Goal: Book appointment/travel/reservation

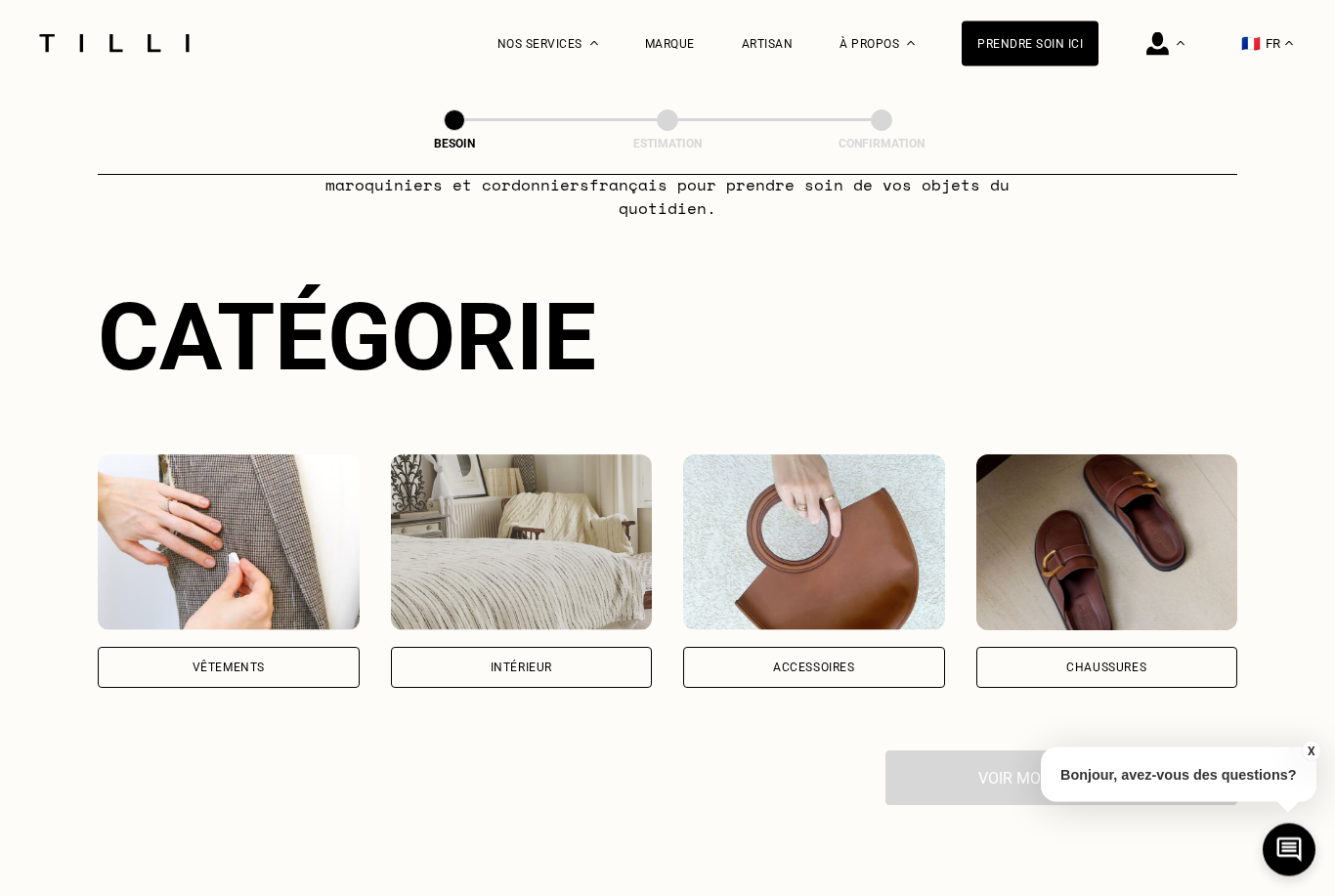
scroll to position [134, 0]
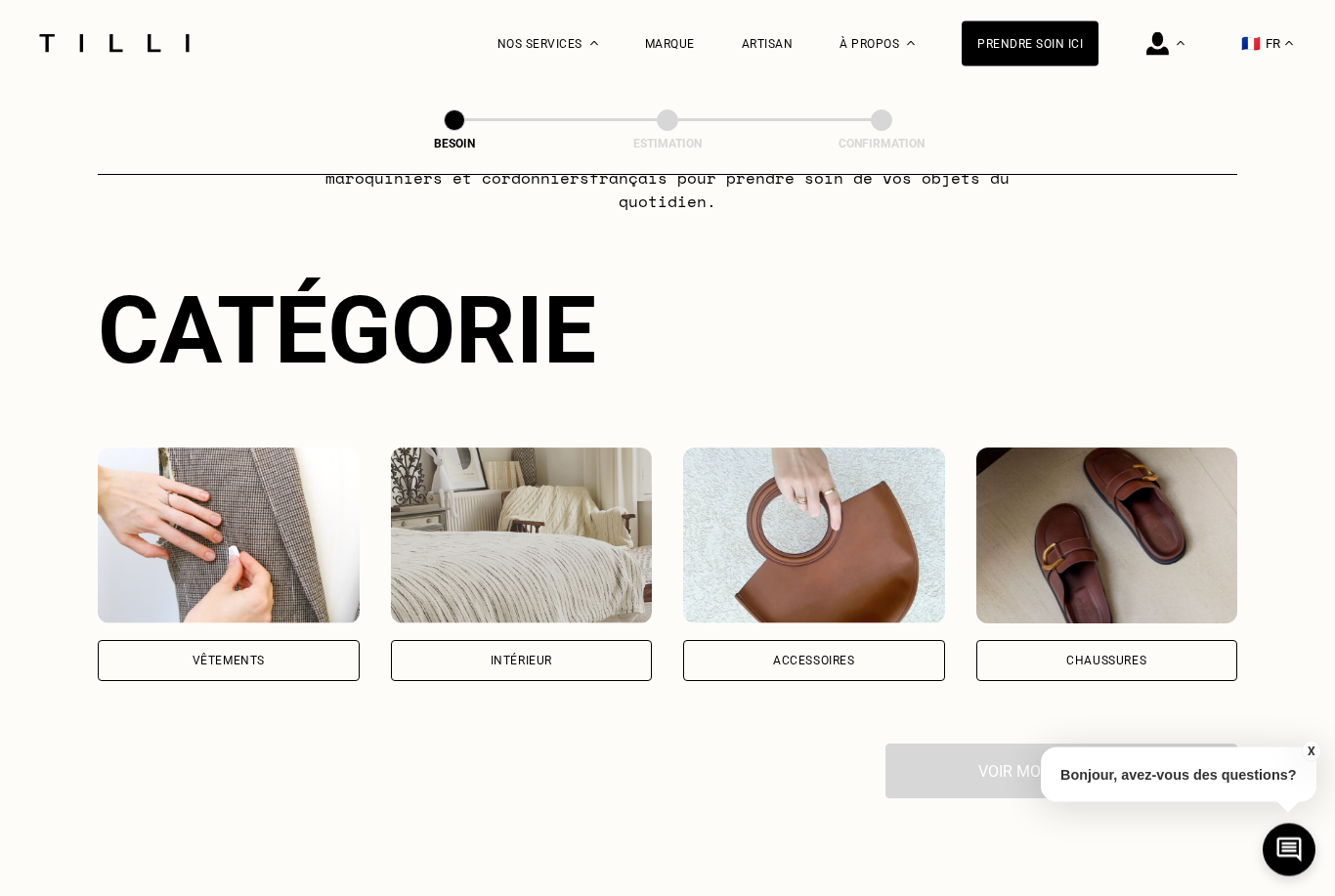
click at [297, 641] on div "Vêtements" at bounding box center [229, 661] width 262 height 41
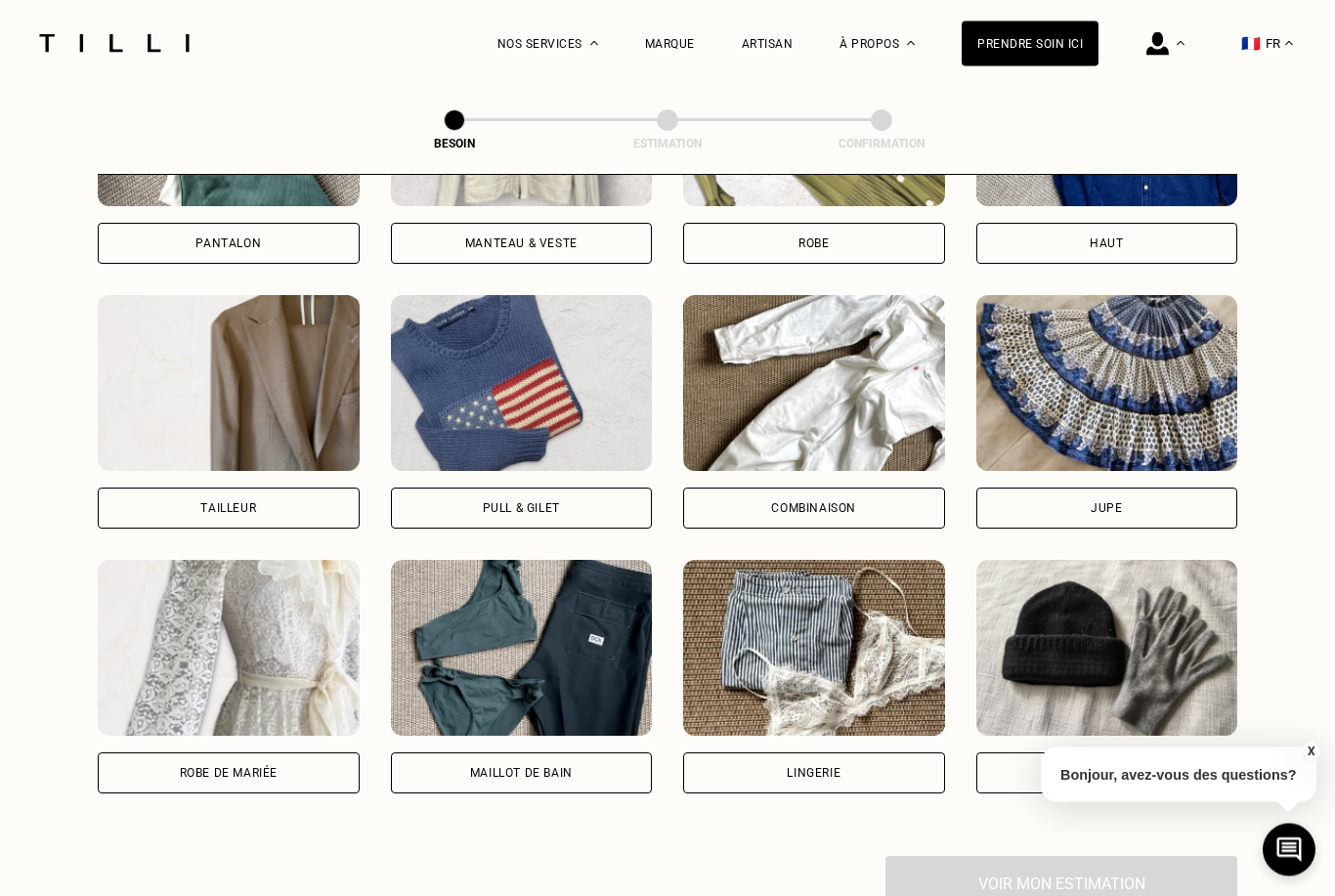
click at [317, 753] on div "Robe de mariée" at bounding box center [229, 774] width 262 height 41
select select "FR"
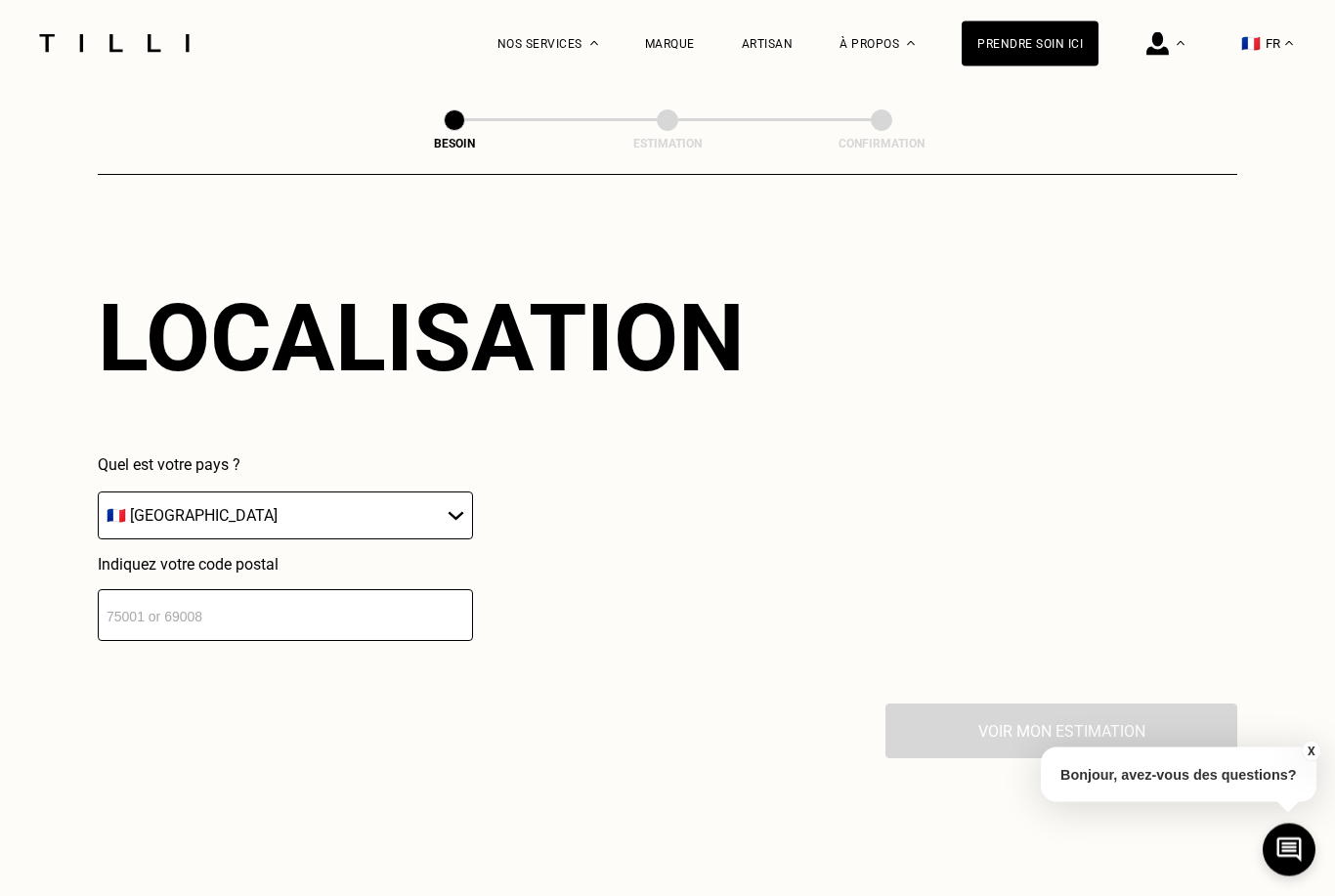
scroll to position [1718, 0]
click at [364, 621] on input "number" at bounding box center [285, 615] width 376 height 52
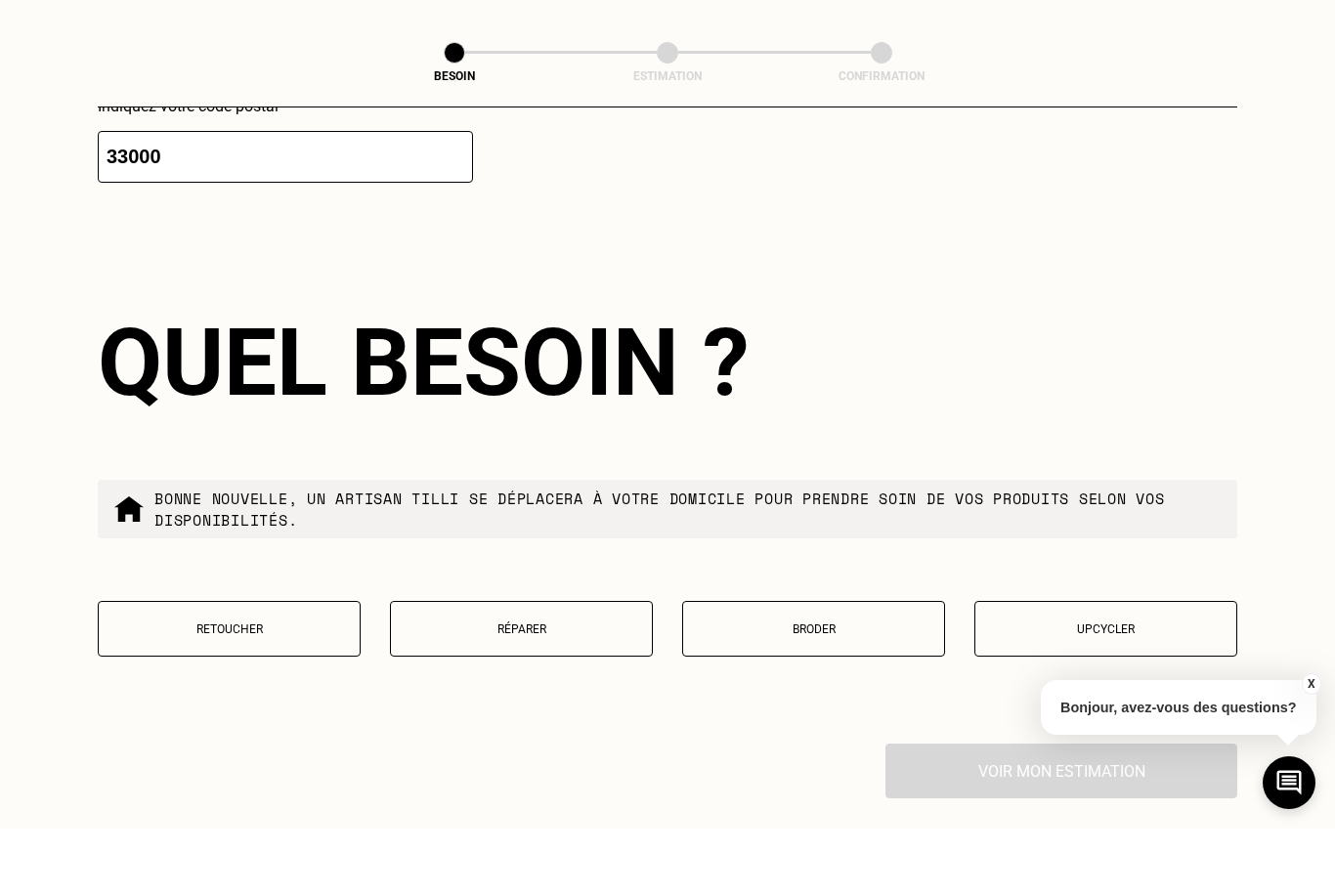
scroll to position [2127, 0]
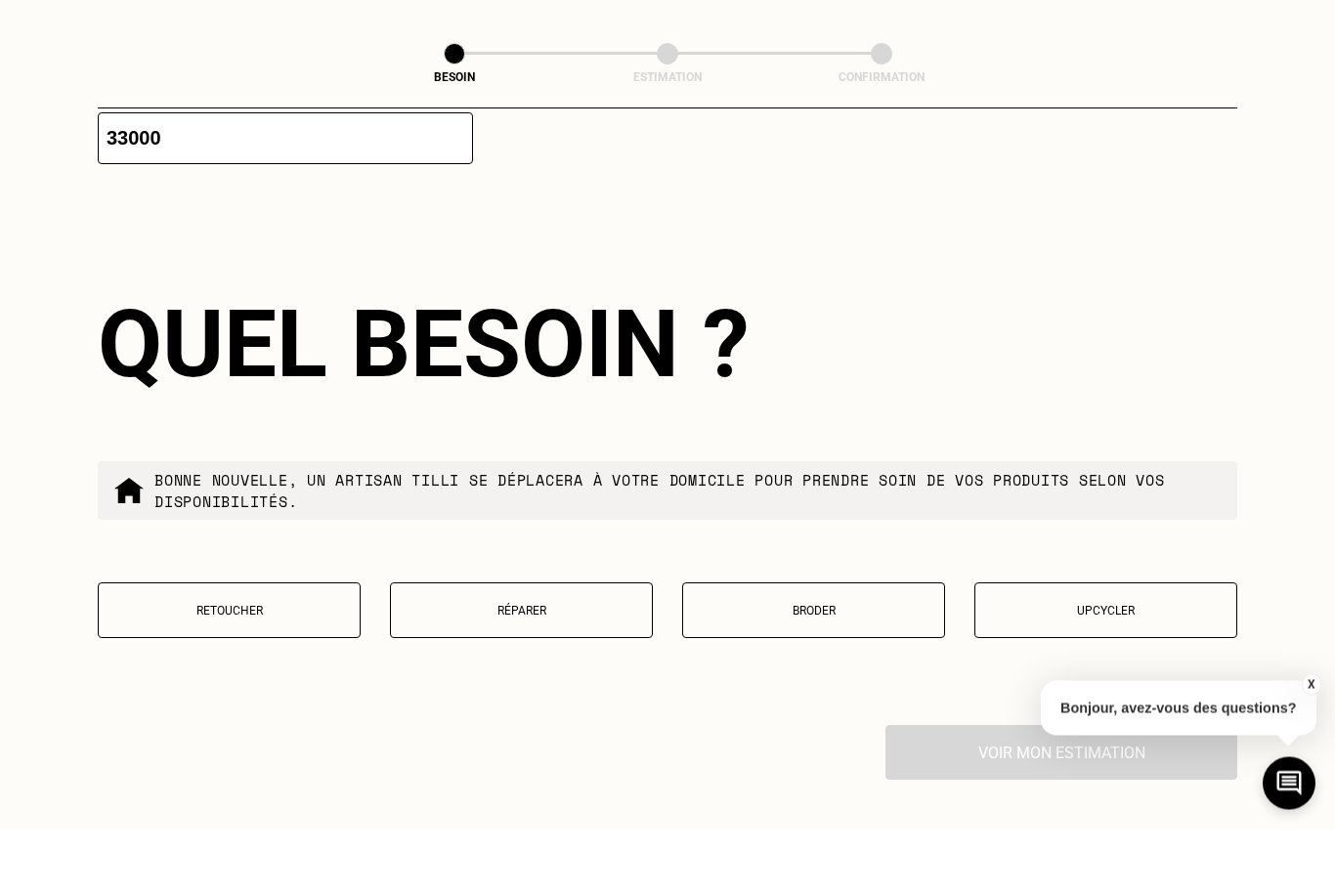
type input "33000"
click at [267, 650] on button "Retoucher" at bounding box center [229, 677] width 263 height 56
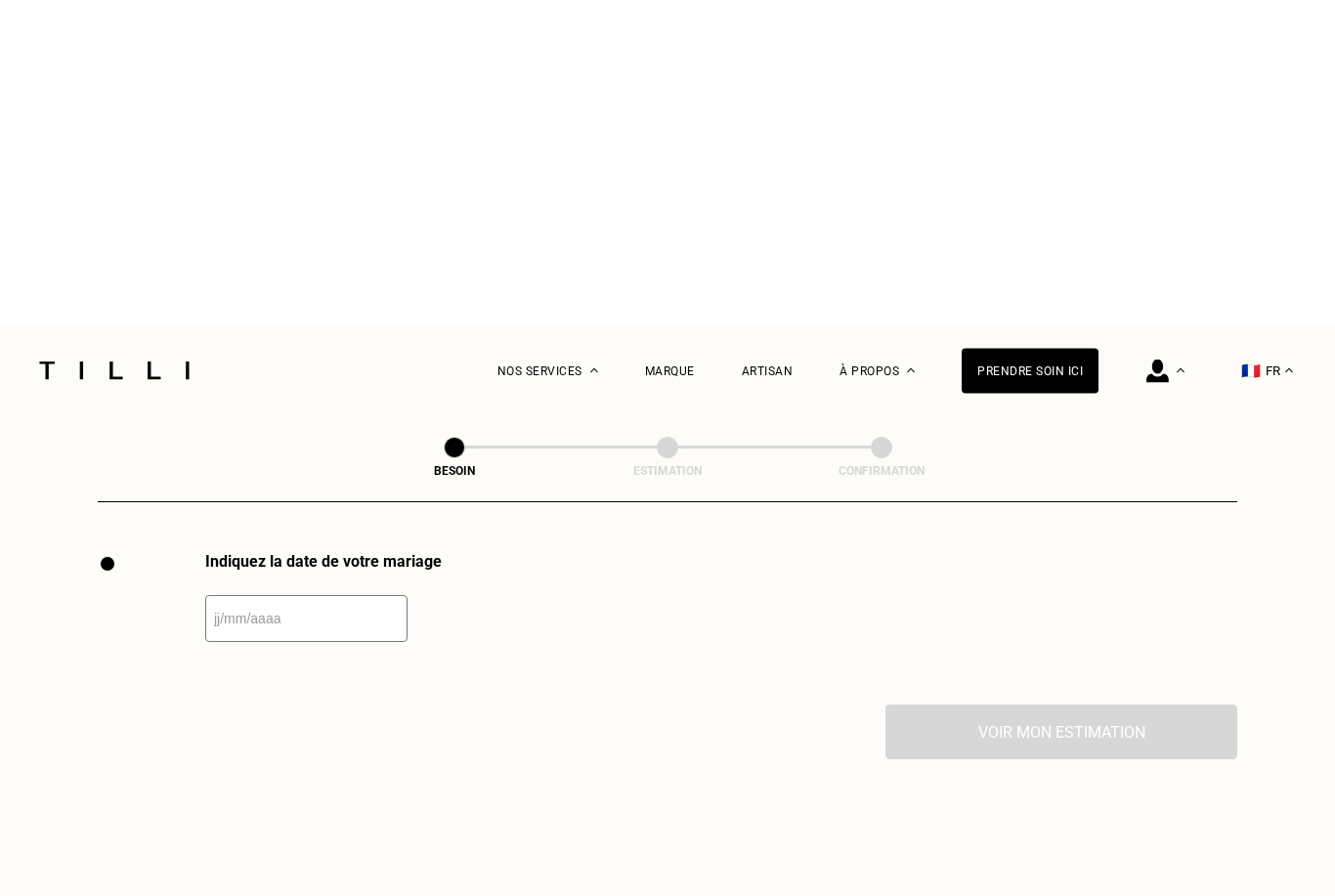
scroll to position [2697, 0]
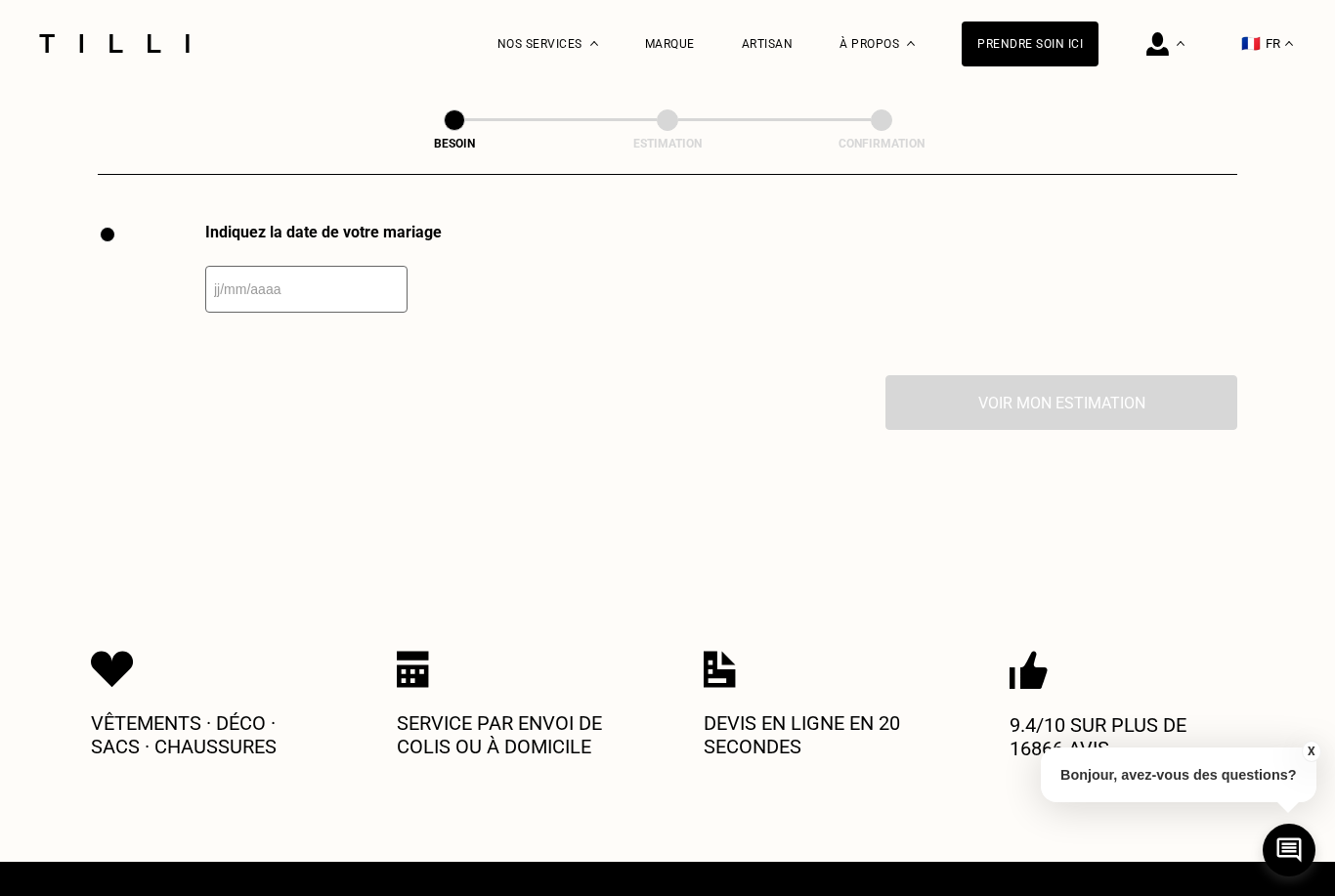
click at [295, 296] on input "text" at bounding box center [306, 290] width 202 height 47
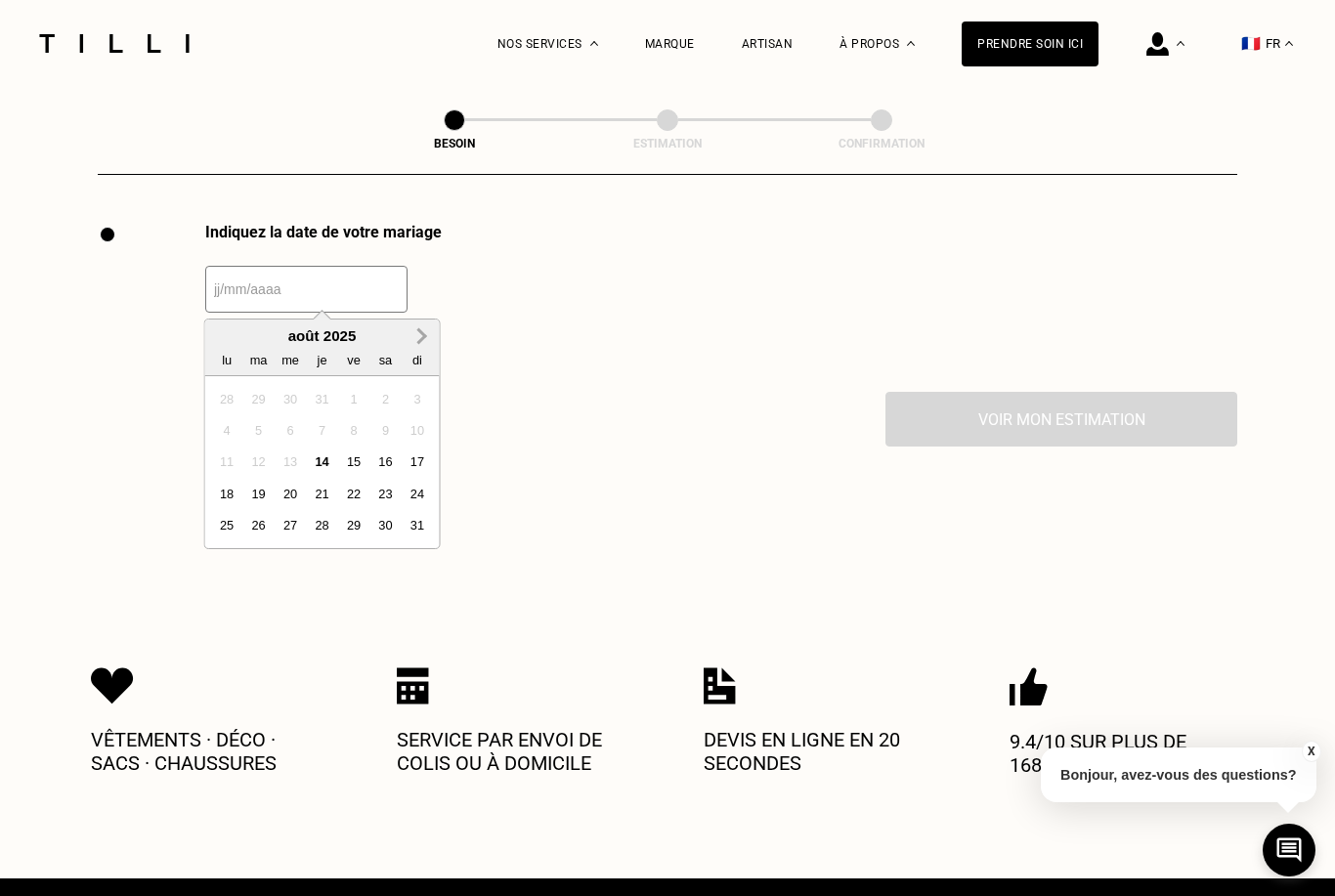
click at [420, 334] on span "Next Month" at bounding box center [420, 336] width 0 height 24
click at [389, 494] on div "25" at bounding box center [386, 494] width 27 height 27
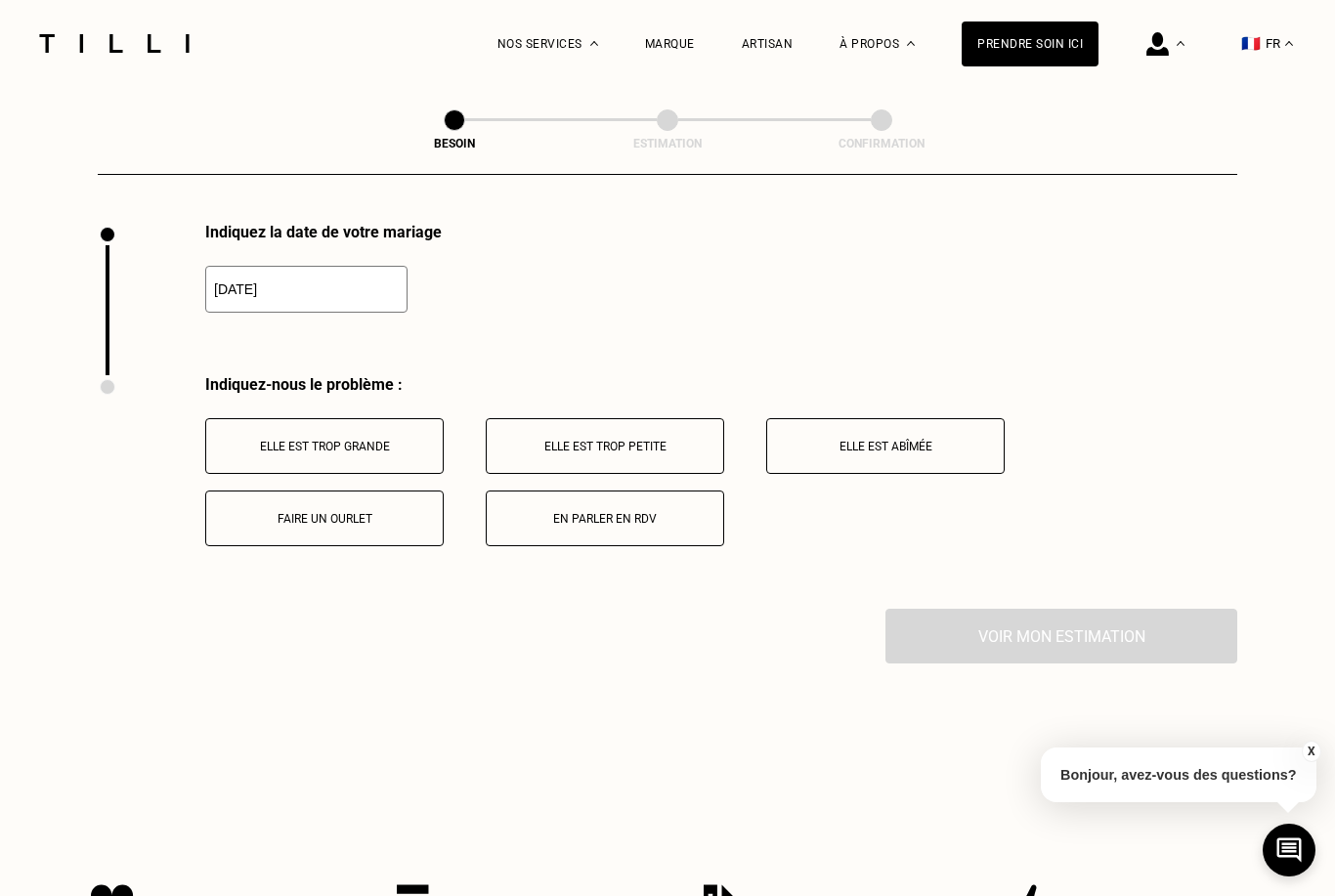
type input "[DATE]"
click at [599, 526] on button "En parler en RDV" at bounding box center [605, 518] width 239 height 56
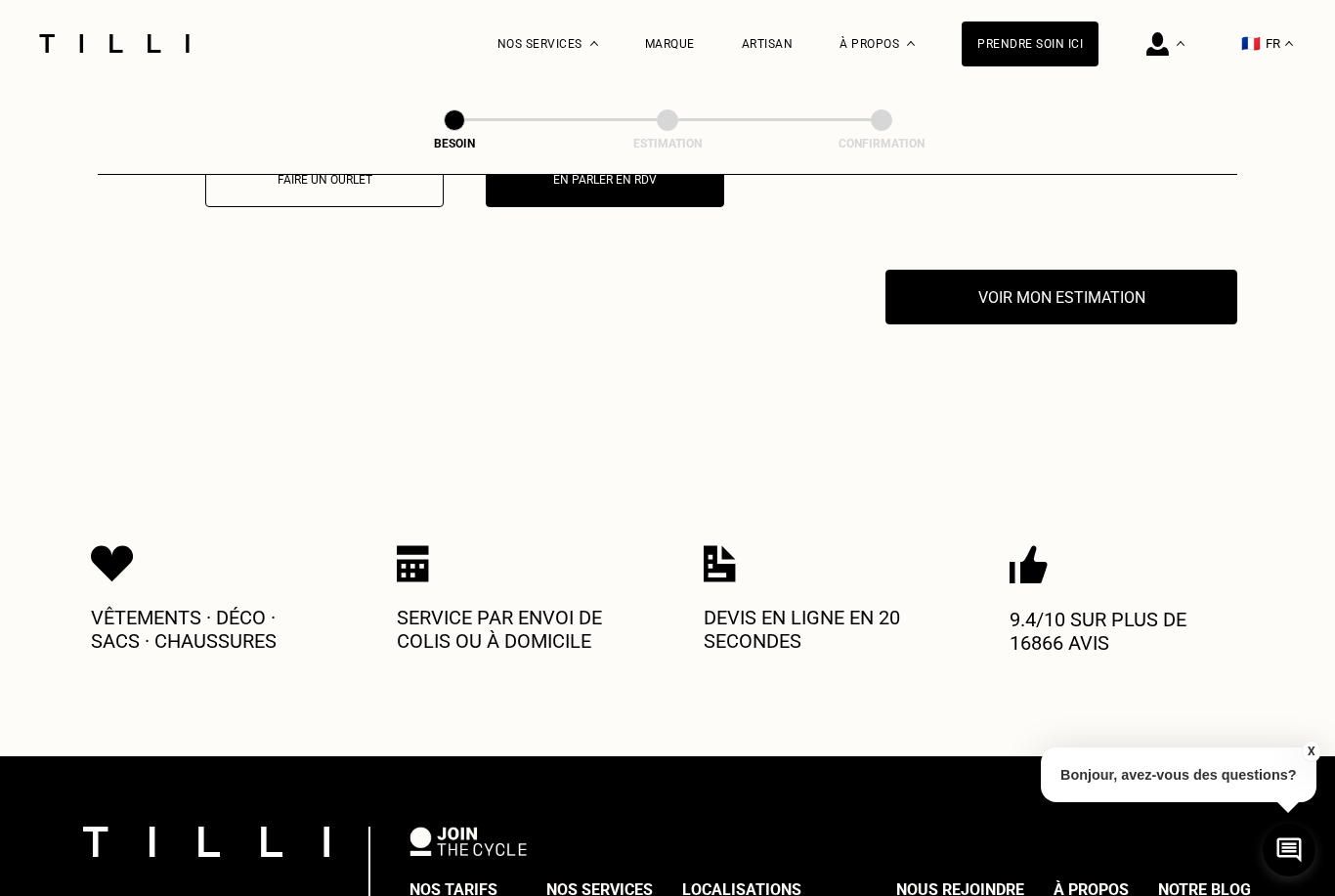
scroll to position [3083, 0]
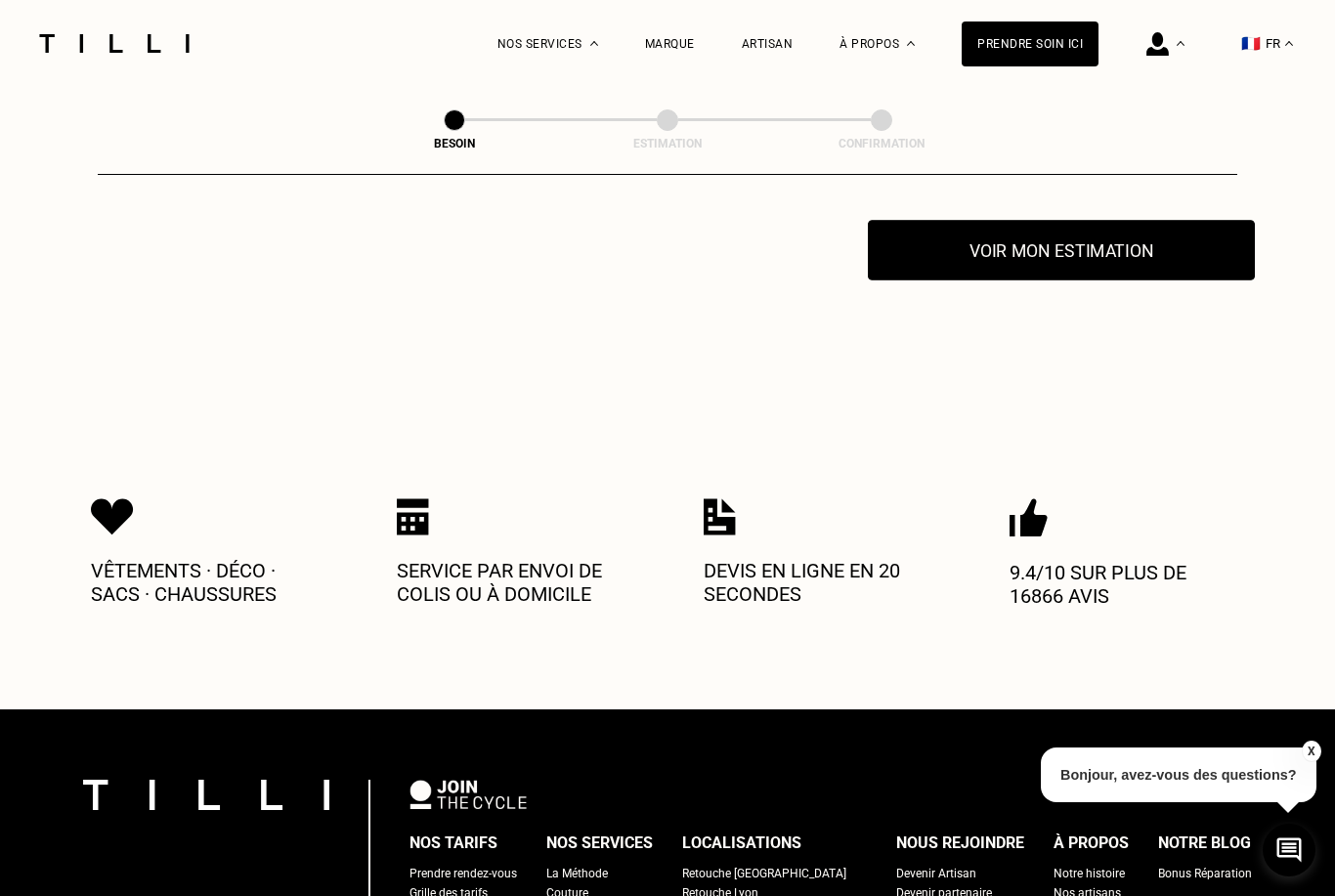
click at [1070, 246] on button "Voir mon estimation" at bounding box center [1061, 249] width 387 height 60
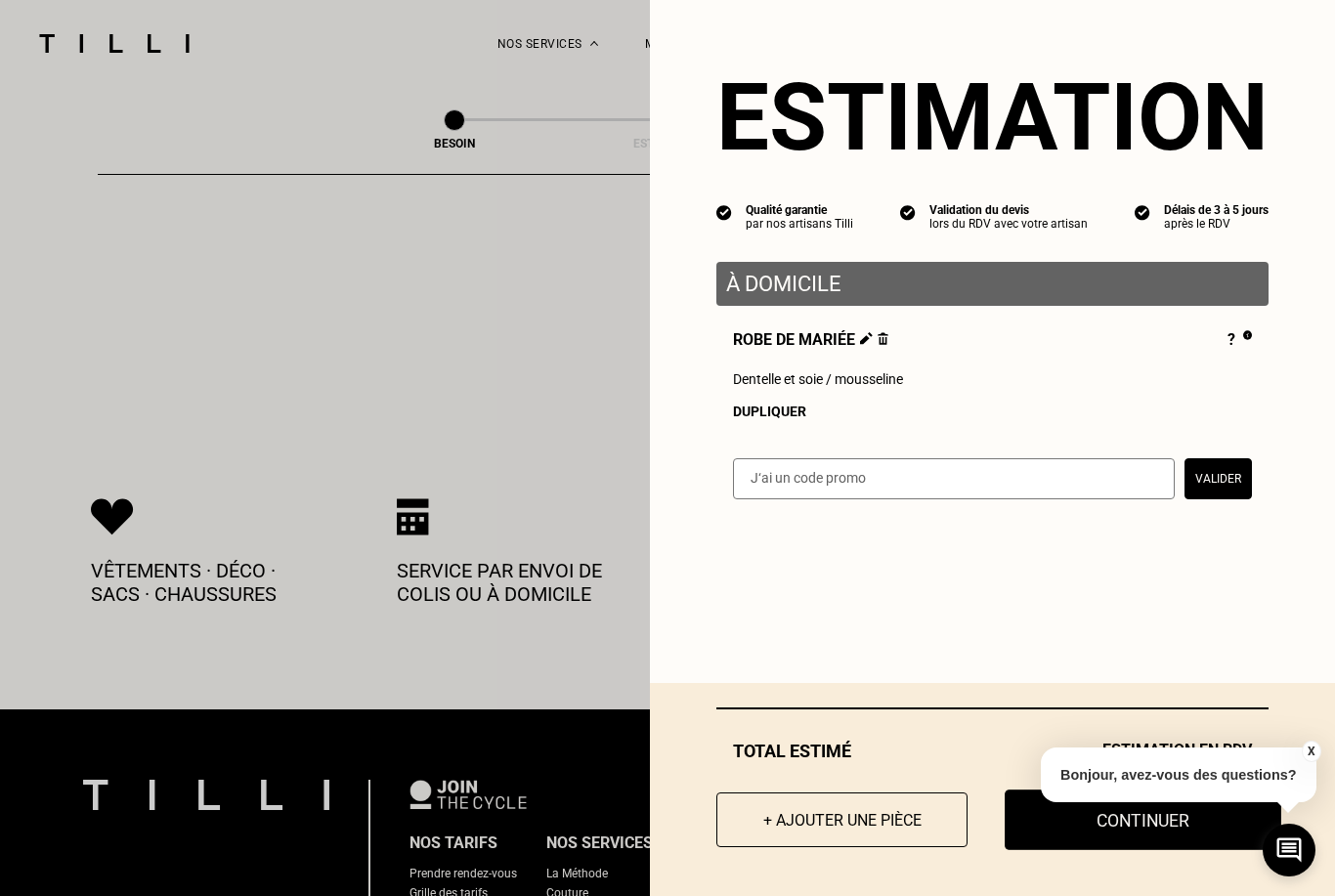
click at [1082, 807] on button "Continuer" at bounding box center [1143, 819] width 277 height 60
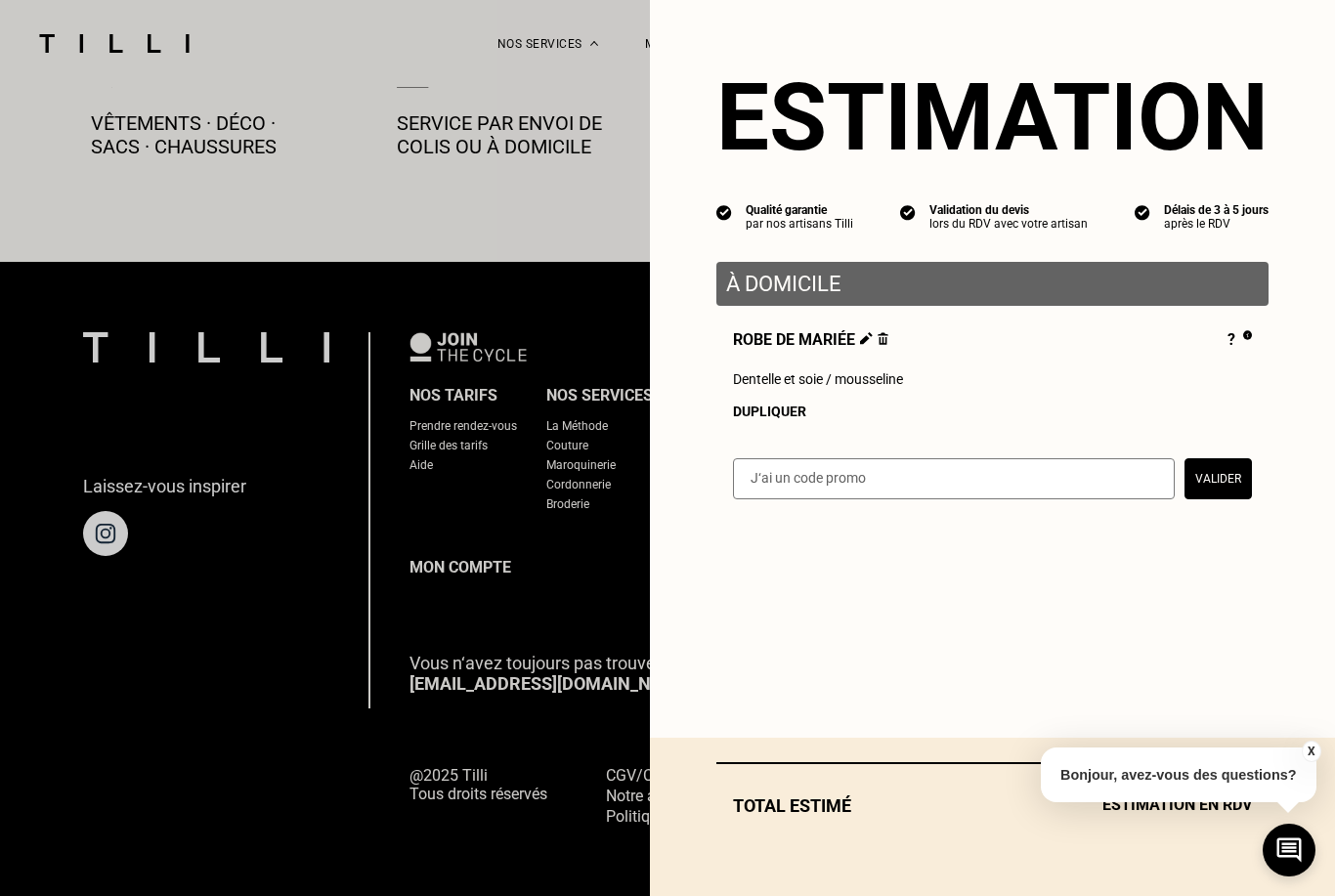
scroll to position [1020, 0]
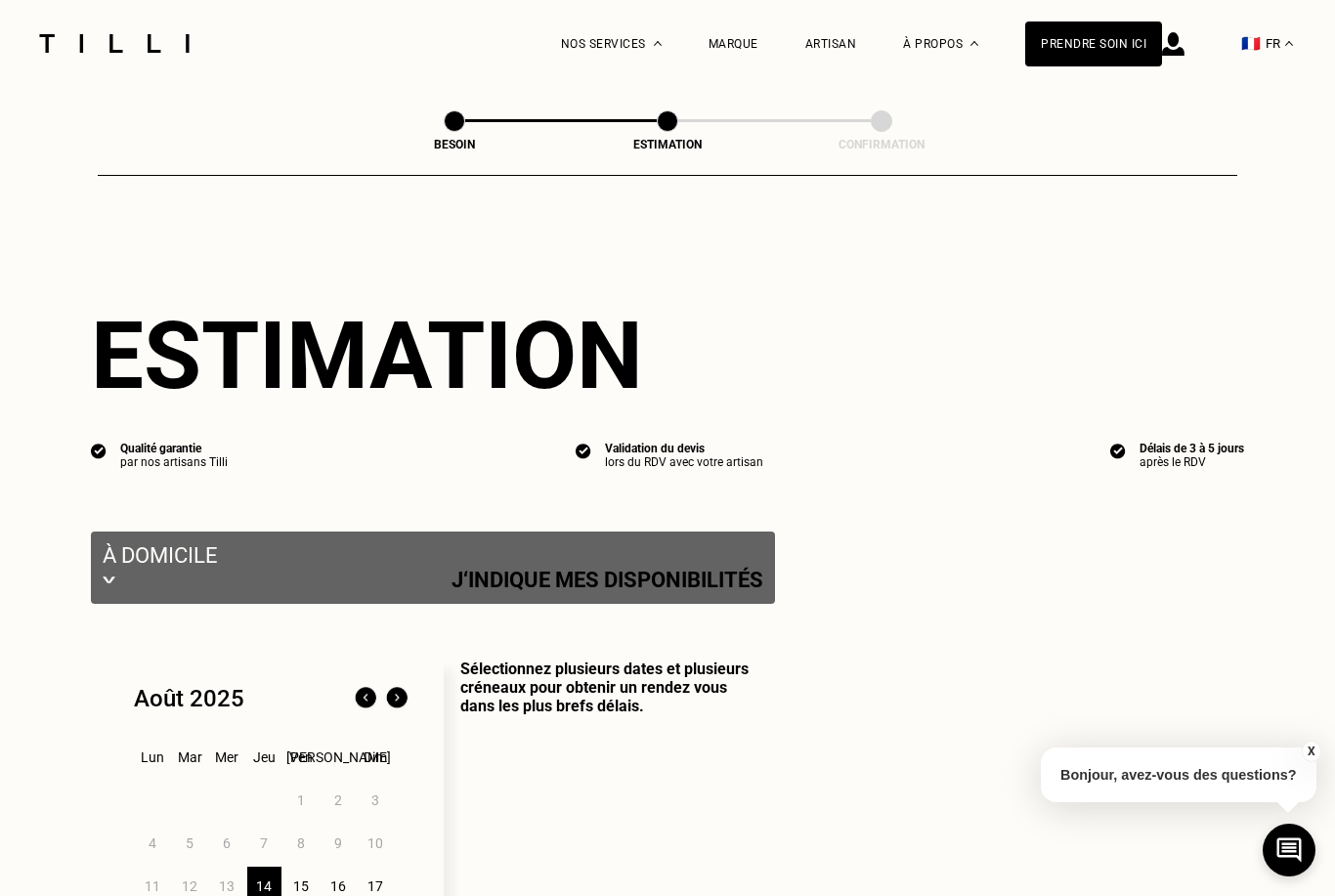
select select "FR"
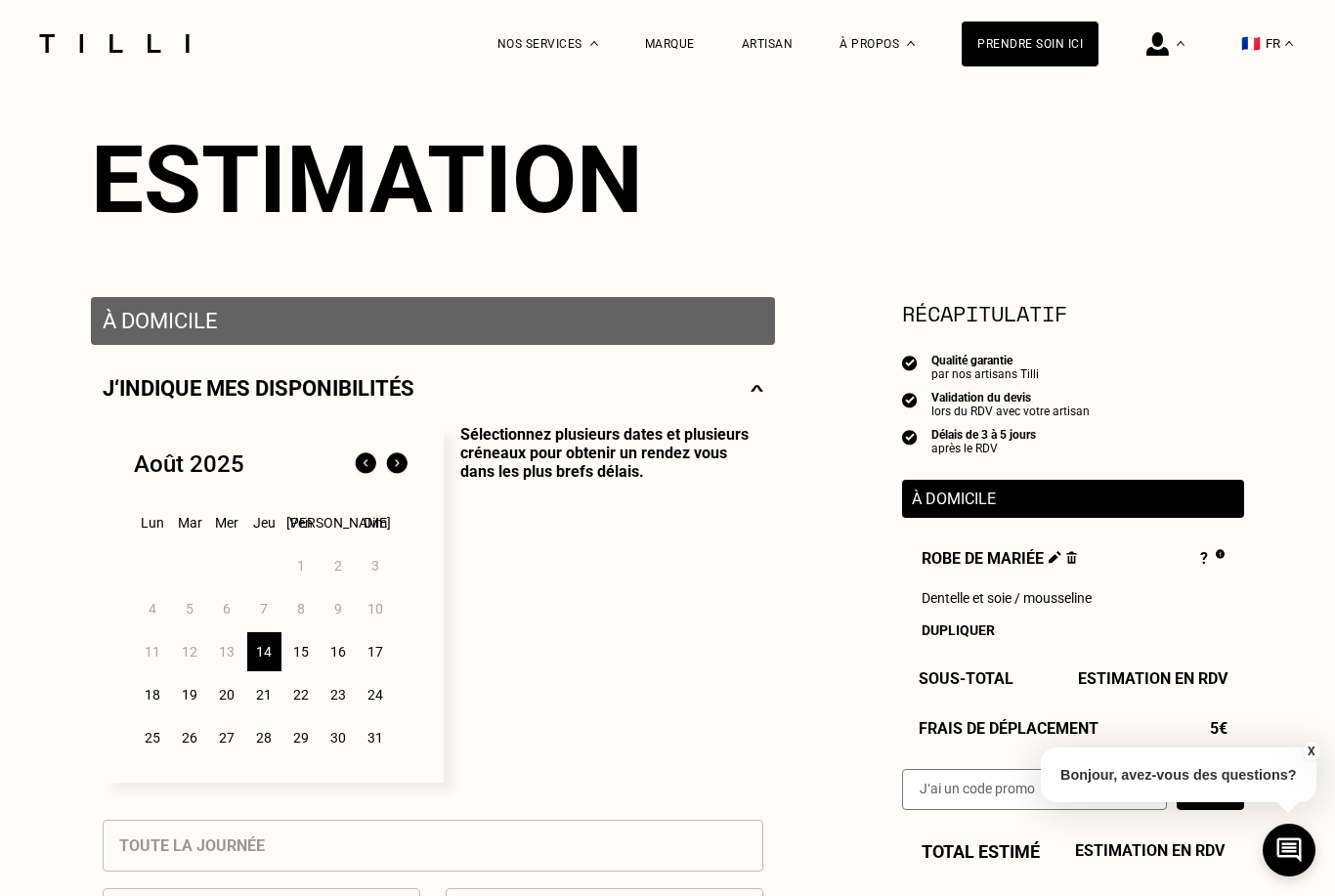
scroll to position [204, 0]
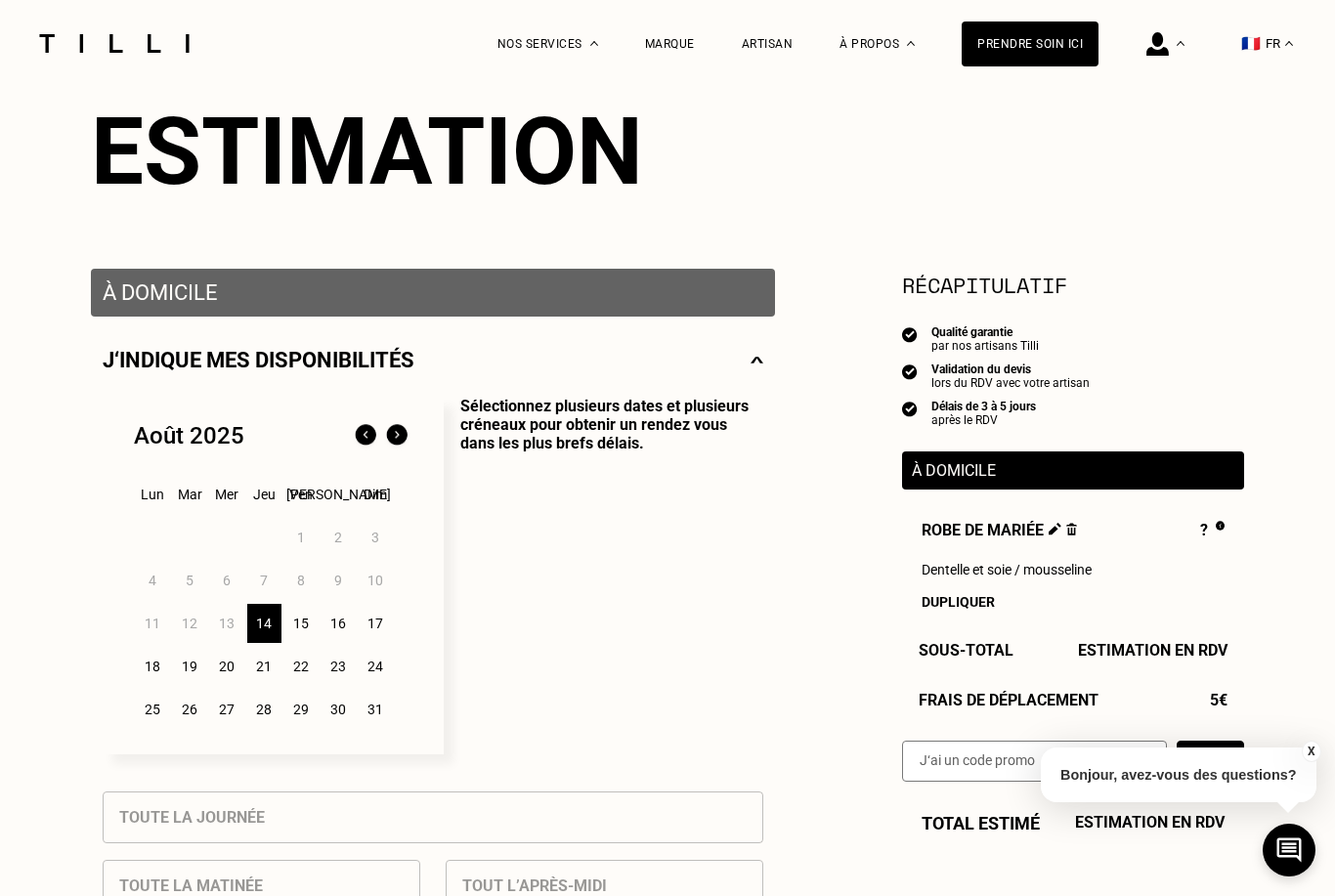
click at [399, 446] on img at bounding box center [397, 436] width 32 height 32
click at [265, 531] on div "4" at bounding box center [264, 537] width 35 height 39
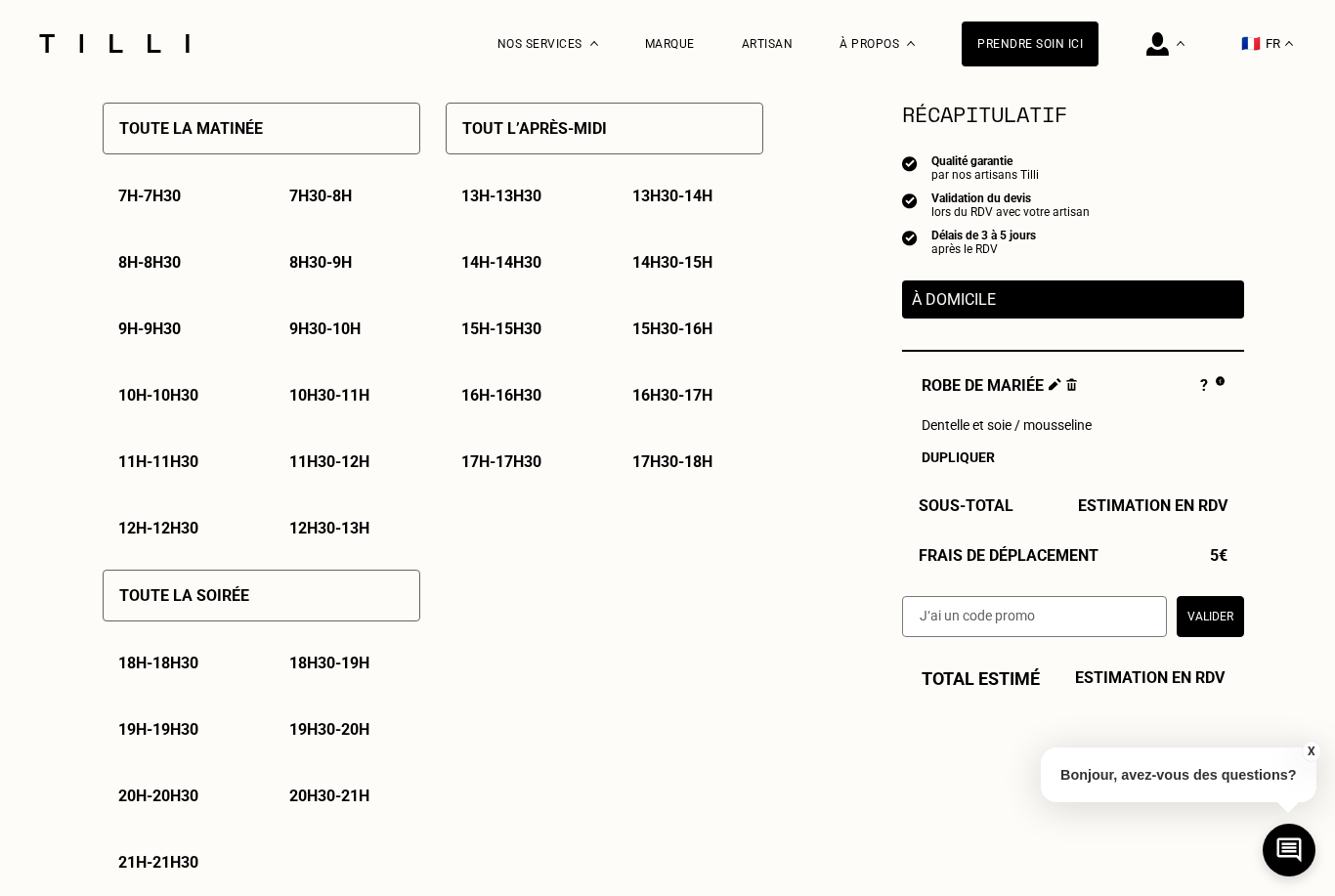
scroll to position [961, 0]
click at [527, 271] on p "14h - 14h30" at bounding box center [501, 263] width 80 height 19
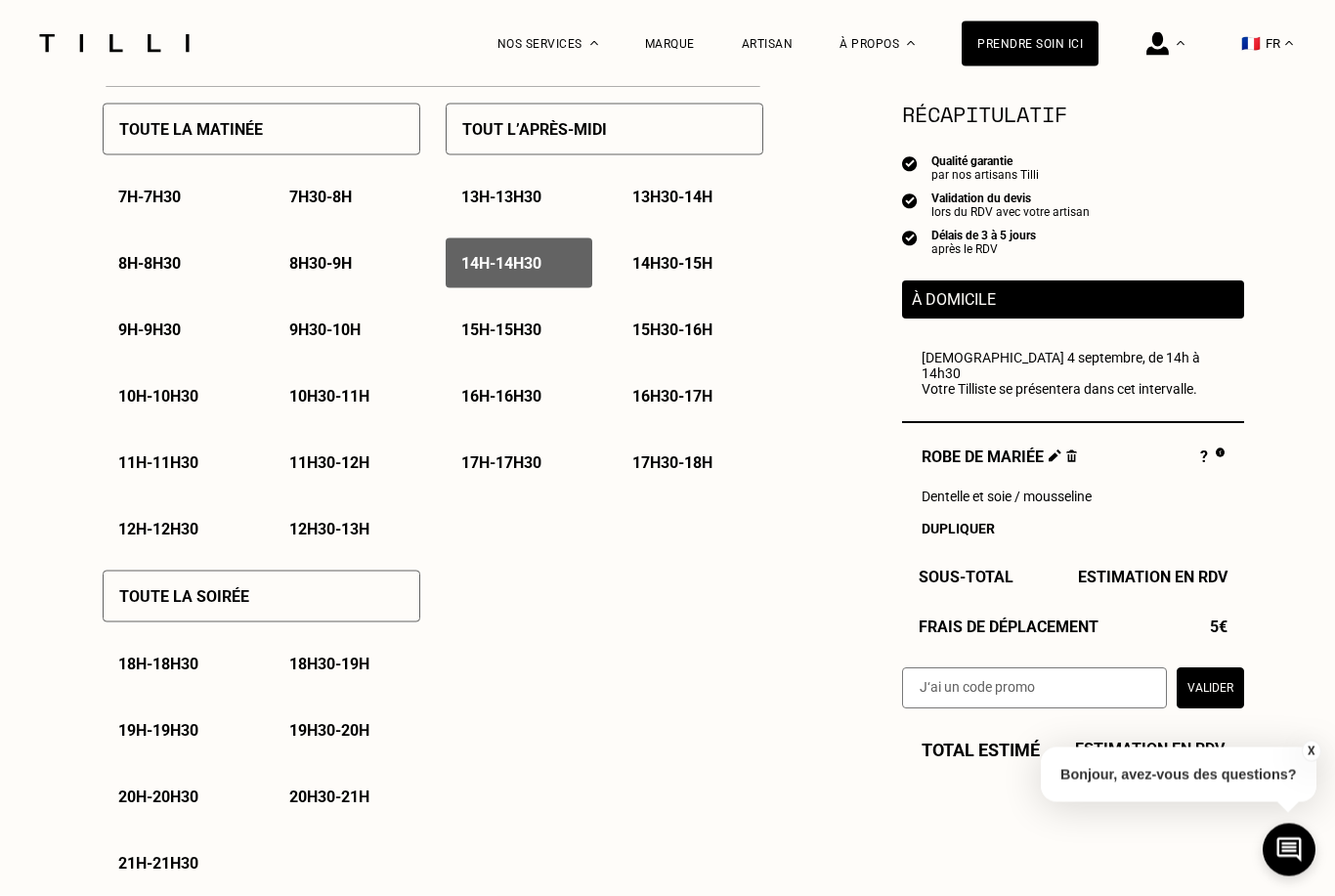
scroll to position [961, 0]
click at [527, 271] on p "14h - 14h30" at bounding box center [501, 262] width 80 height 19
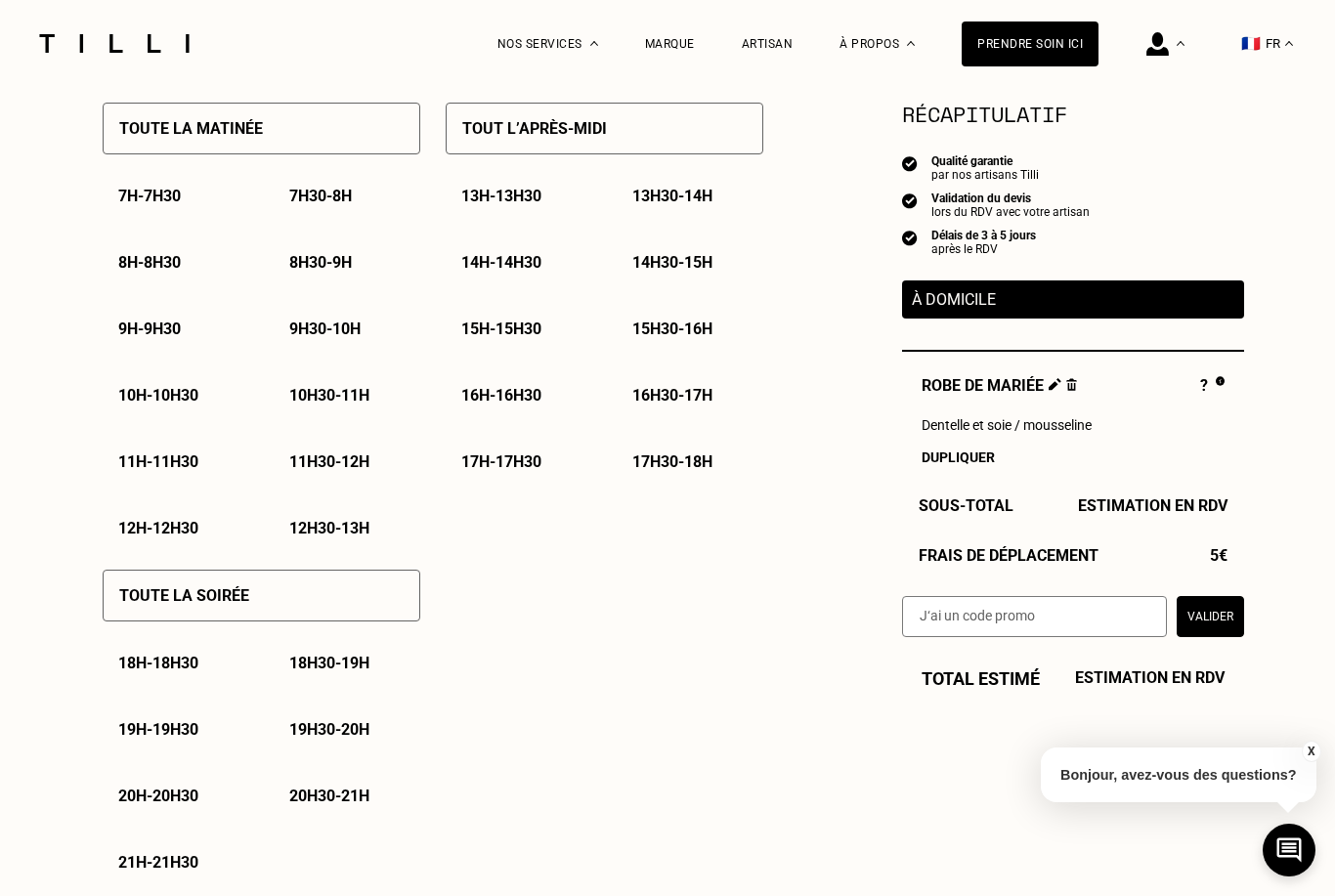
click at [616, 271] on div "13h - 13h30 13h30 - 14h 14h - 14h30 14h30 - 15h 15h - 15h30 15h30 - 16h 16h - 1…" at bounding box center [604, 328] width 317 height 315
click at [651, 271] on p "14h30 - 15h" at bounding box center [671, 262] width 80 height 19
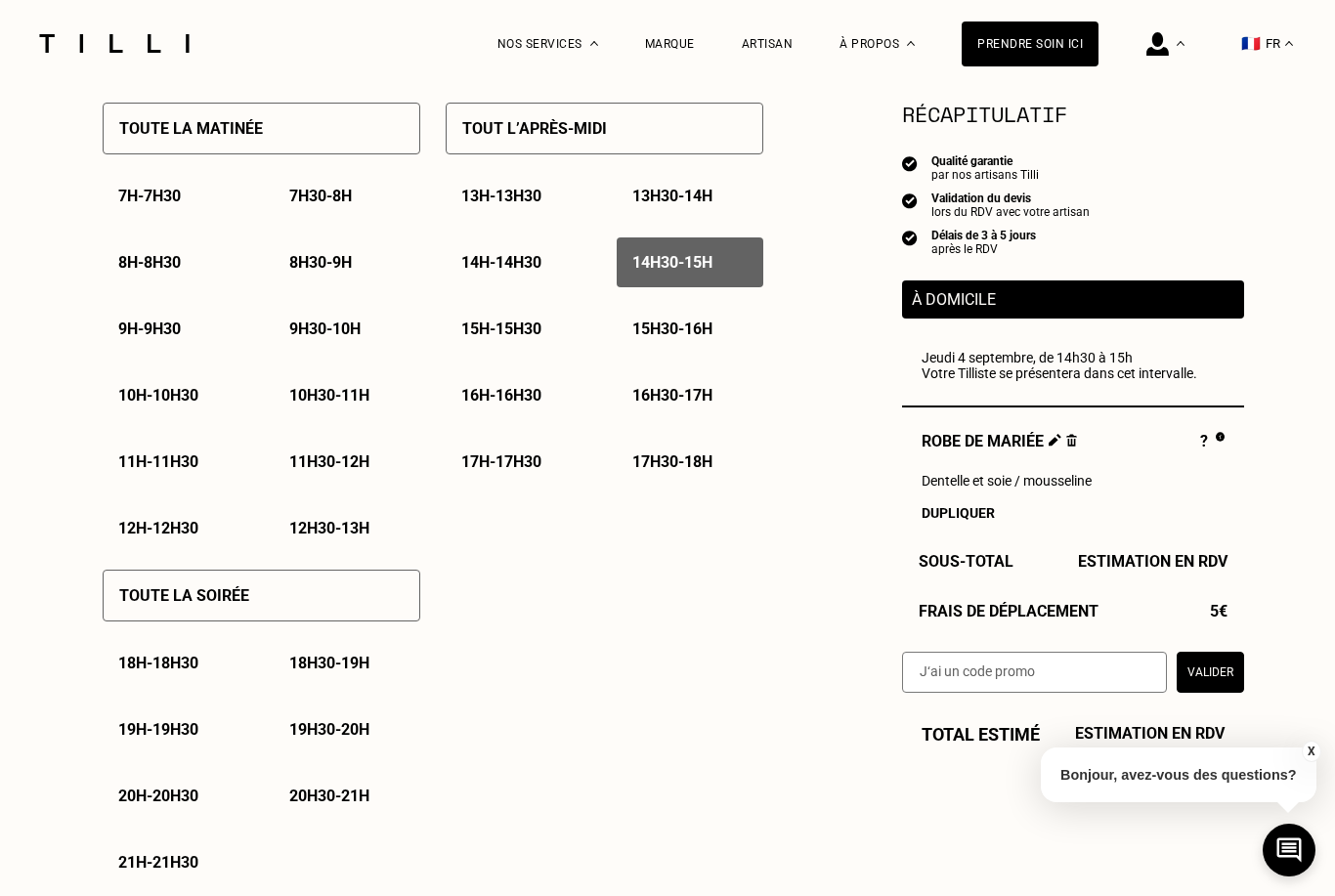
click at [505, 338] on p "15h - 15h30" at bounding box center [501, 328] width 80 height 19
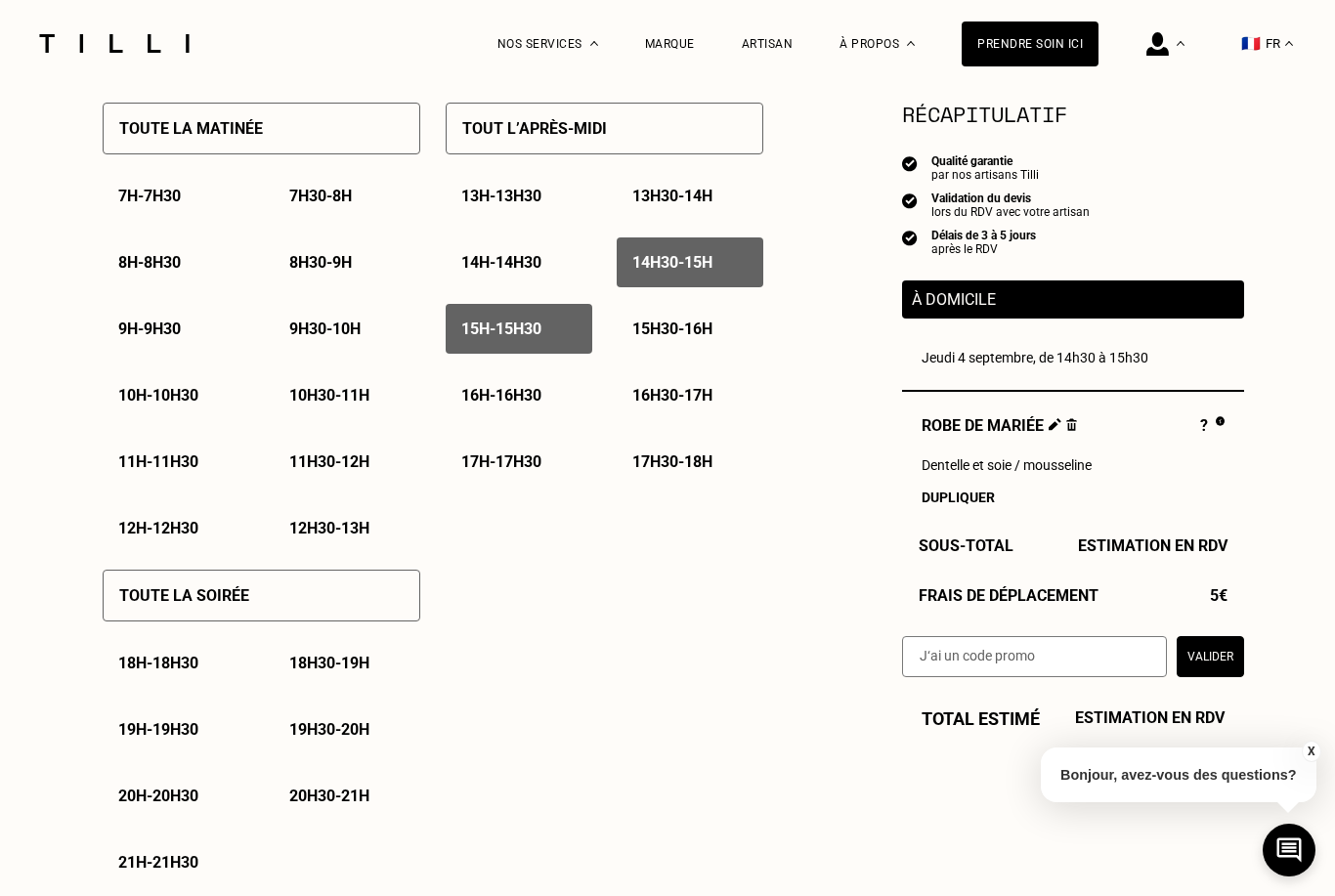
click at [679, 338] on p "15h30 - 16h" at bounding box center [671, 328] width 80 height 19
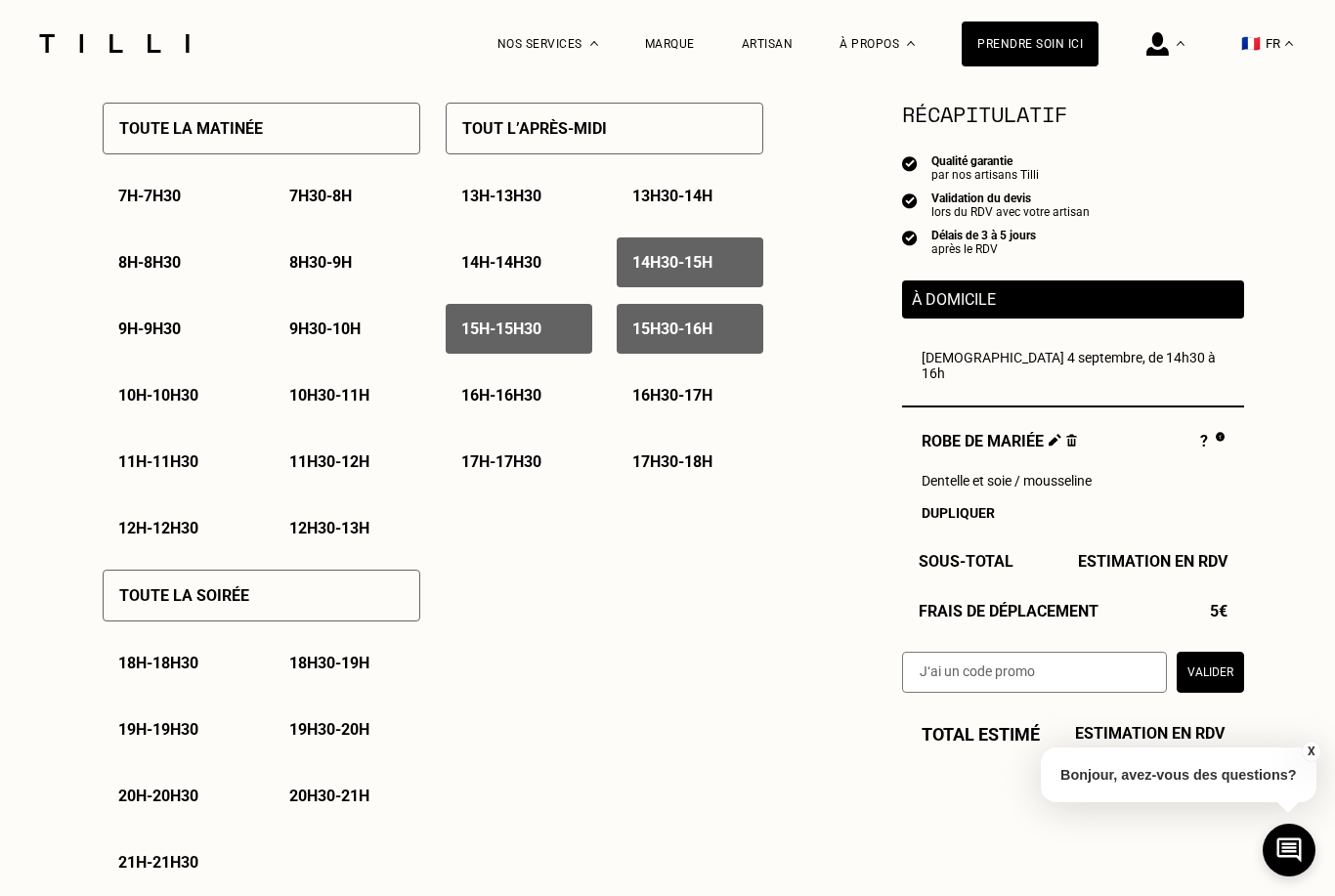
click at [527, 402] on p "16h - 16h30" at bounding box center [501, 395] width 80 height 19
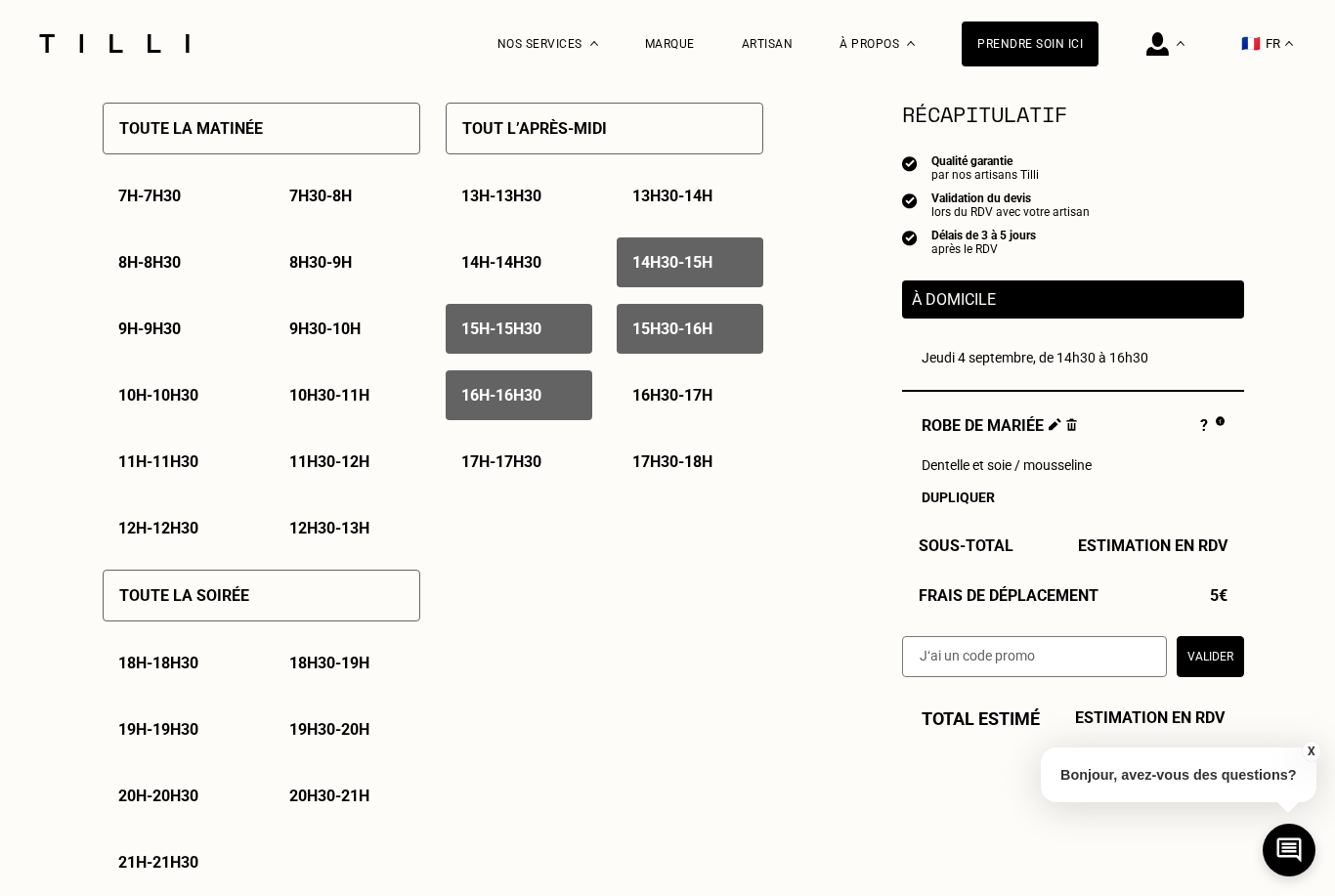
click at [697, 404] on p "16h30 - 17h" at bounding box center [671, 395] width 80 height 19
click at [508, 495] on div "Tout l’après-midi 13h - 13h30 13h30 - 14h 14h - 14h30 14h30 - 15h 15h - 15h30 1…" at bounding box center [604, 319] width 317 height 467
click at [508, 479] on div "17h - 17h30" at bounding box center [519, 461] width 147 height 50
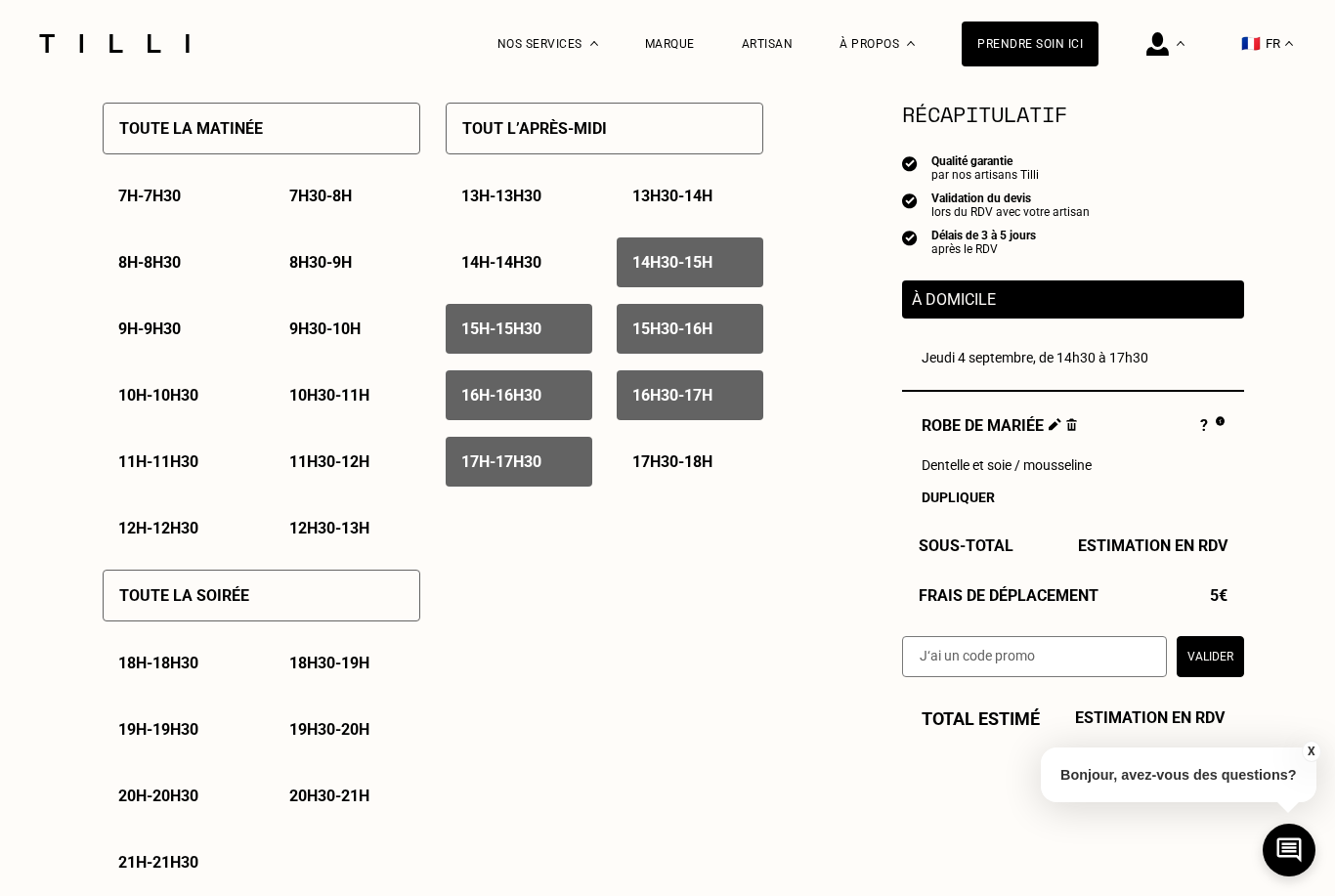
click at [688, 471] on p "17h30 - 18h" at bounding box center [671, 461] width 80 height 19
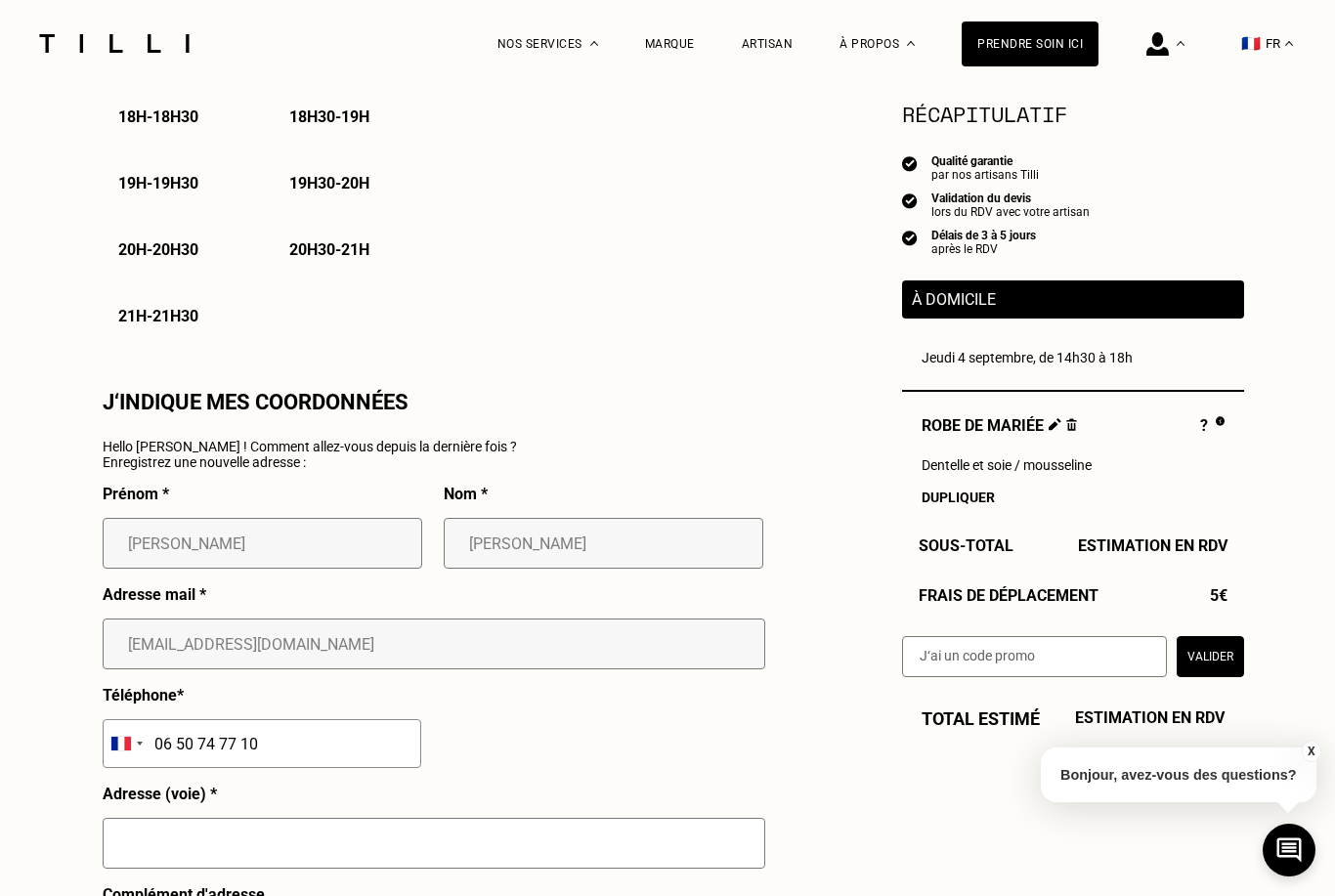
scroll to position [1493, 0]
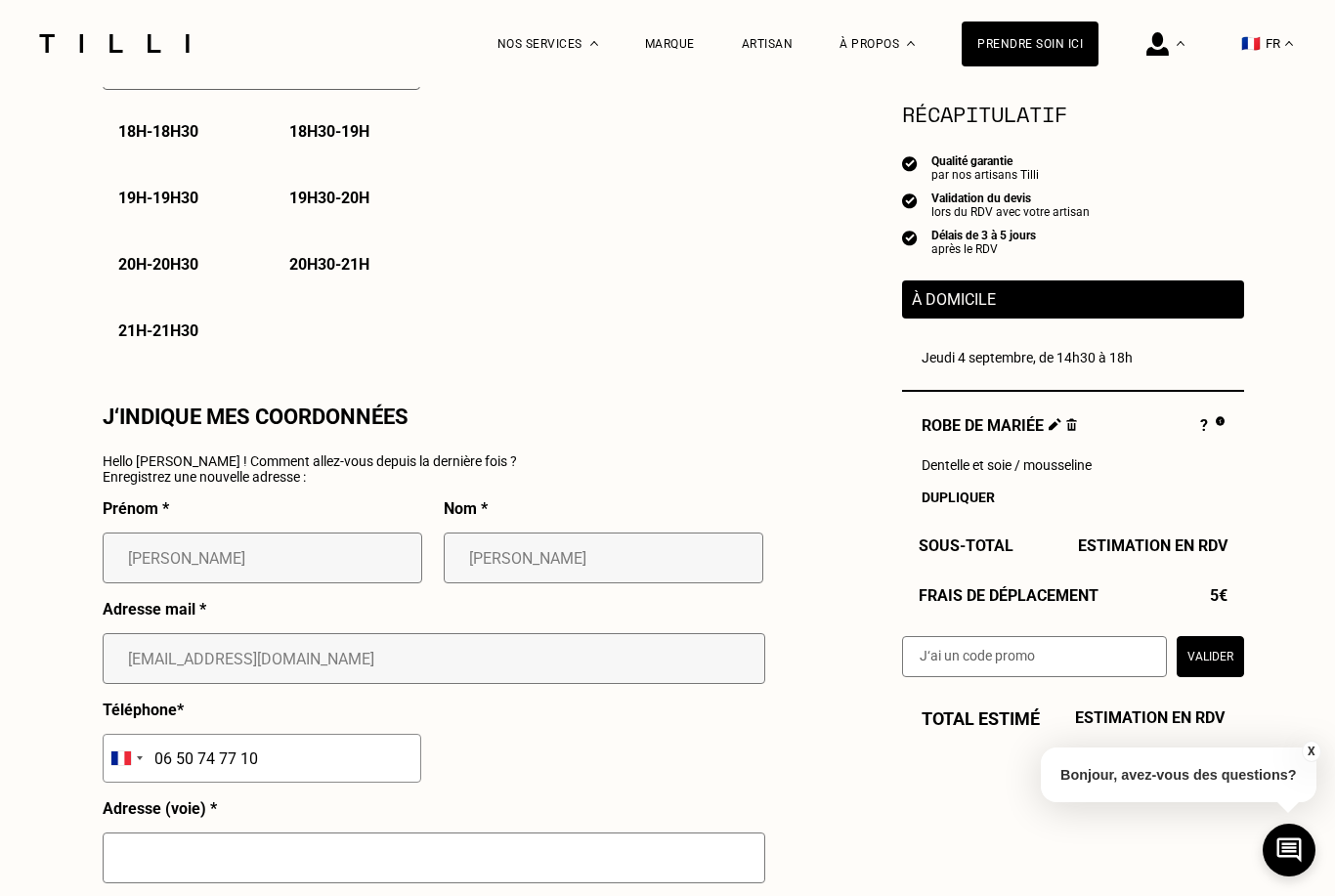
click at [1075, 427] on img at bounding box center [1072, 424] width 11 height 13
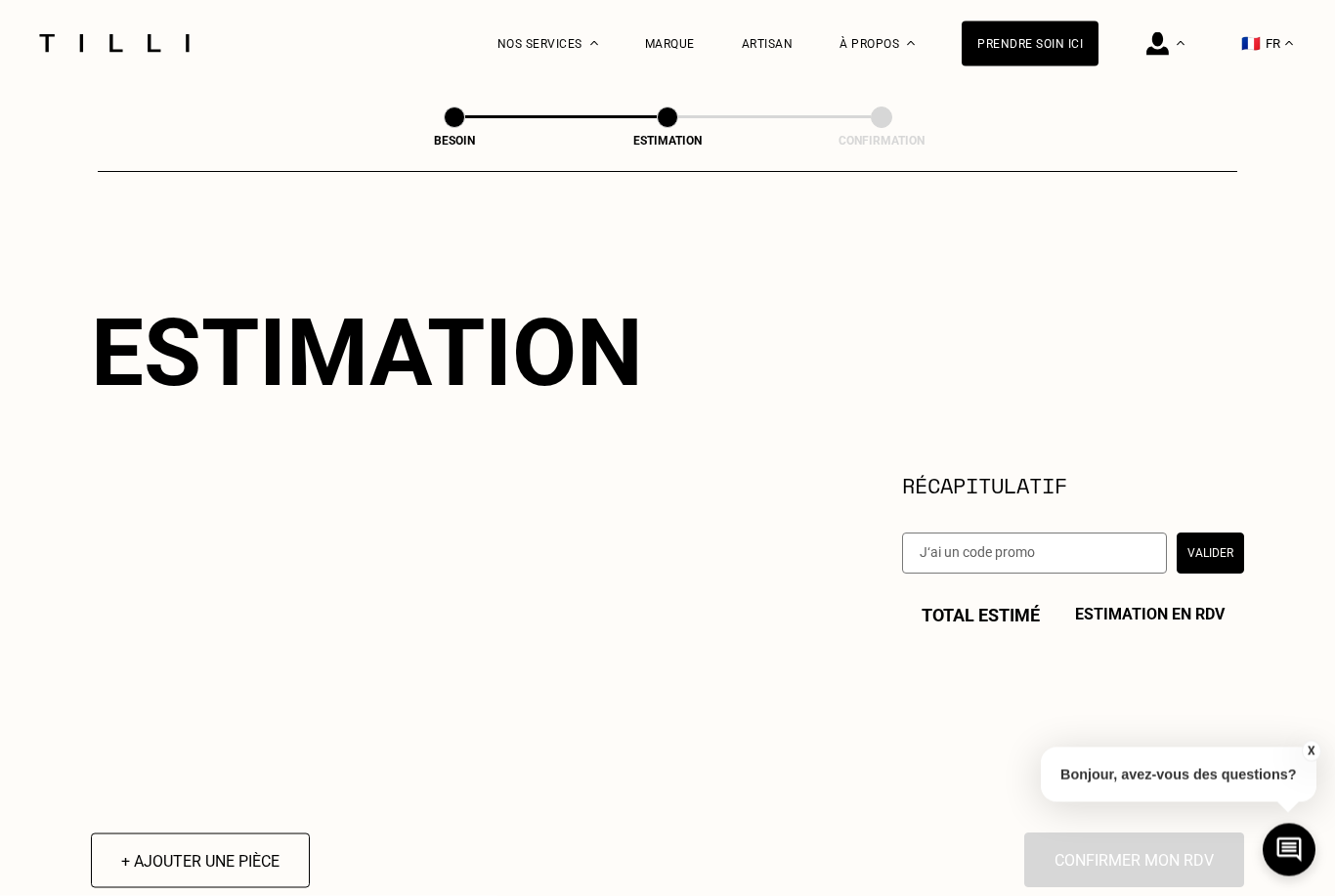
scroll to position [0, 0]
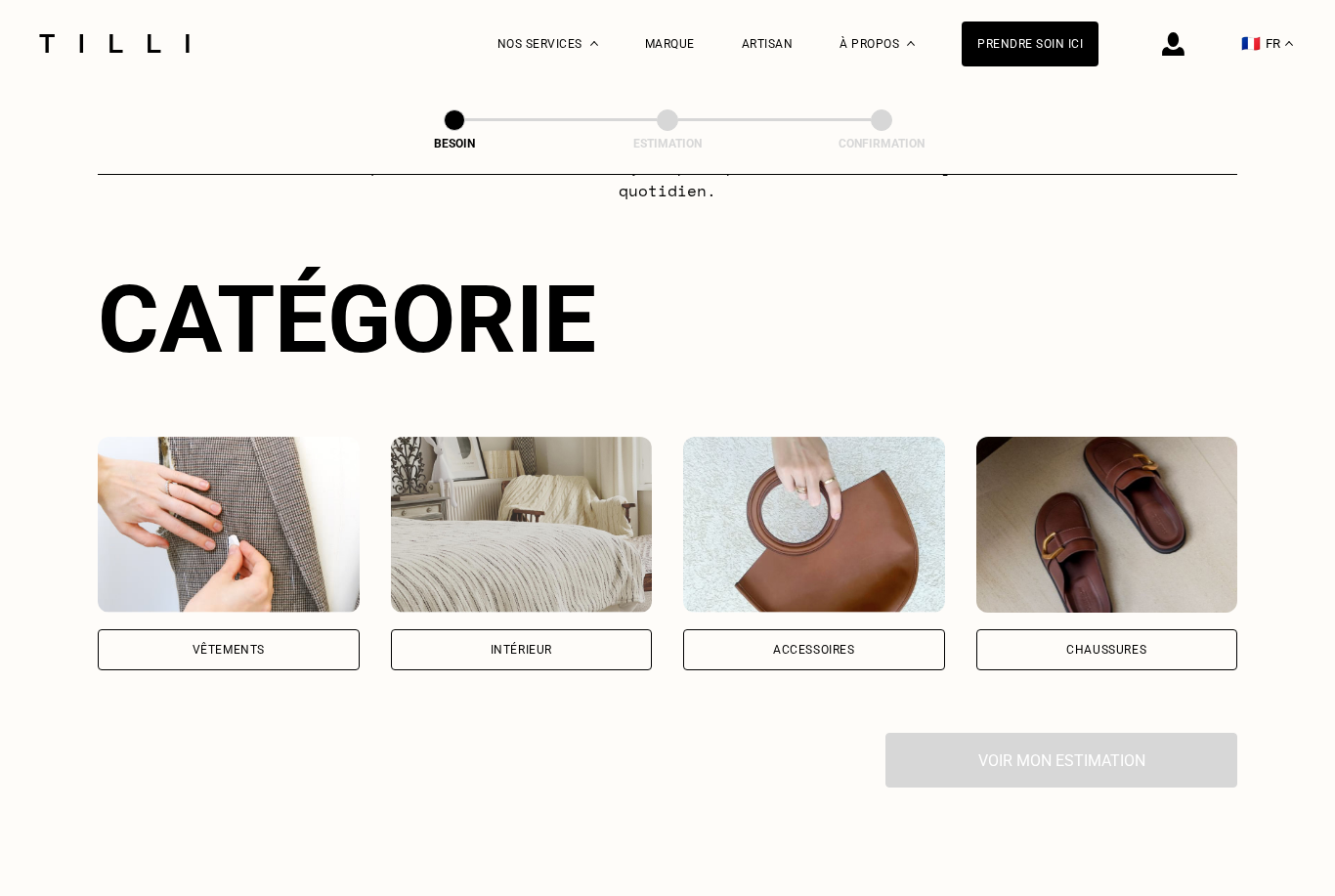
scroll to position [433, 0]
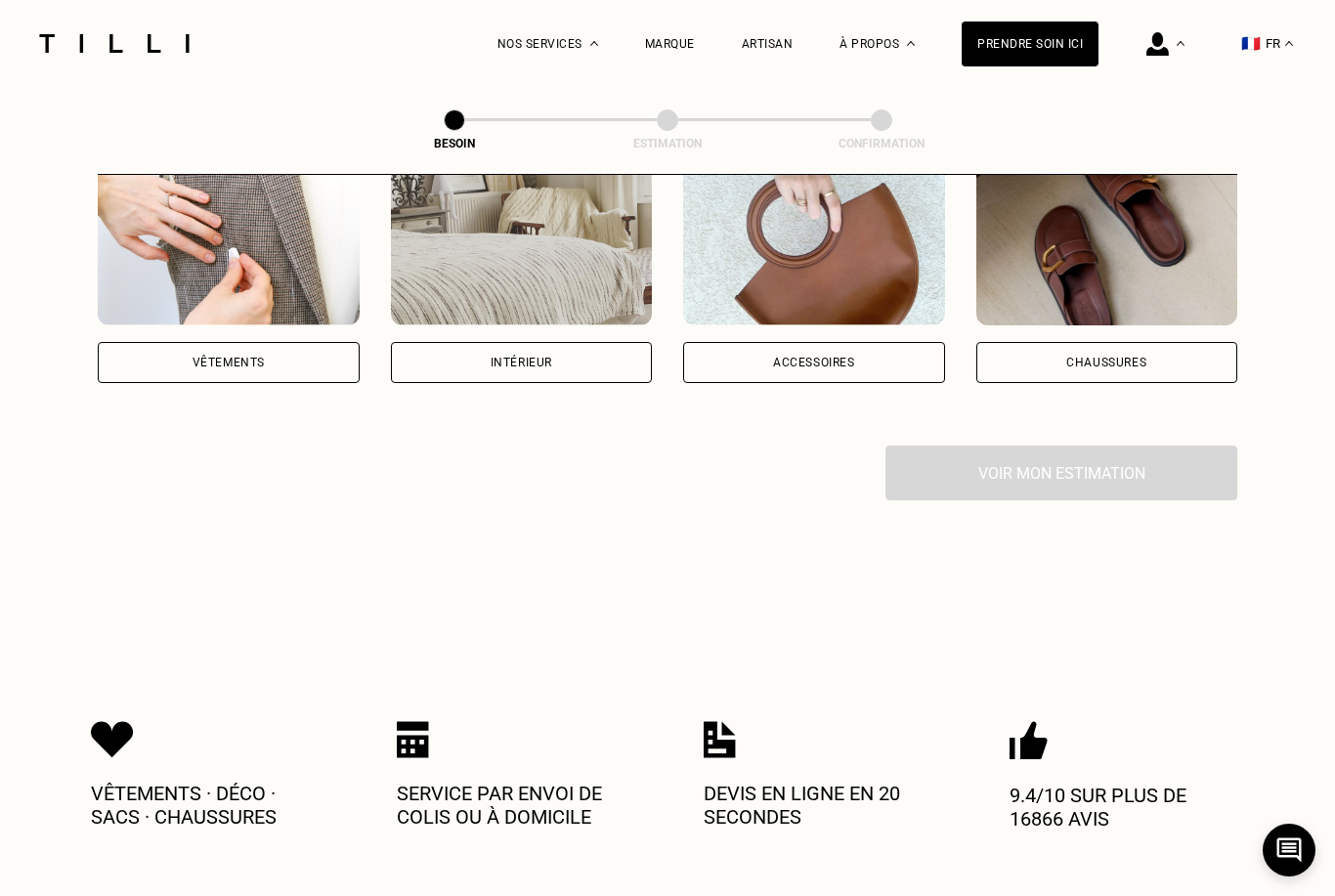
click at [260, 357] on div "Vêtements" at bounding box center [228, 363] width 72 height 12
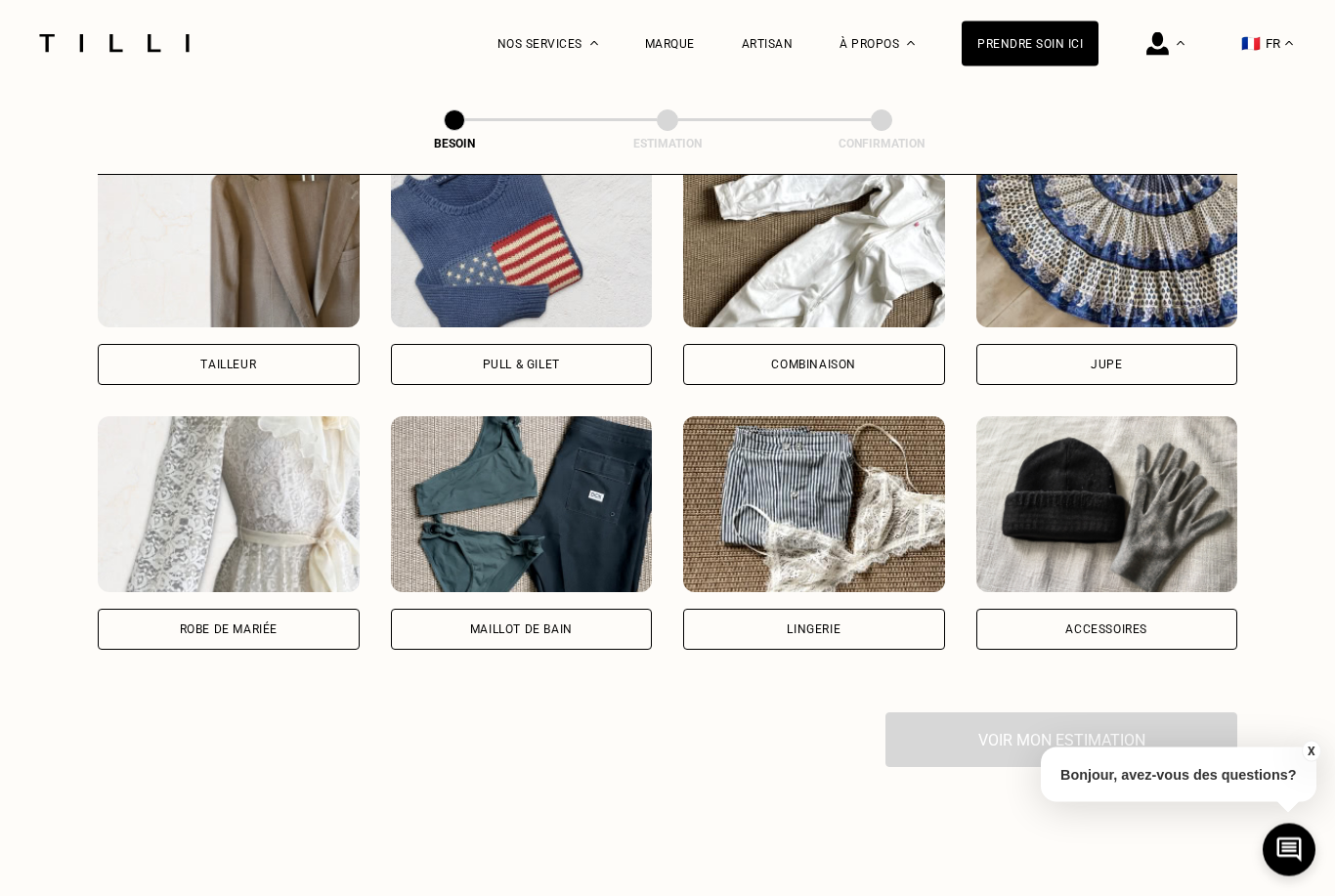
scroll to position [1265, 0]
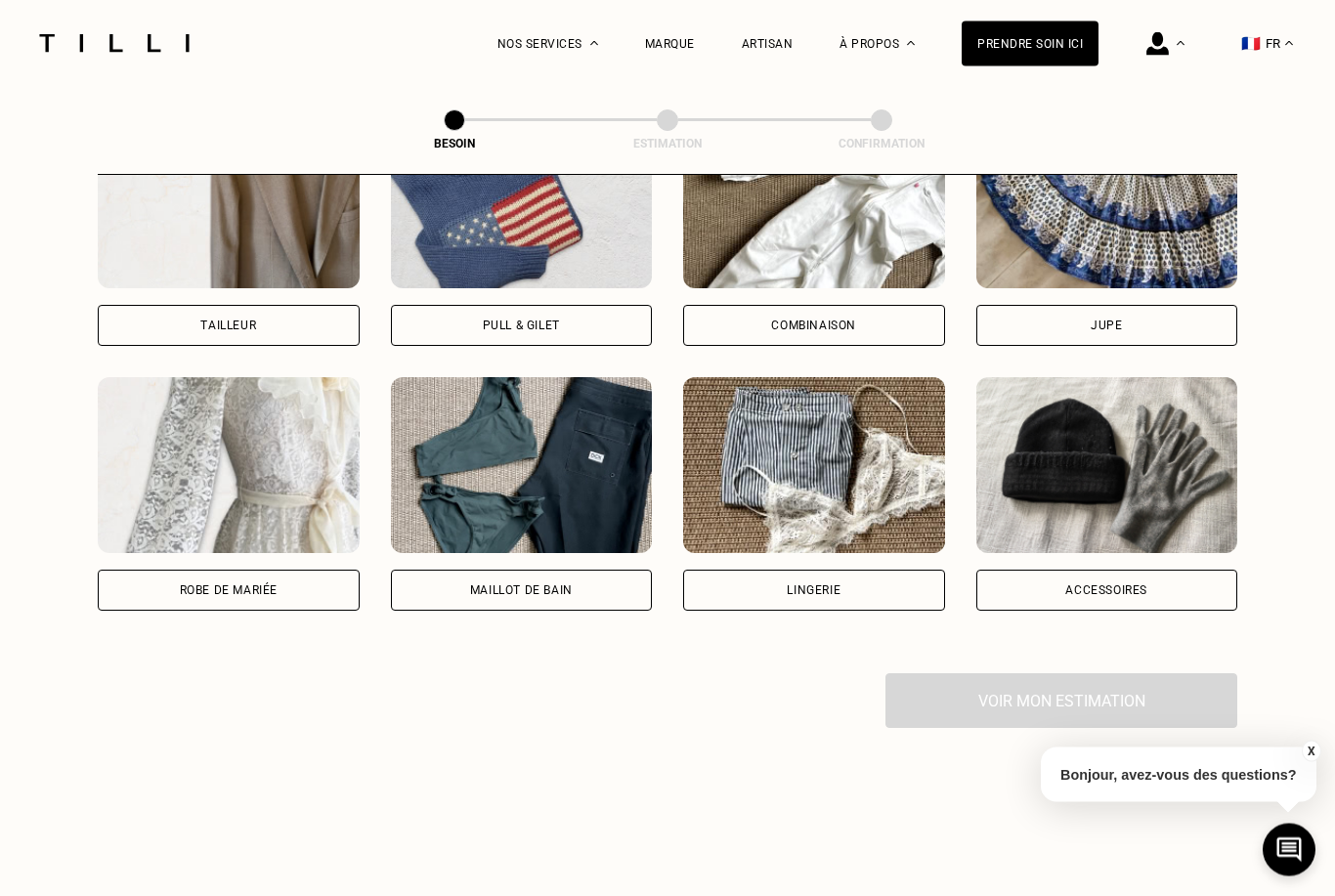
click at [258, 614] on div "Pantalon Manteau & Veste Robe Haut Tailleur Pull & gilet Combinaison Jupe Robe …" at bounding box center [668, 230] width 1140 height 888
click at [258, 586] on div "Robe de mariée" at bounding box center [228, 591] width 98 height 12
select select "FR"
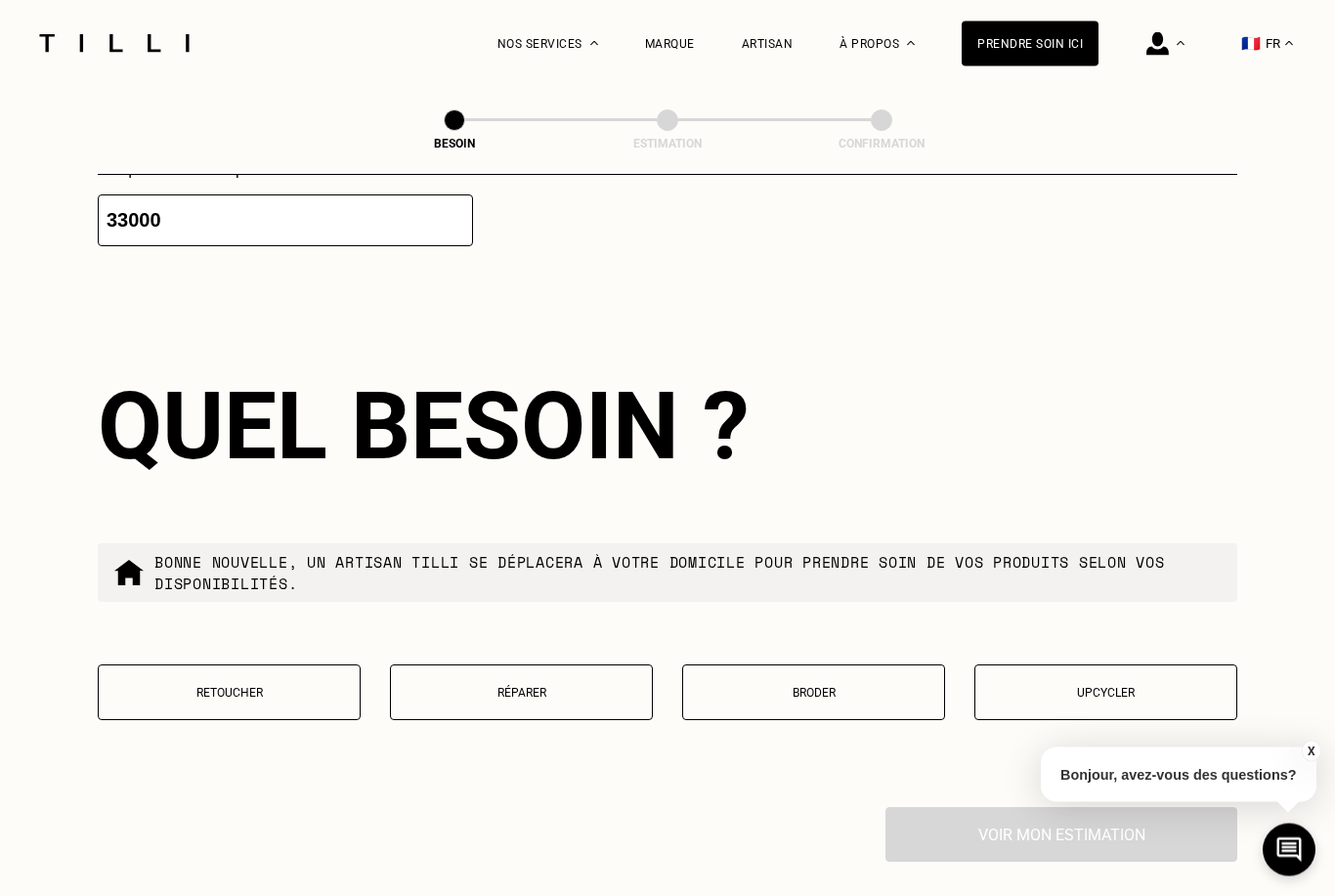
scroll to position [2129, 0]
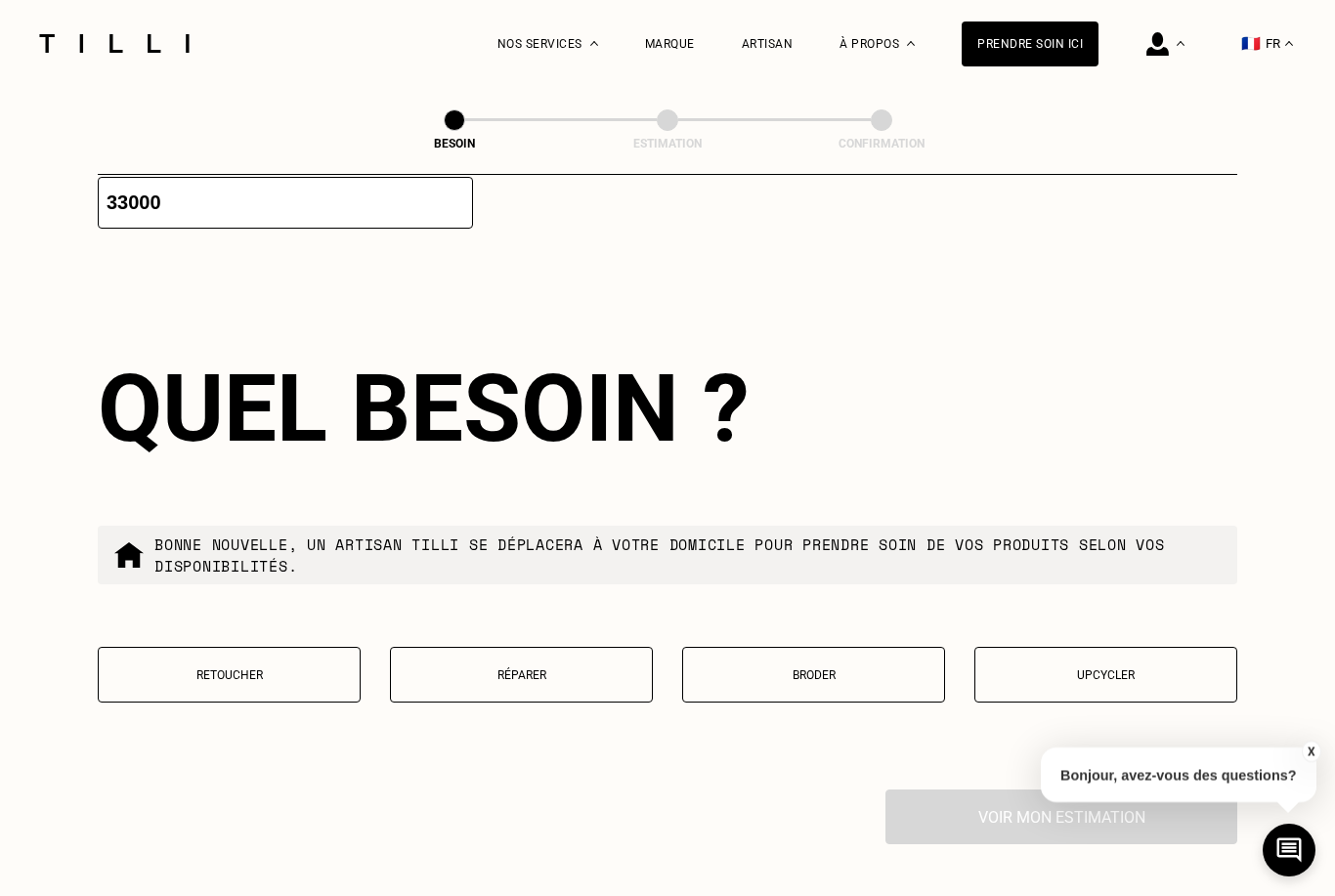
click at [194, 668] on p "Retoucher" at bounding box center [229, 675] width 242 height 14
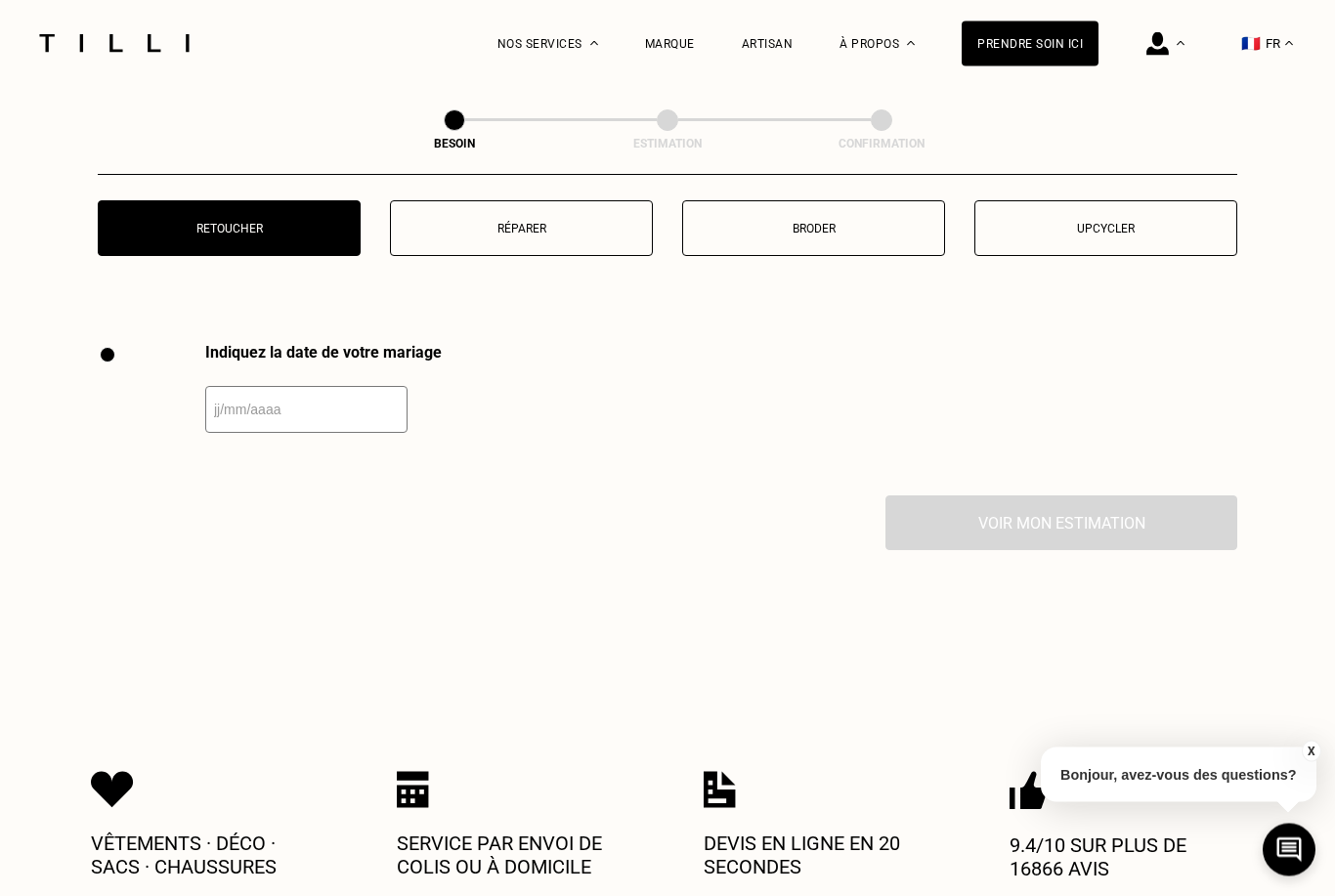
scroll to position [2697, 0]
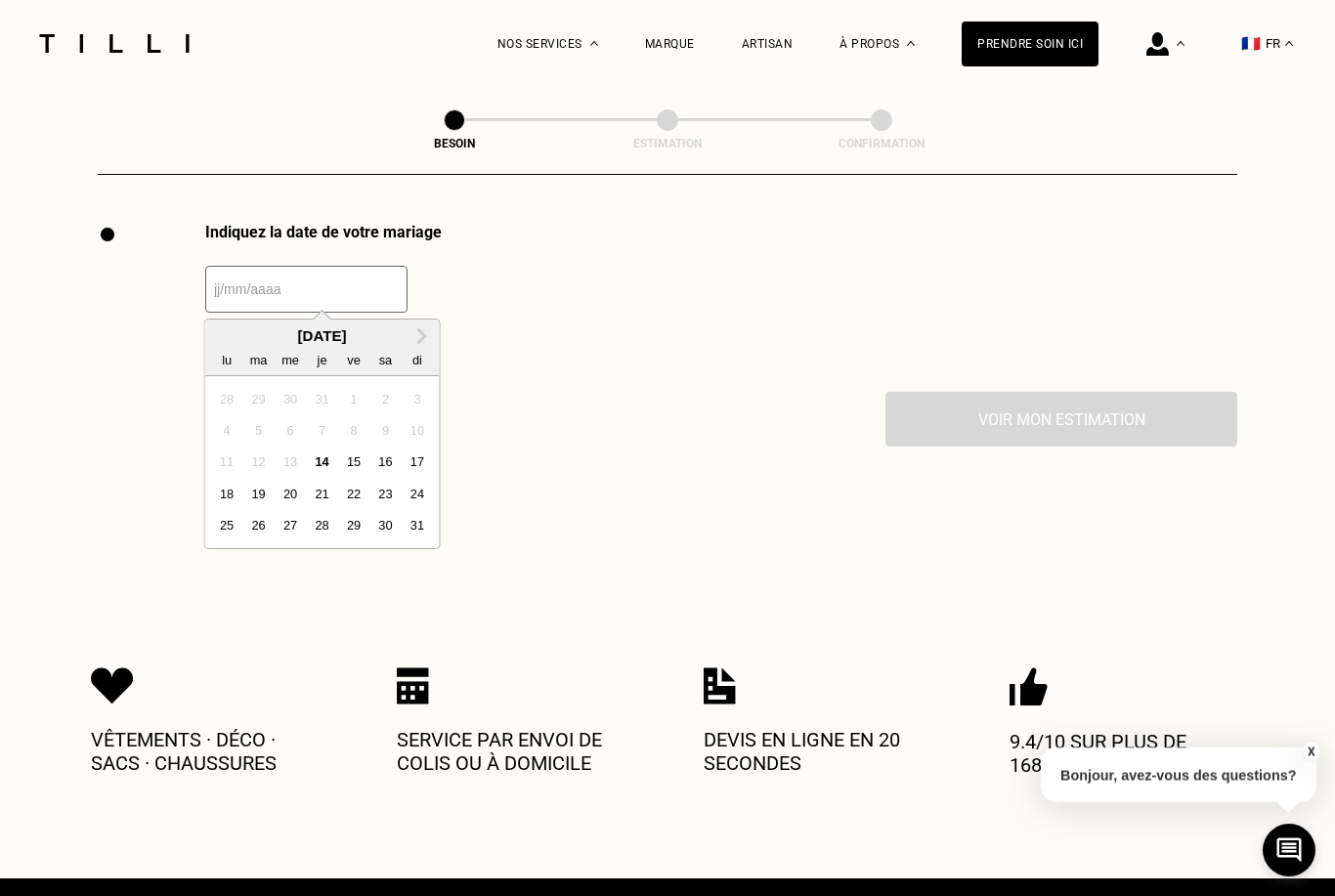
click at [286, 277] on input "text" at bounding box center [306, 290] width 202 height 47
click at [425, 328] on button "Next Month" at bounding box center [422, 337] width 32 height 32
click at [373, 499] on div "25" at bounding box center [386, 494] width 27 height 27
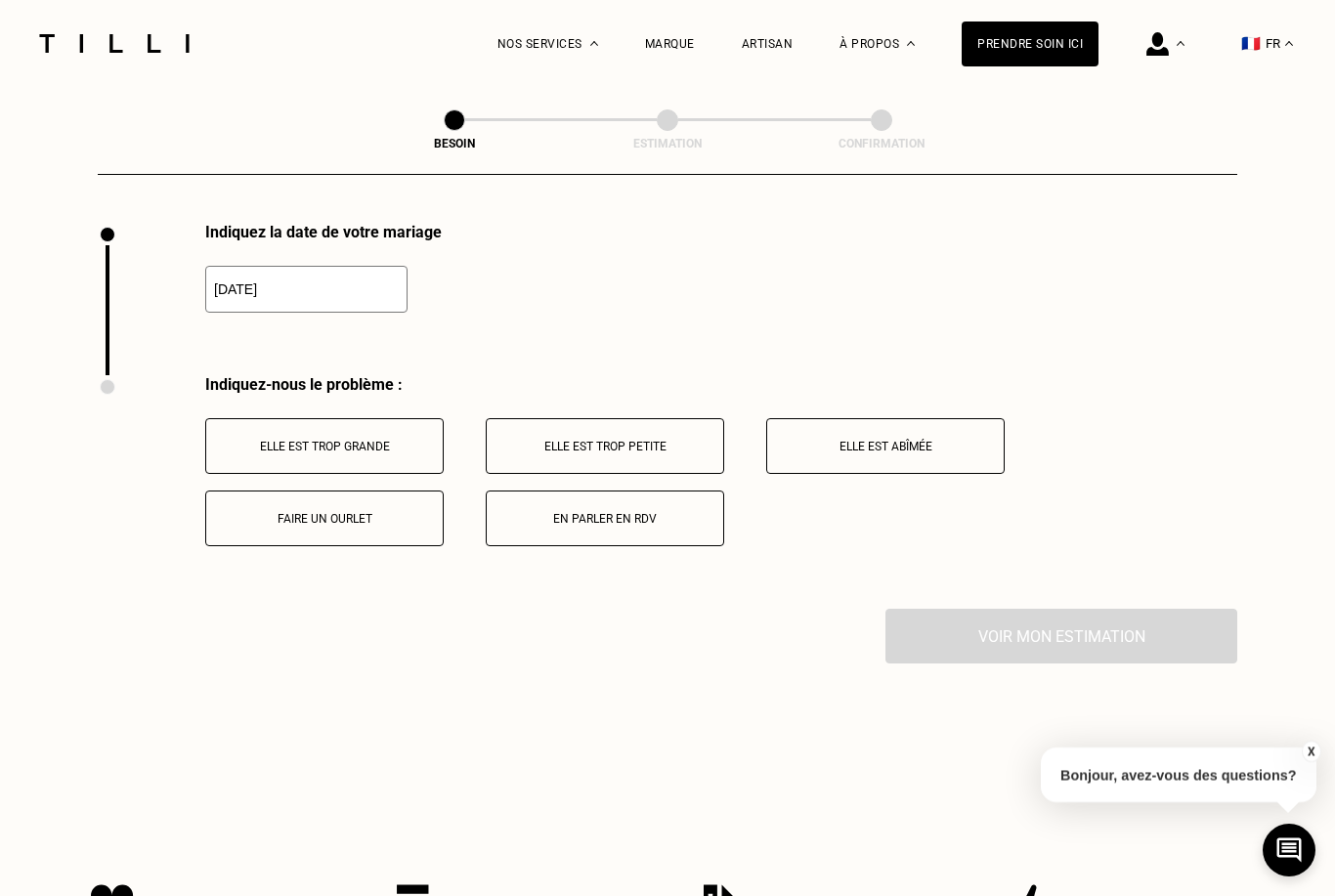
type input "[DATE]"
click at [595, 515] on p "En parler en RDV" at bounding box center [605, 518] width 217 height 14
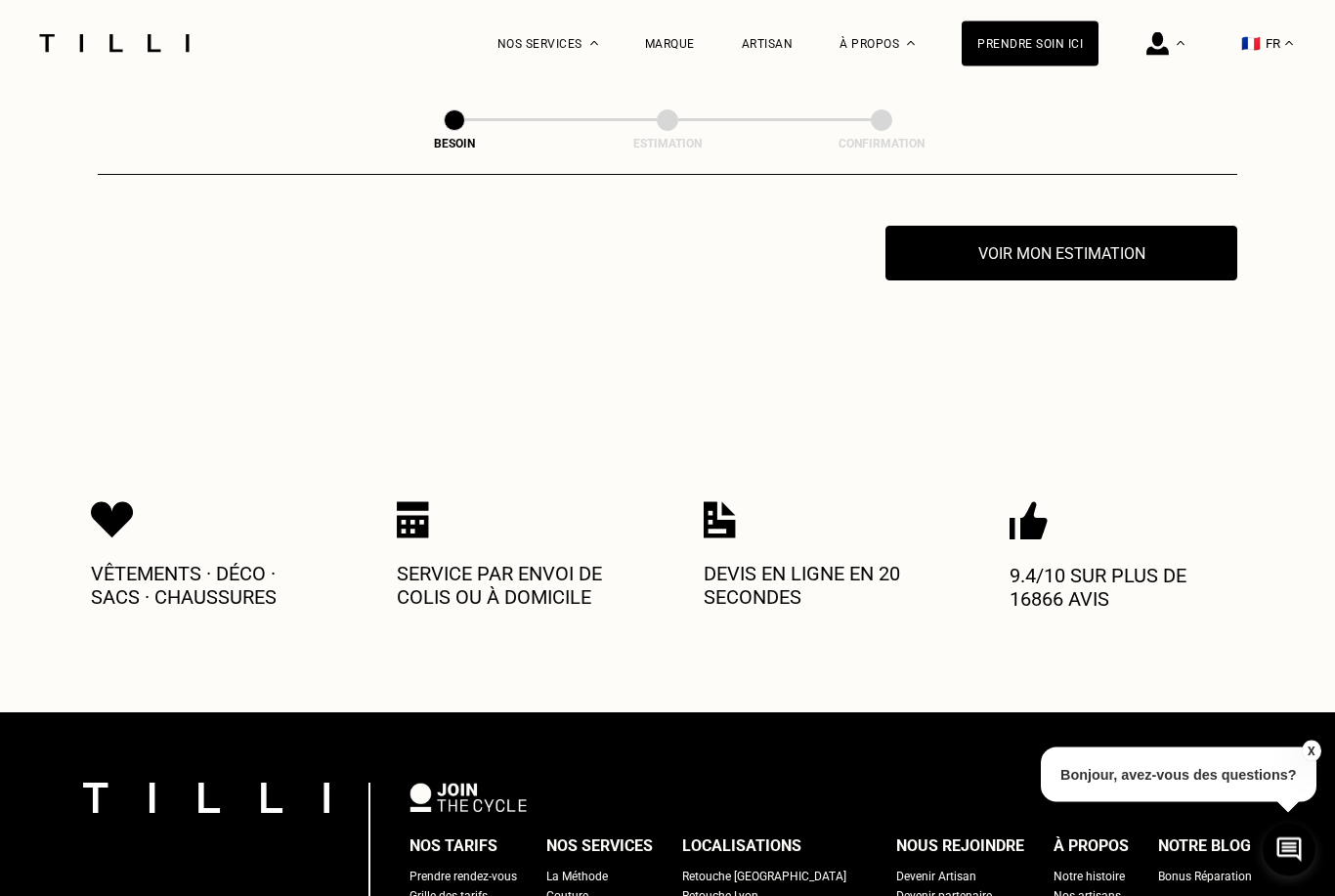
scroll to position [3083, 0]
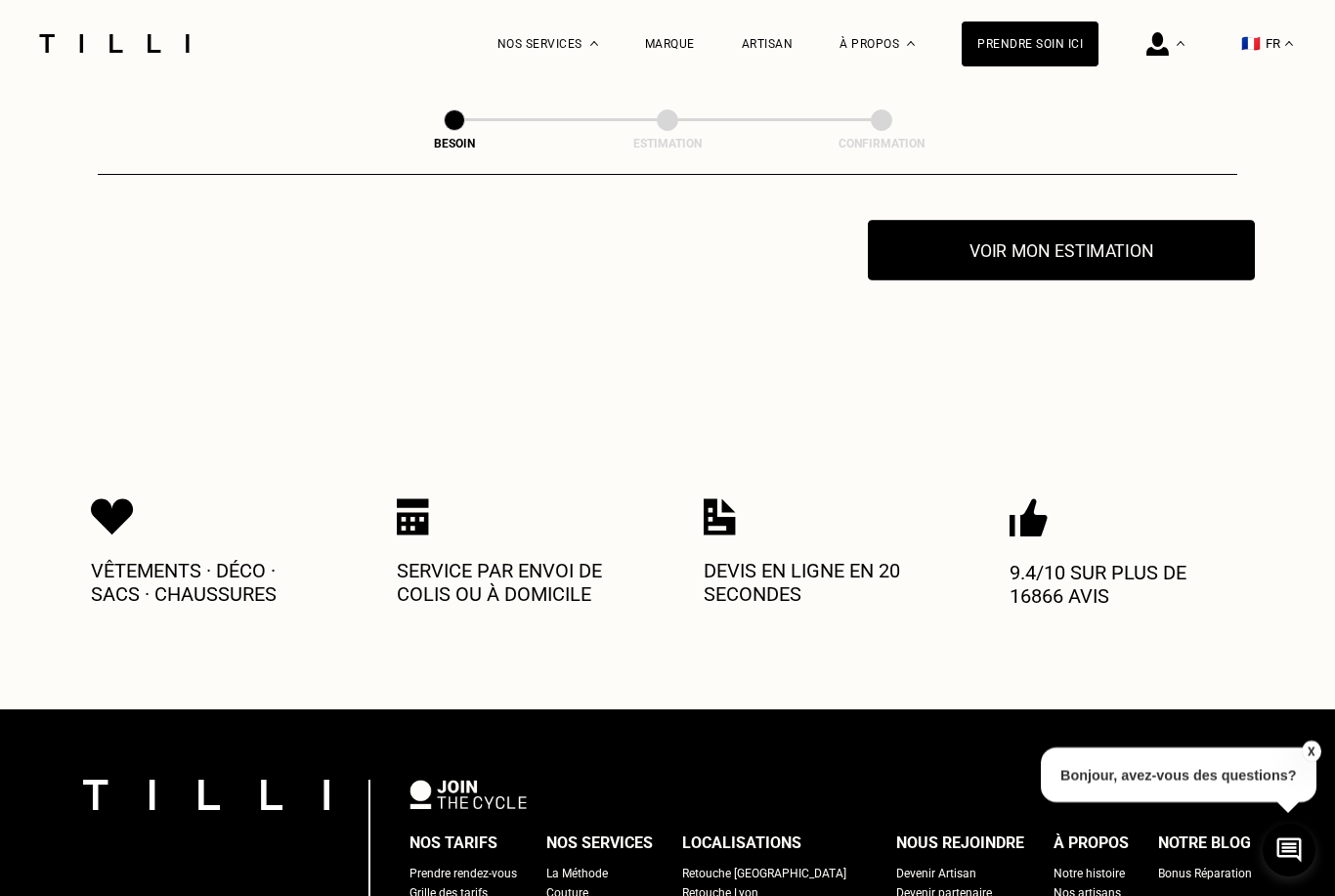
click at [1055, 261] on button "Voir mon estimation" at bounding box center [1061, 249] width 387 height 60
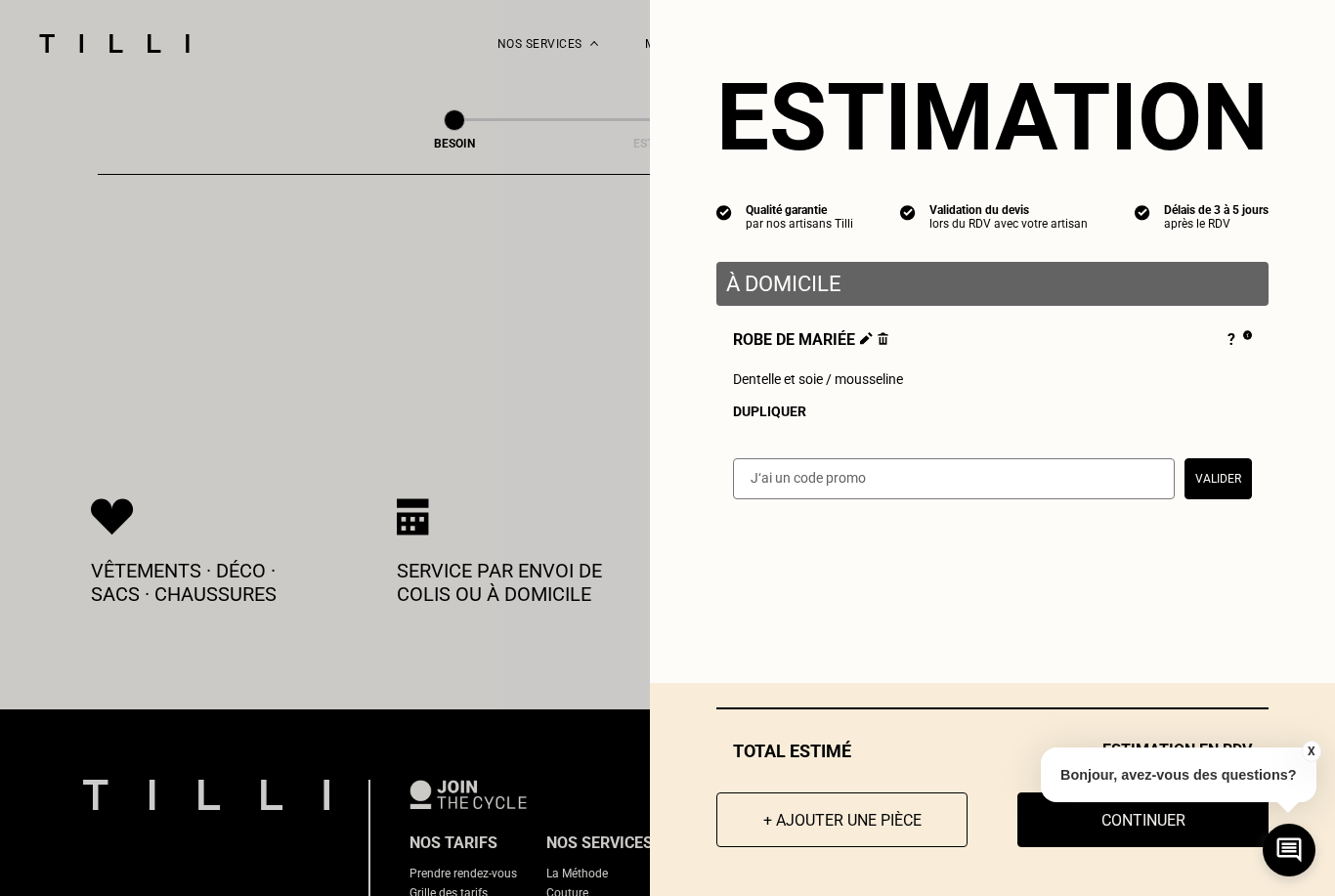
click at [1101, 818] on div "X Bonjour, avez-vous des questions?" at bounding box center [1179, 772] width 276 height 92
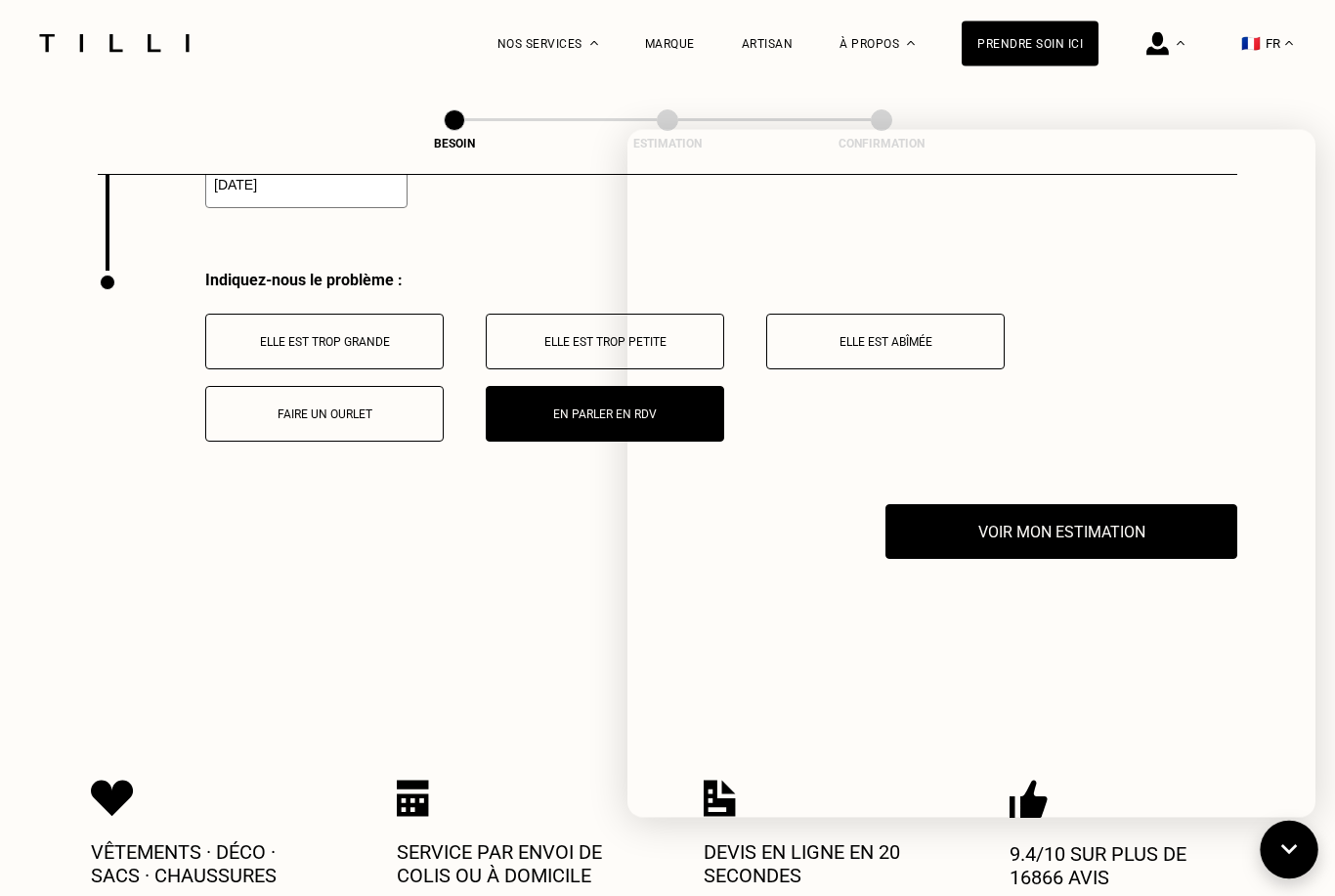
scroll to position [2801, 0]
click at [1289, 837] on icon at bounding box center [1290, 851] width 33 height 52
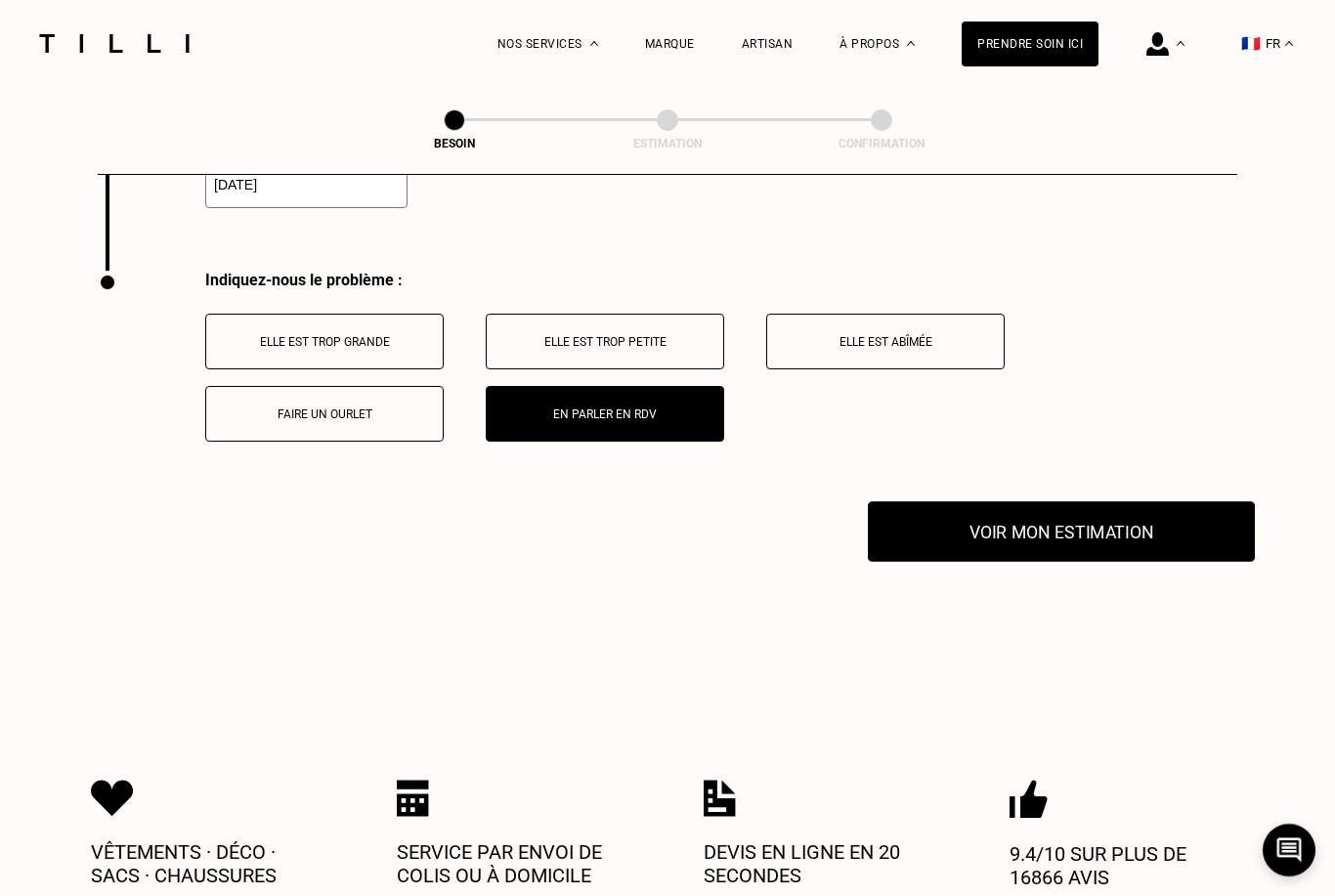
click at [1123, 526] on button "Voir mon estimation" at bounding box center [1061, 531] width 387 height 60
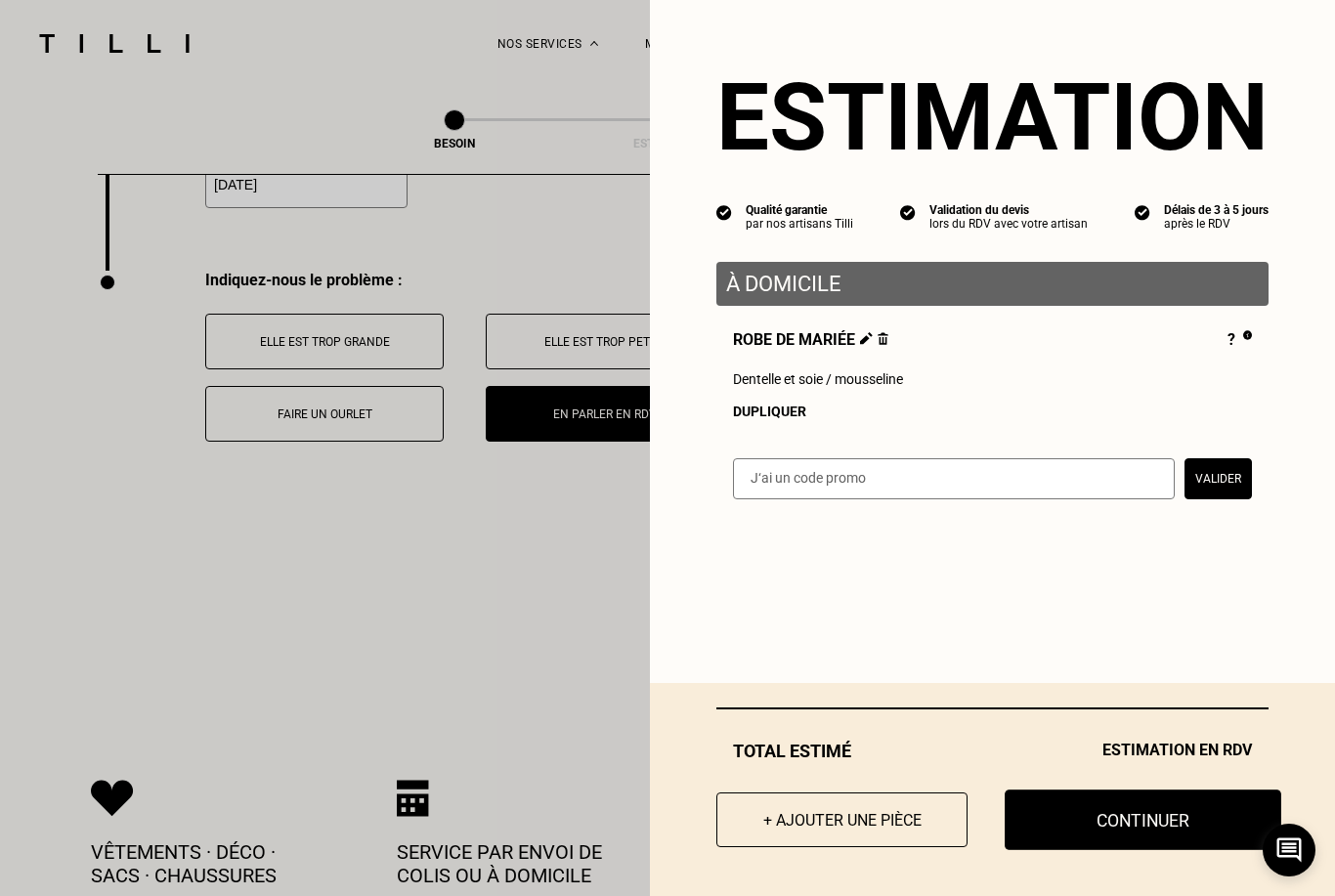
click at [1136, 813] on button "Continuer" at bounding box center [1143, 819] width 277 height 60
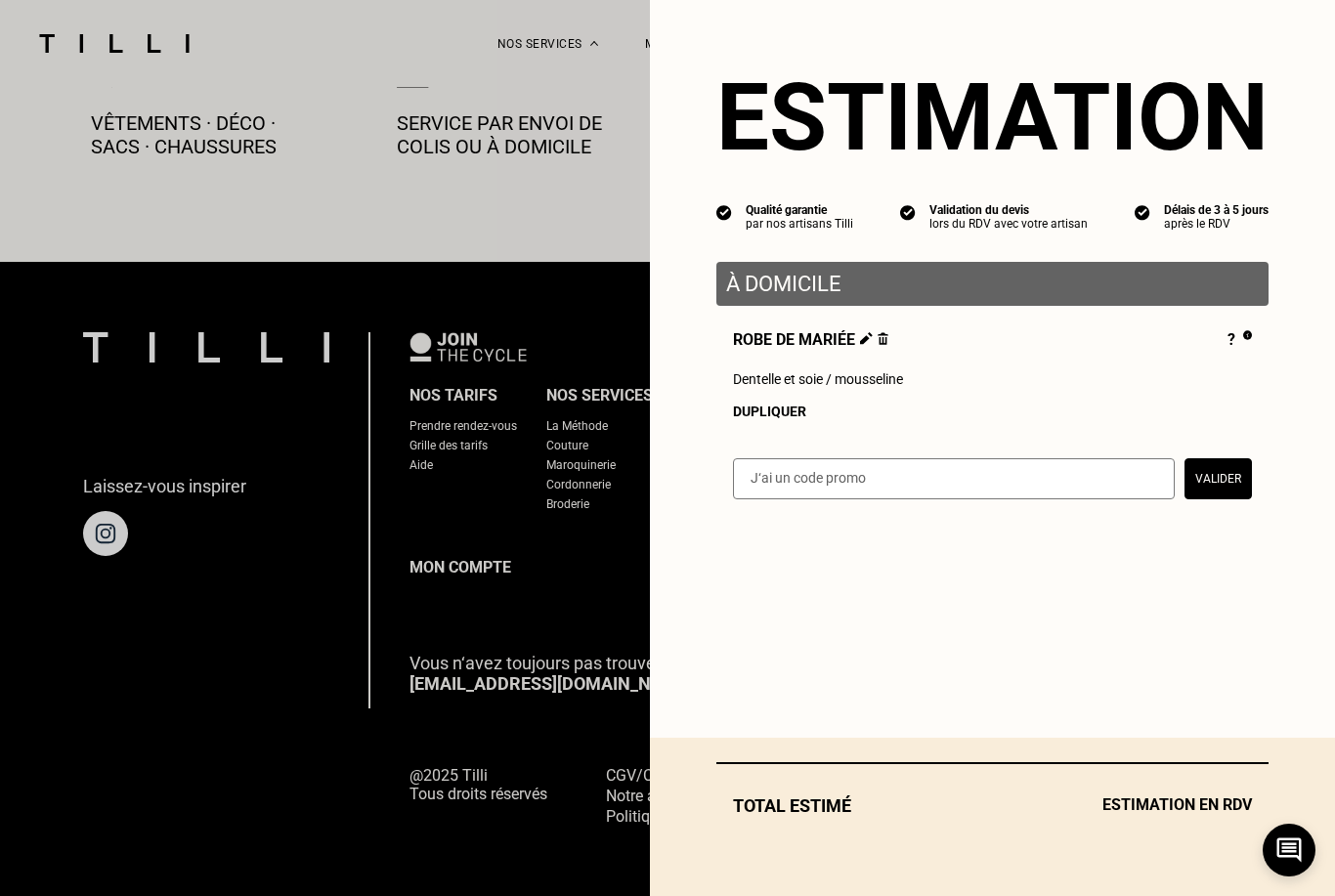
scroll to position [1082, 0]
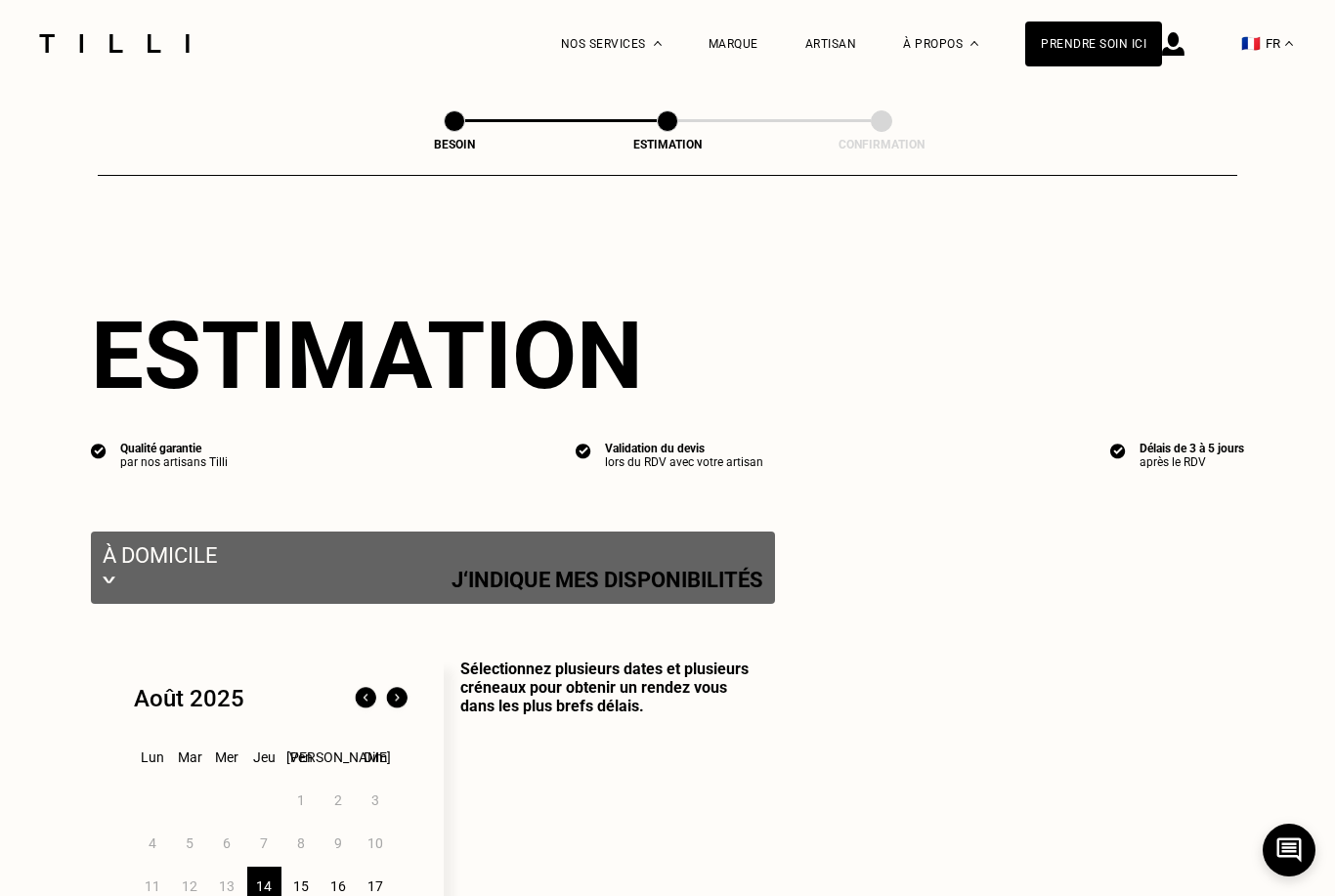
select select "FR"
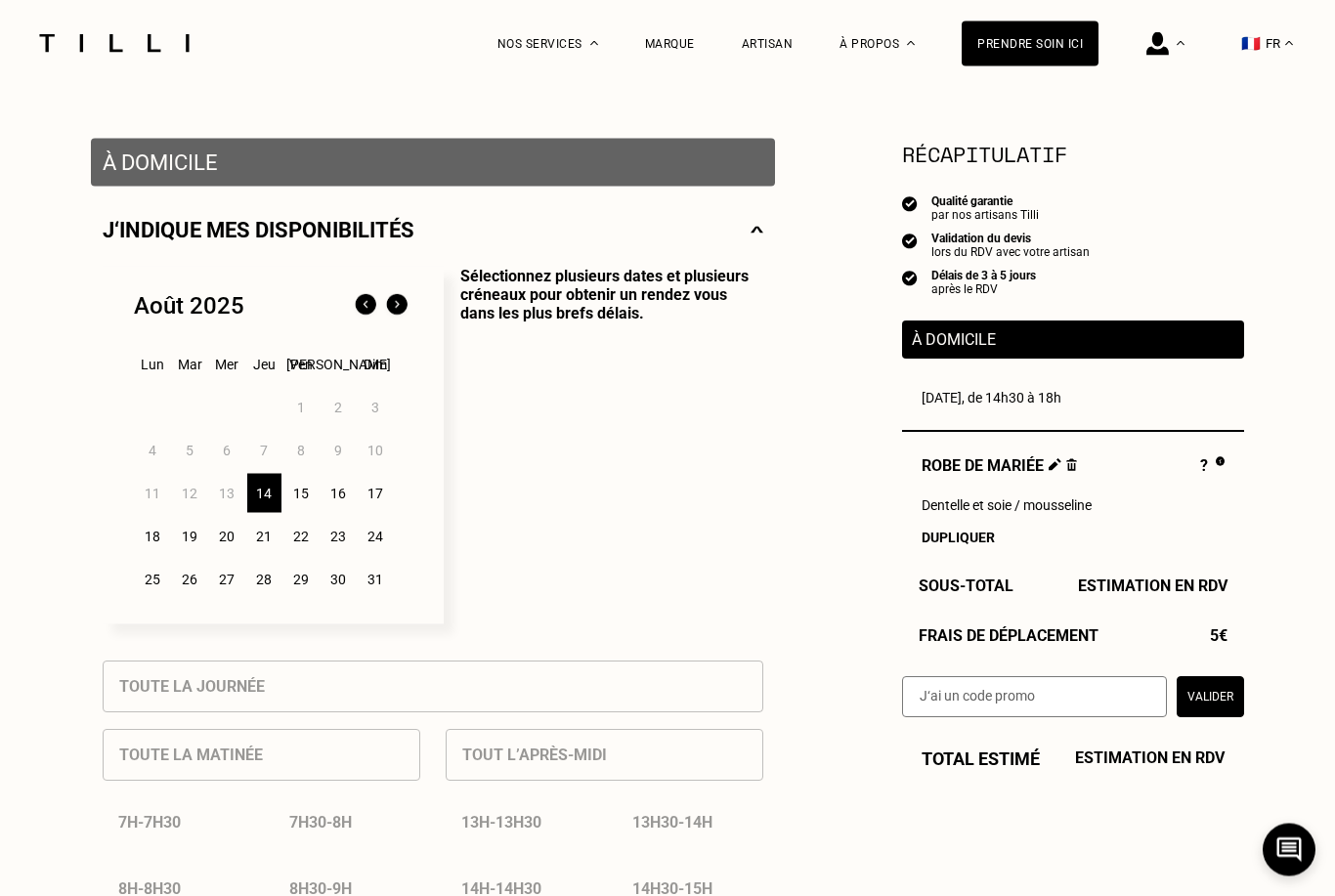
scroll to position [159, 0]
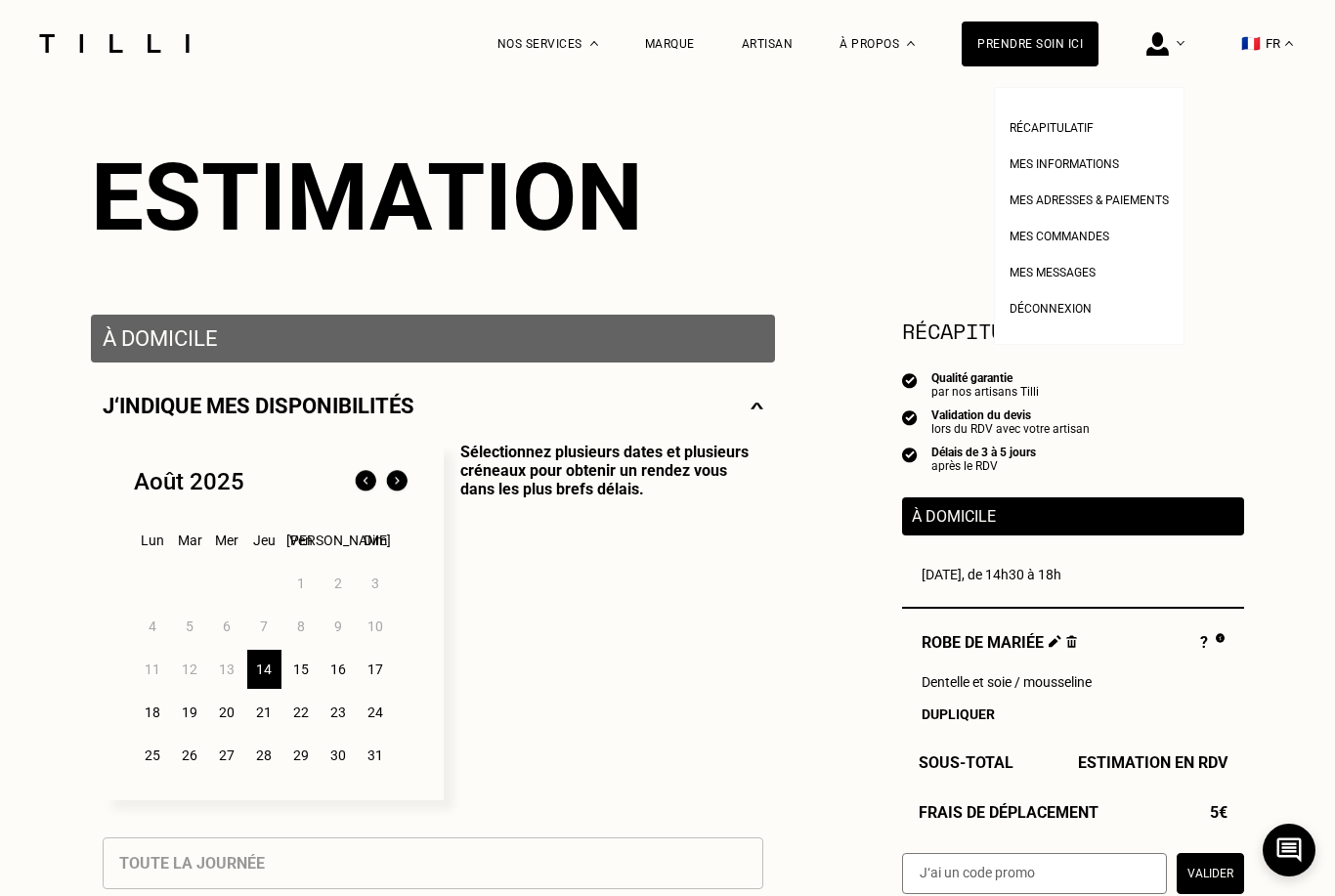
click at [1184, 36] on div at bounding box center [1165, 43] width 38 height 87
click at [1072, 306] on span "Déconnexion" at bounding box center [1050, 309] width 82 height 14
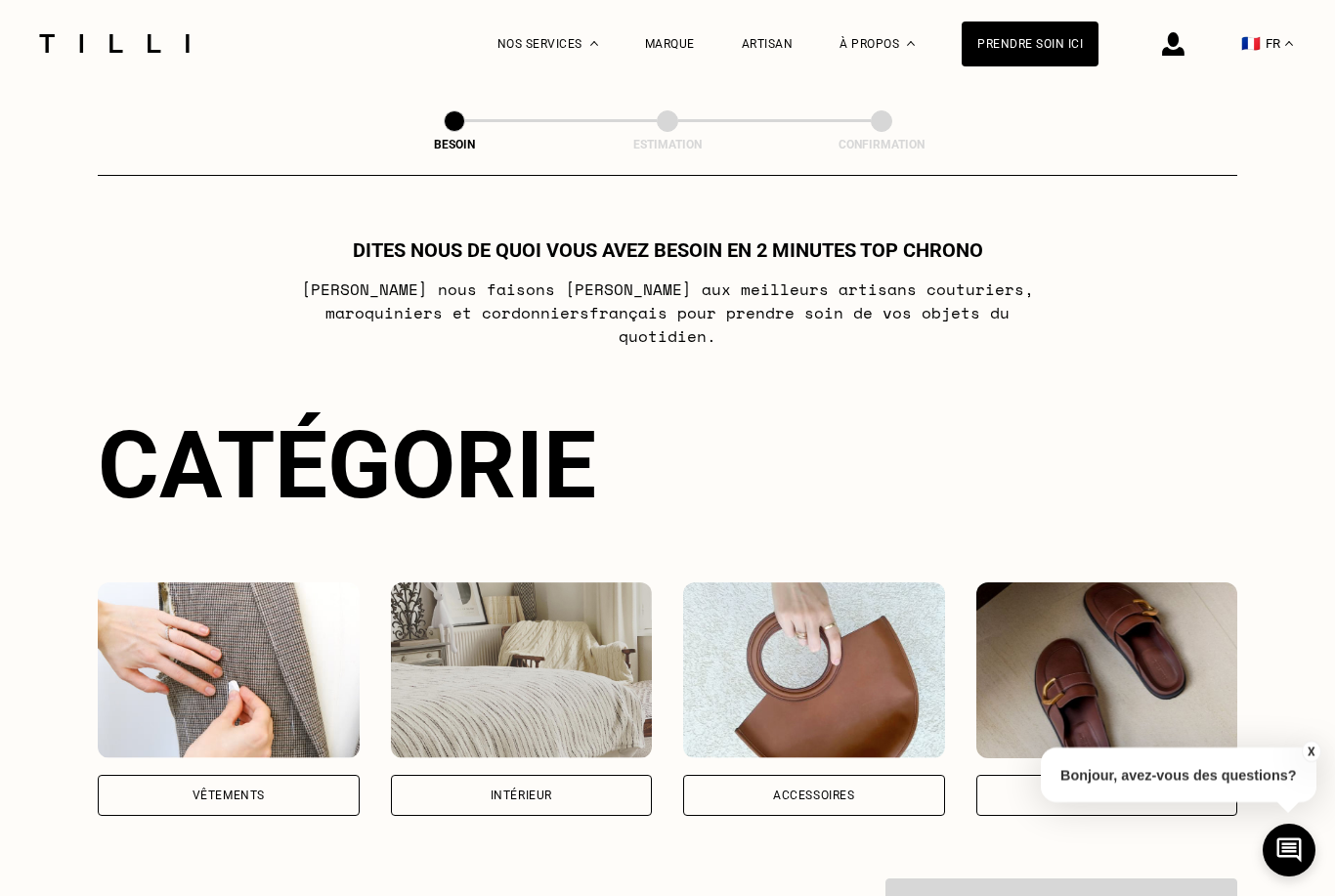
click at [1176, 44] on img at bounding box center [1173, 44] width 23 height 24
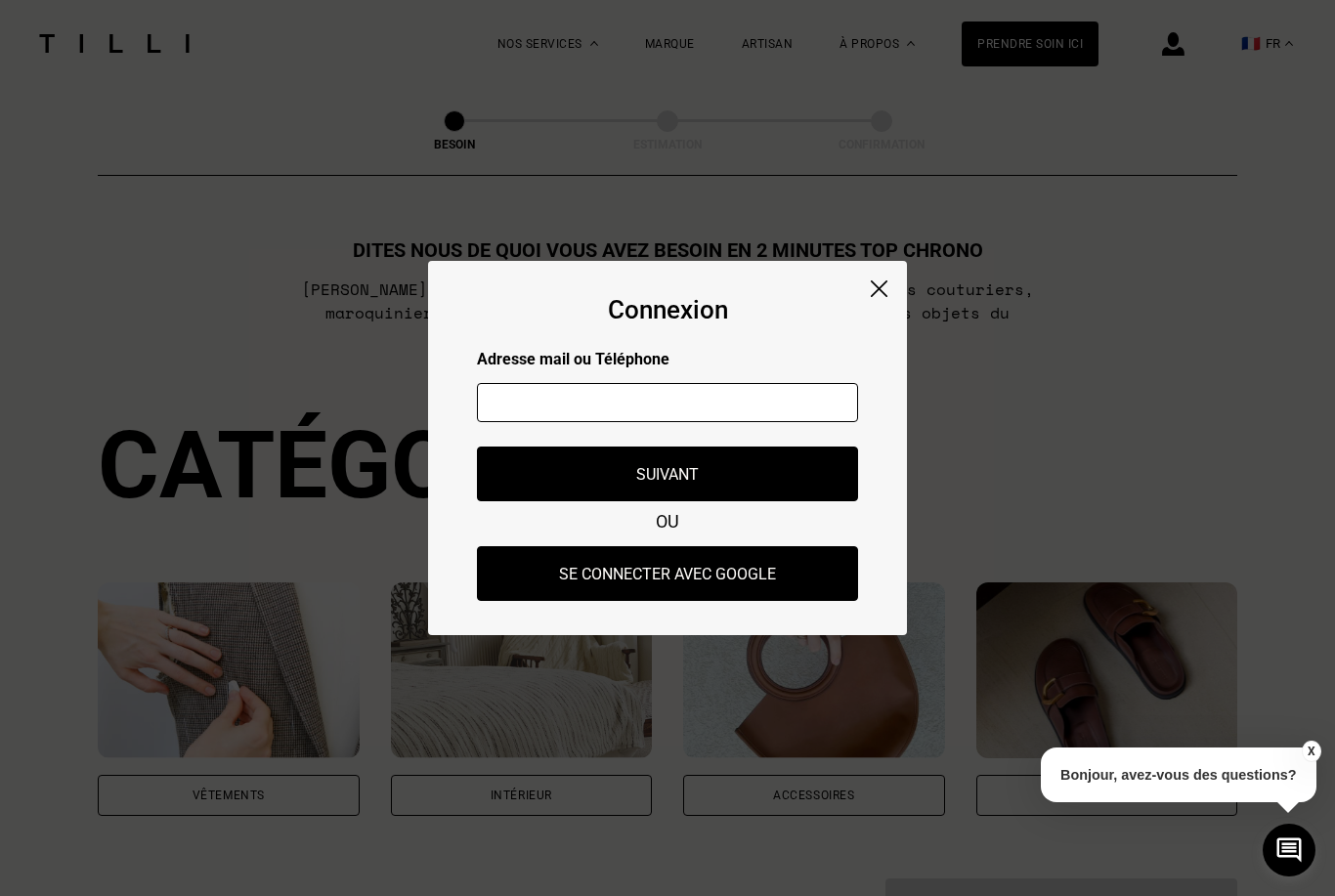
click at [881, 278] on div "Connexion Adresse mail ou Téléphone Adresse mail ou numéro de téléphone non val…" at bounding box center [668, 448] width 479 height 375
click at [880, 292] on img at bounding box center [878, 289] width 17 height 17
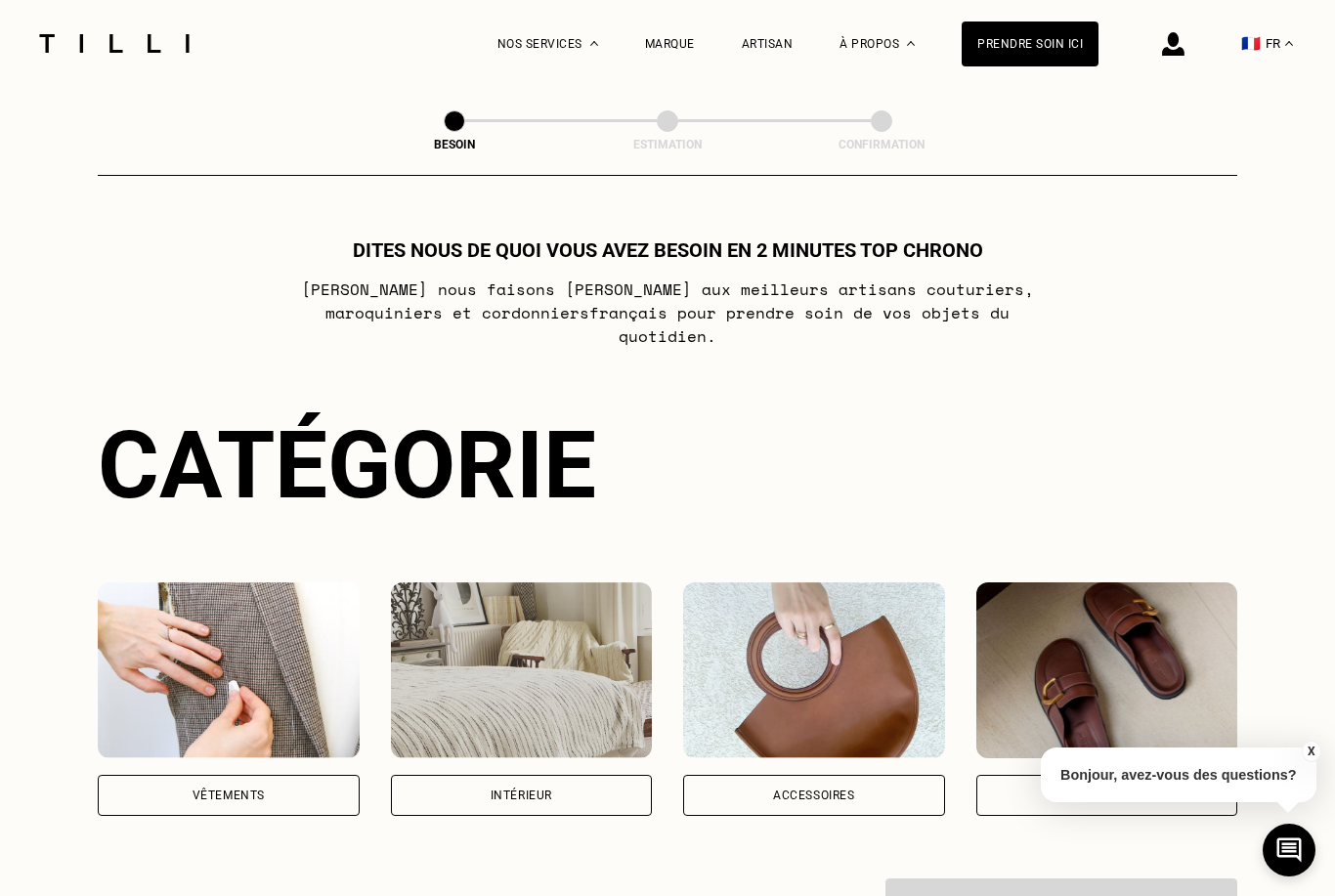
click at [210, 775] on div "Vêtements" at bounding box center [229, 795] width 262 height 41
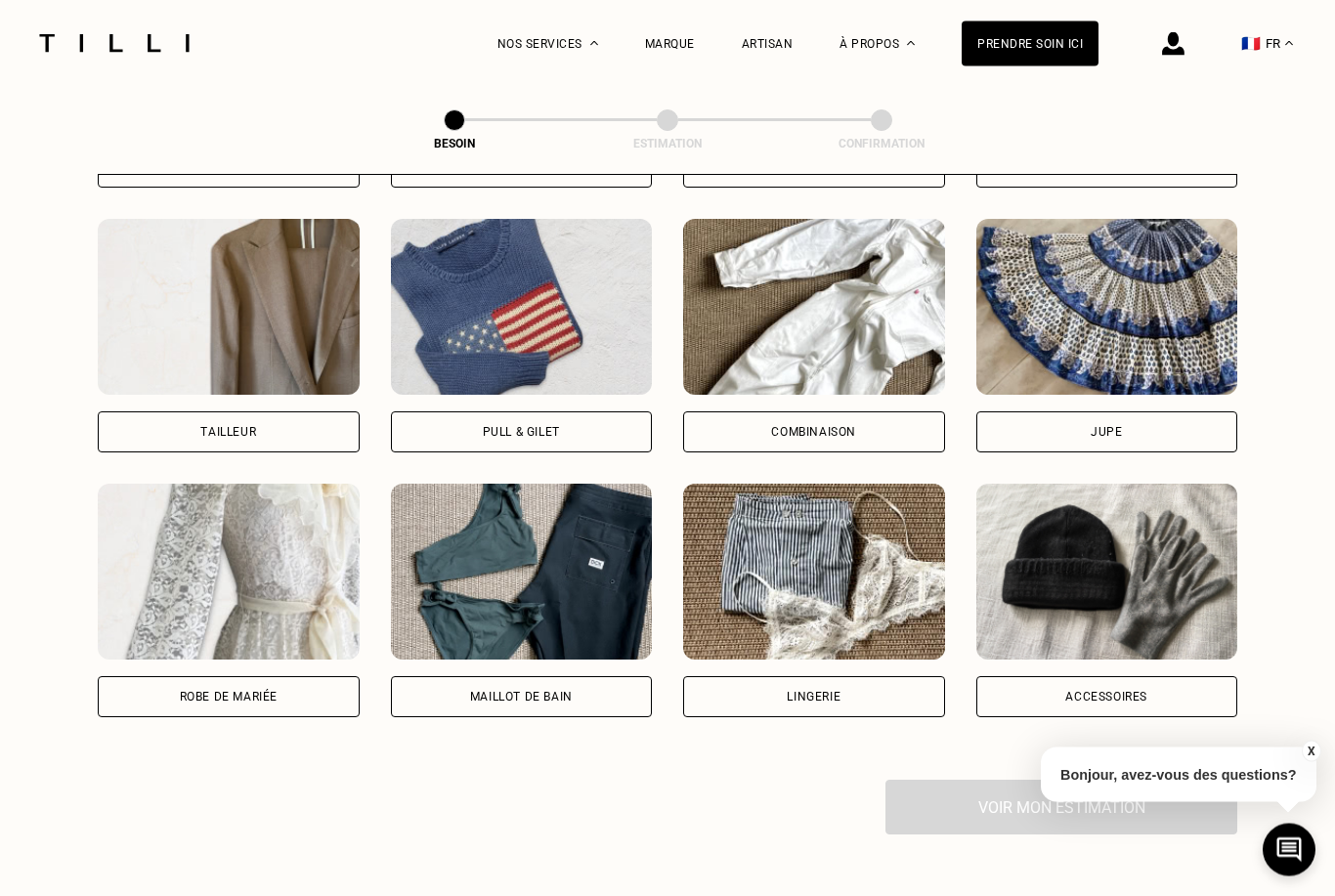
scroll to position [1158, 0]
click at [243, 692] on div "Robe de mariée" at bounding box center [228, 698] width 98 height 12
select select "FR"
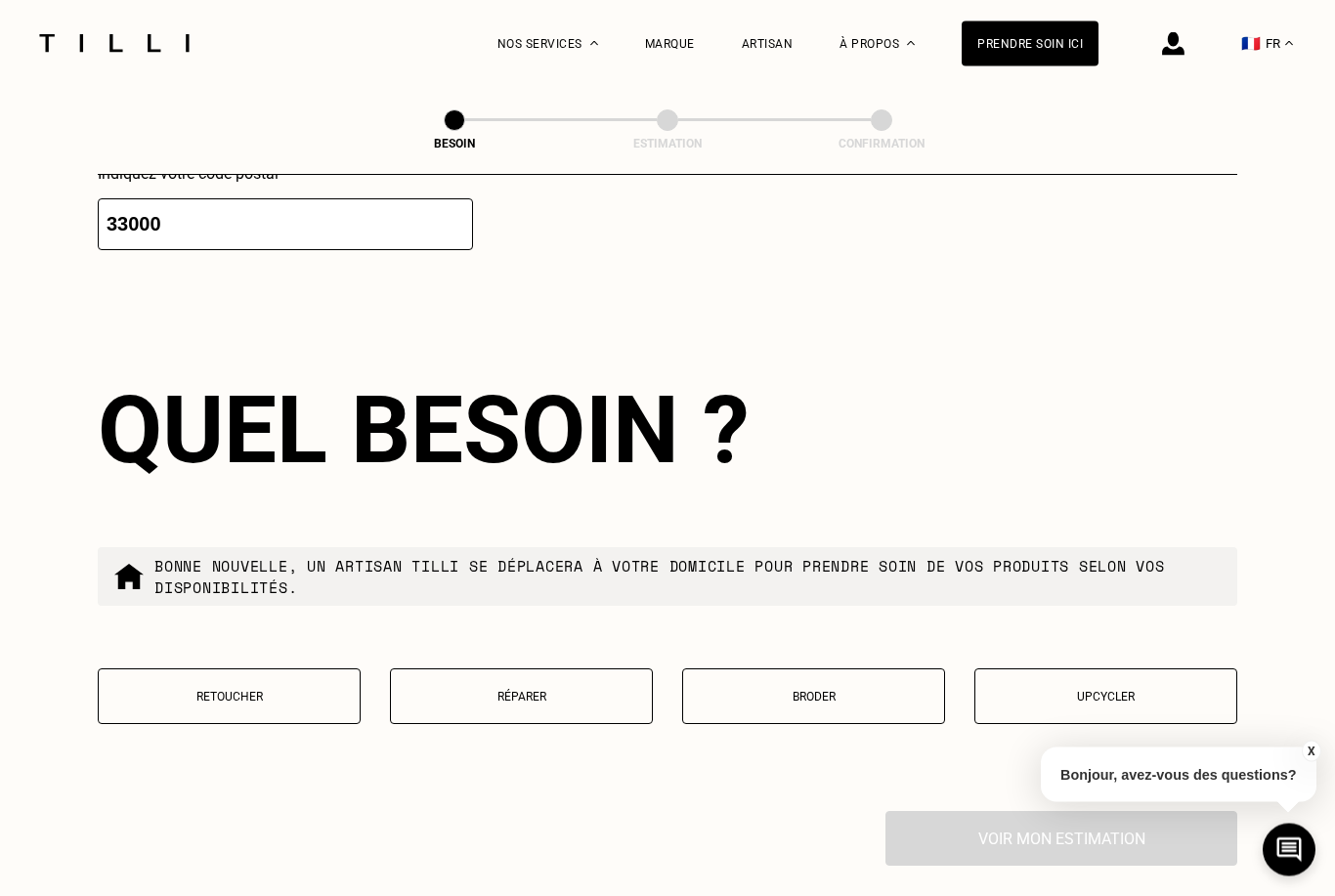
scroll to position [2108, 0]
click at [239, 660] on div "Quel besoin ? Bonne nouvelle, un artisan tilli se déplacera à votre domicile po…" at bounding box center [668, 562] width 1140 height 499
click at [240, 674] on button "Retoucher" at bounding box center [229, 696] width 263 height 56
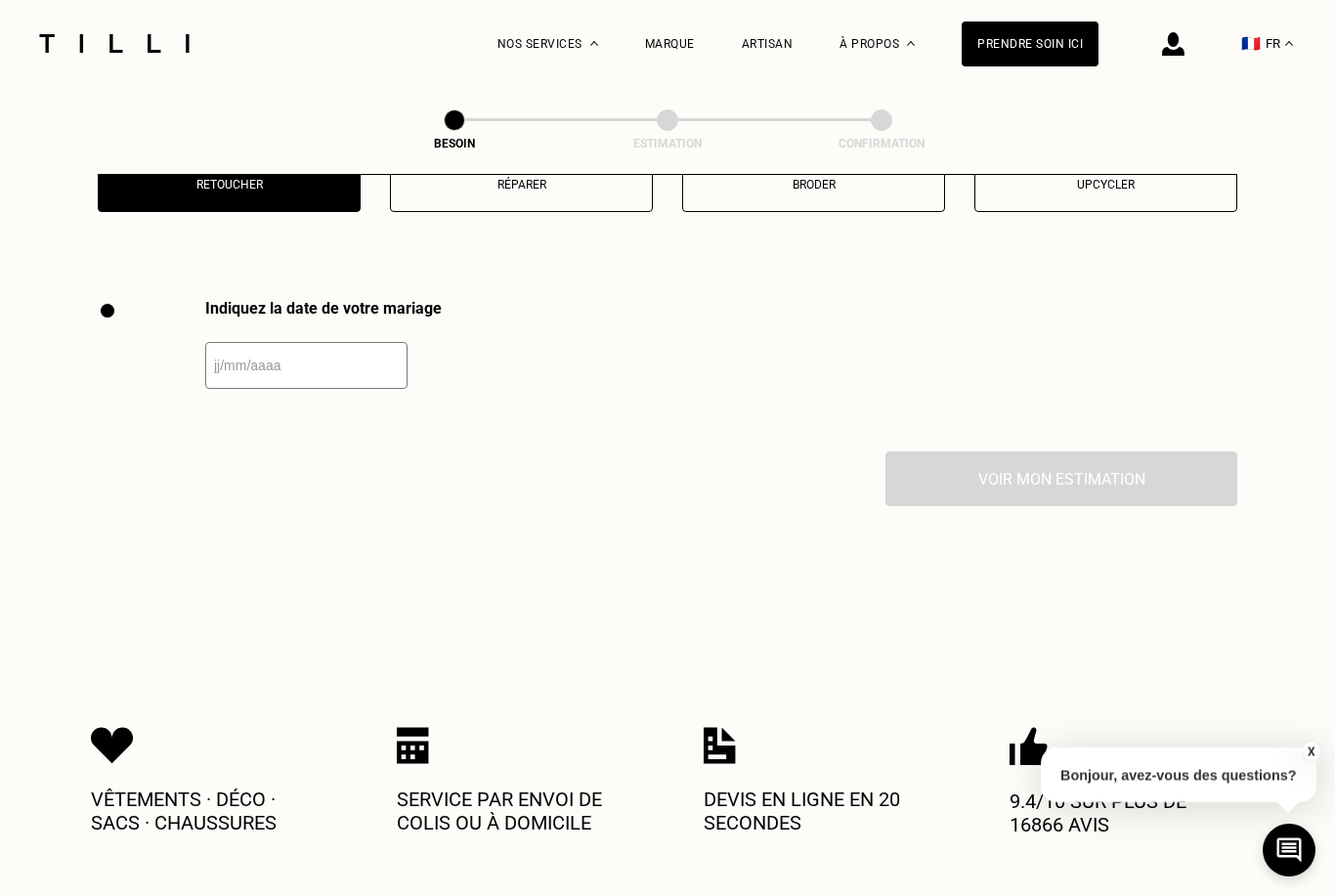
scroll to position [2697, 0]
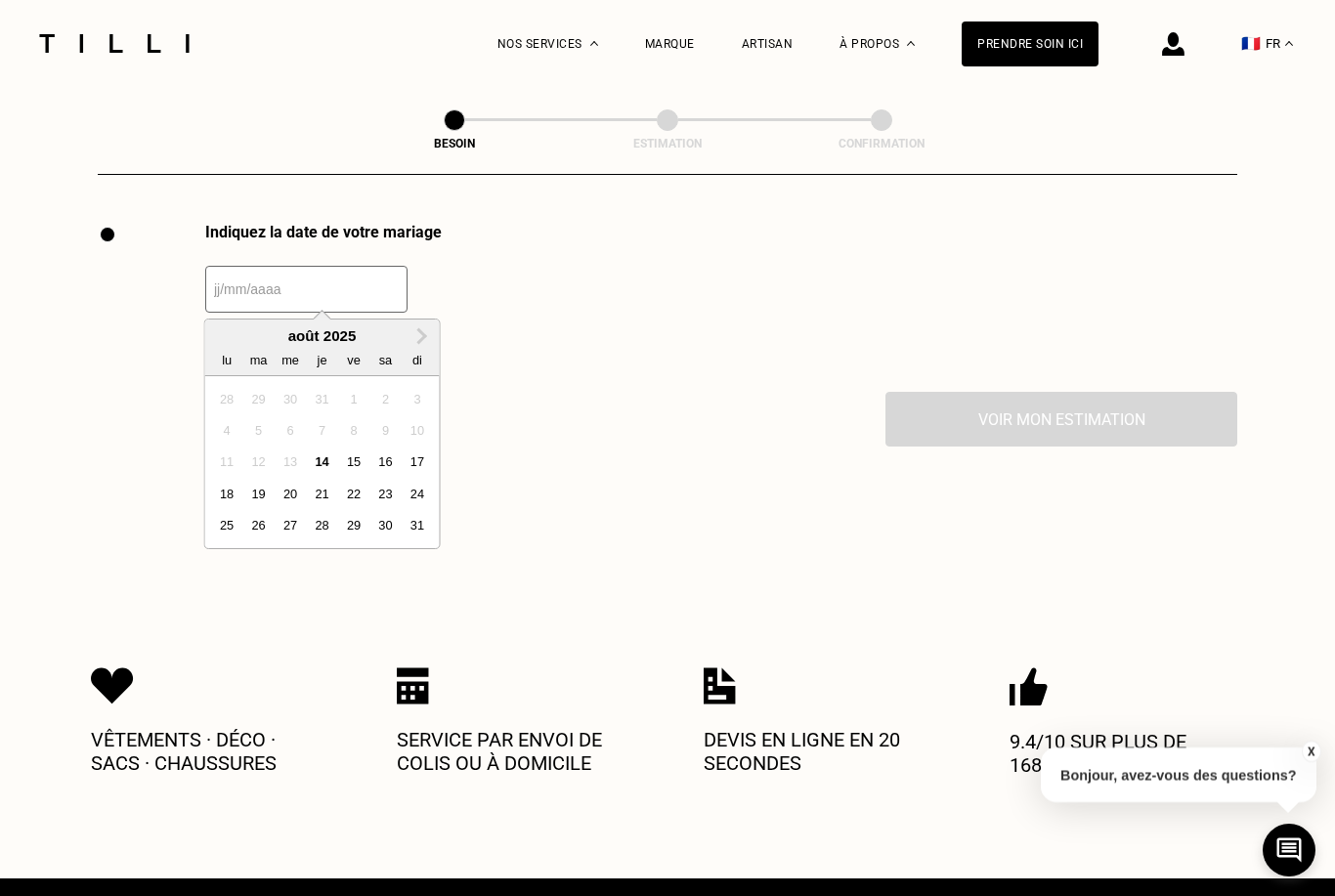
click at [339, 298] on input "text" at bounding box center [306, 290] width 202 height 47
click at [418, 345] on button "Next Month" at bounding box center [422, 337] width 32 height 32
click at [391, 497] on div "25" at bounding box center [386, 494] width 27 height 27
type input "[DATE]"
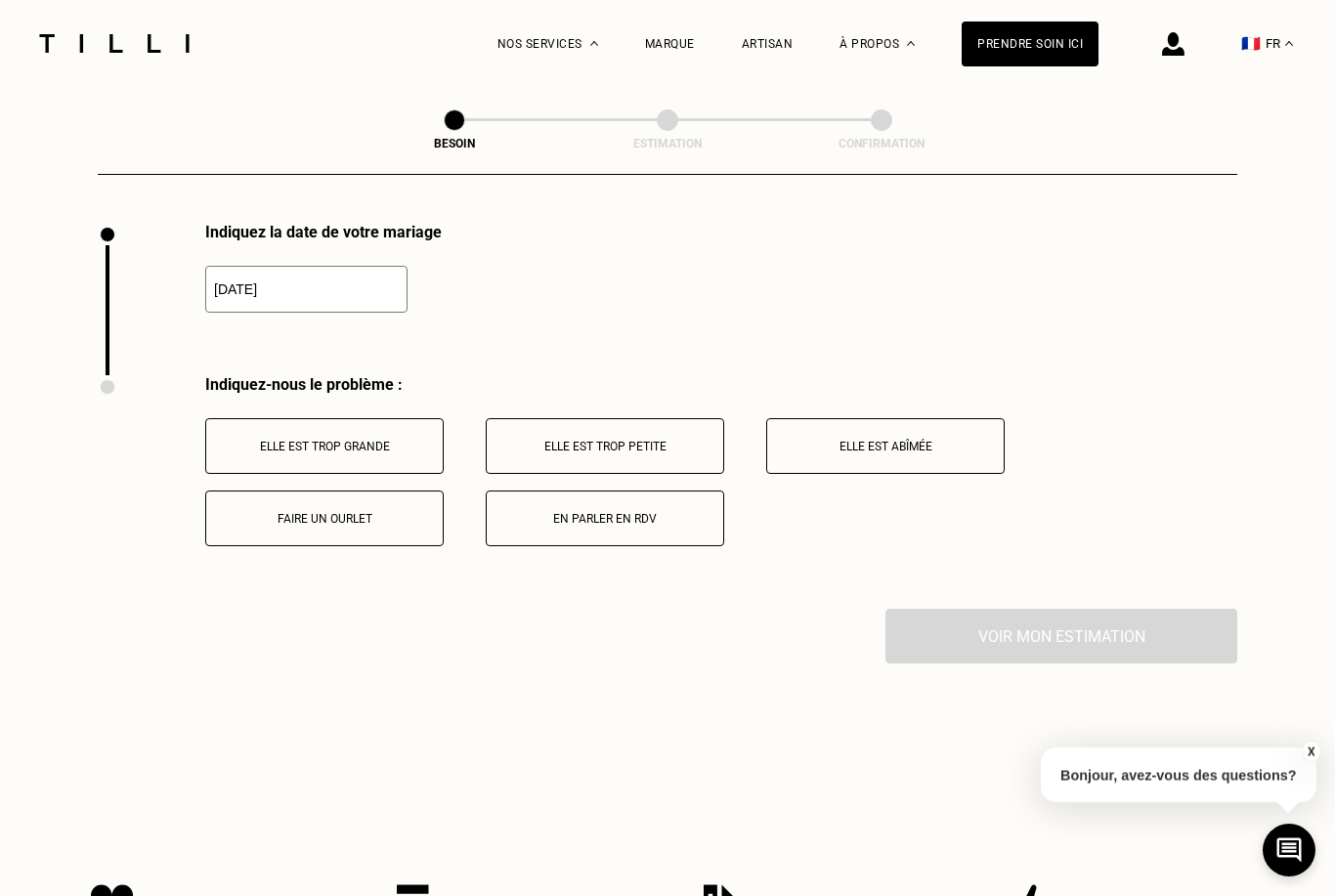
click at [633, 500] on button "En parler en RDV" at bounding box center [605, 518] width 239 height 56
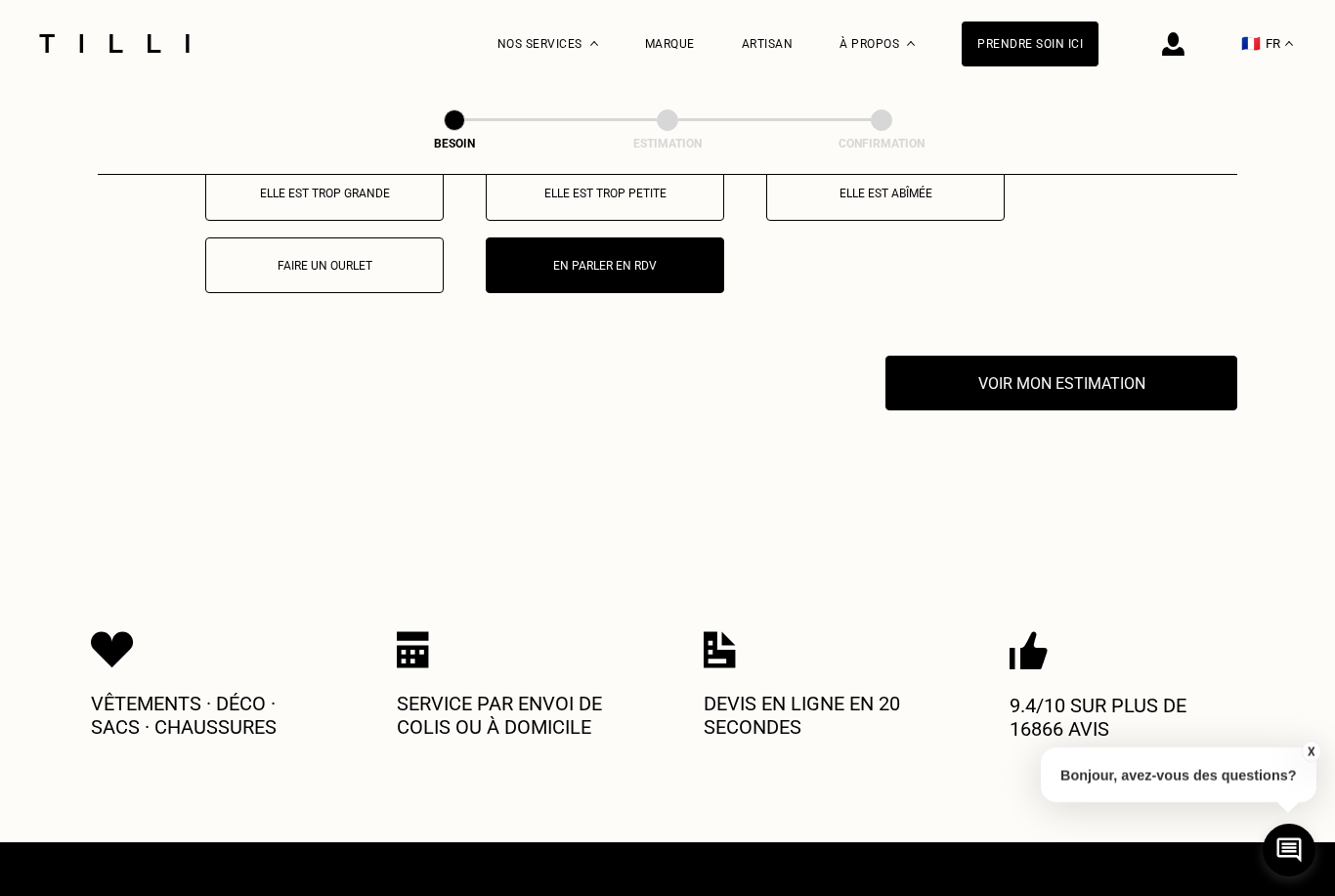
scroll to position [3083, 0]
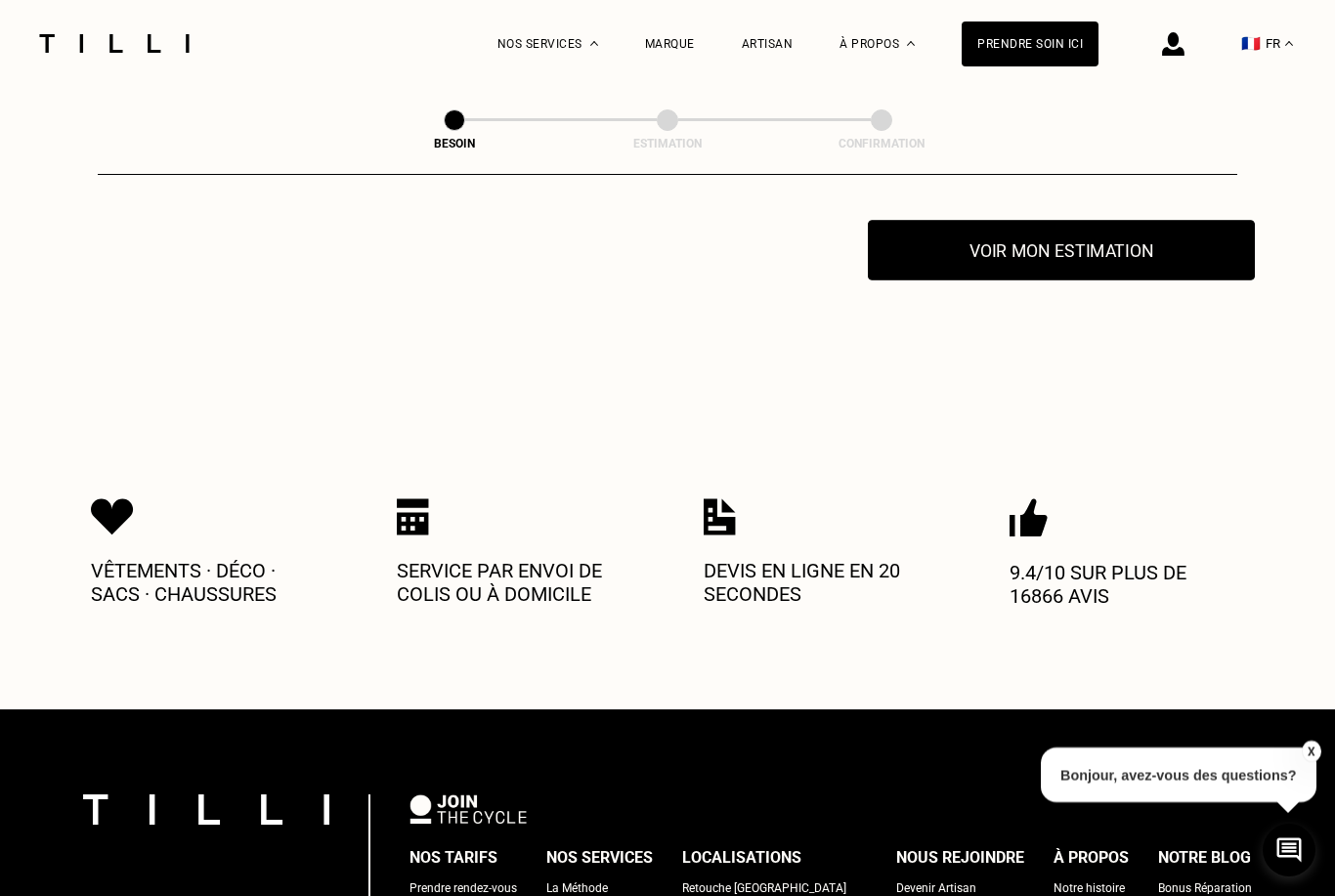
click at [1089, 237] on button "Voir mon estimation" at bounding box center [1061, 249] width 387 height 60
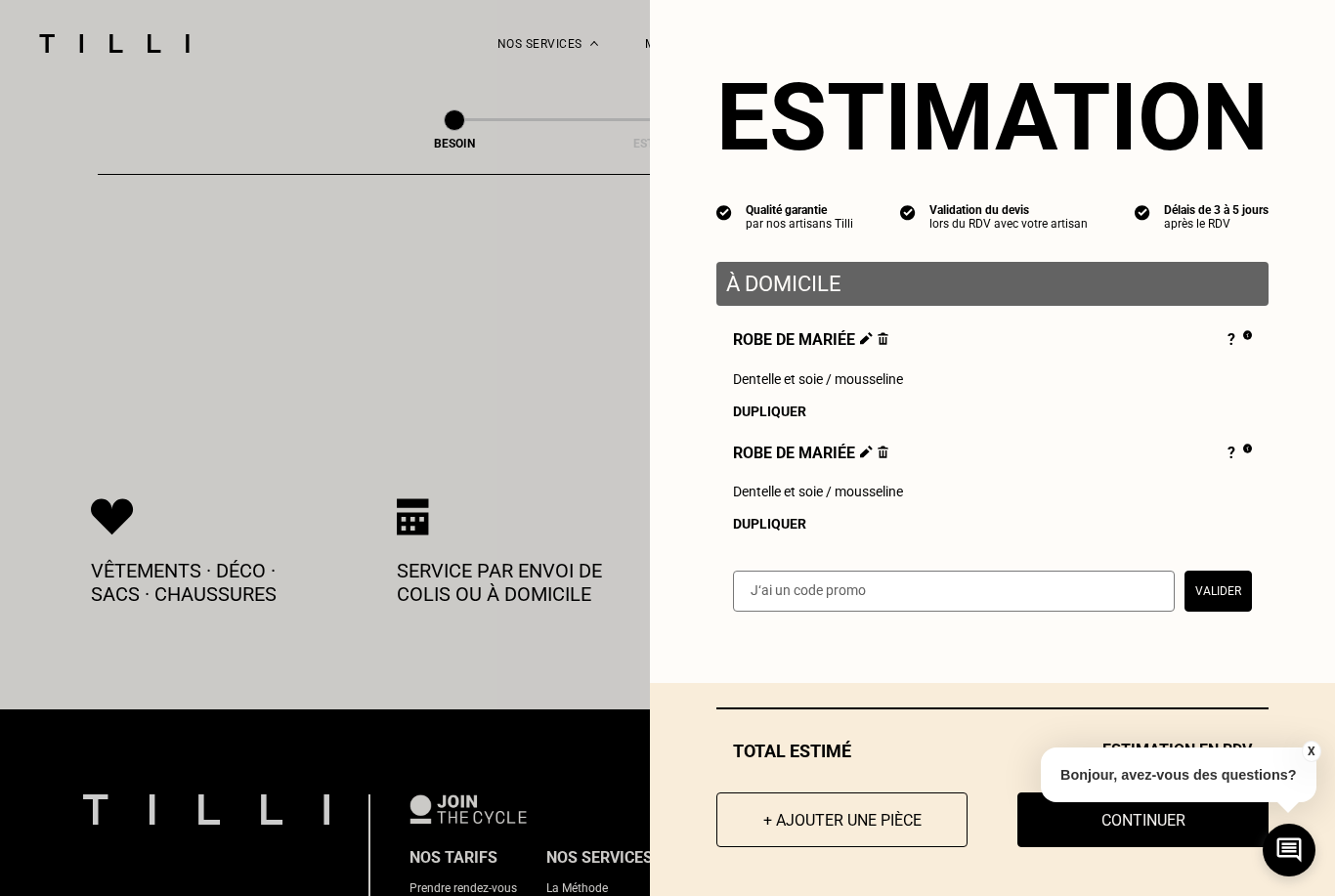
click at [881, 345] on img at bounding box center [882, 338] width 11 height 13
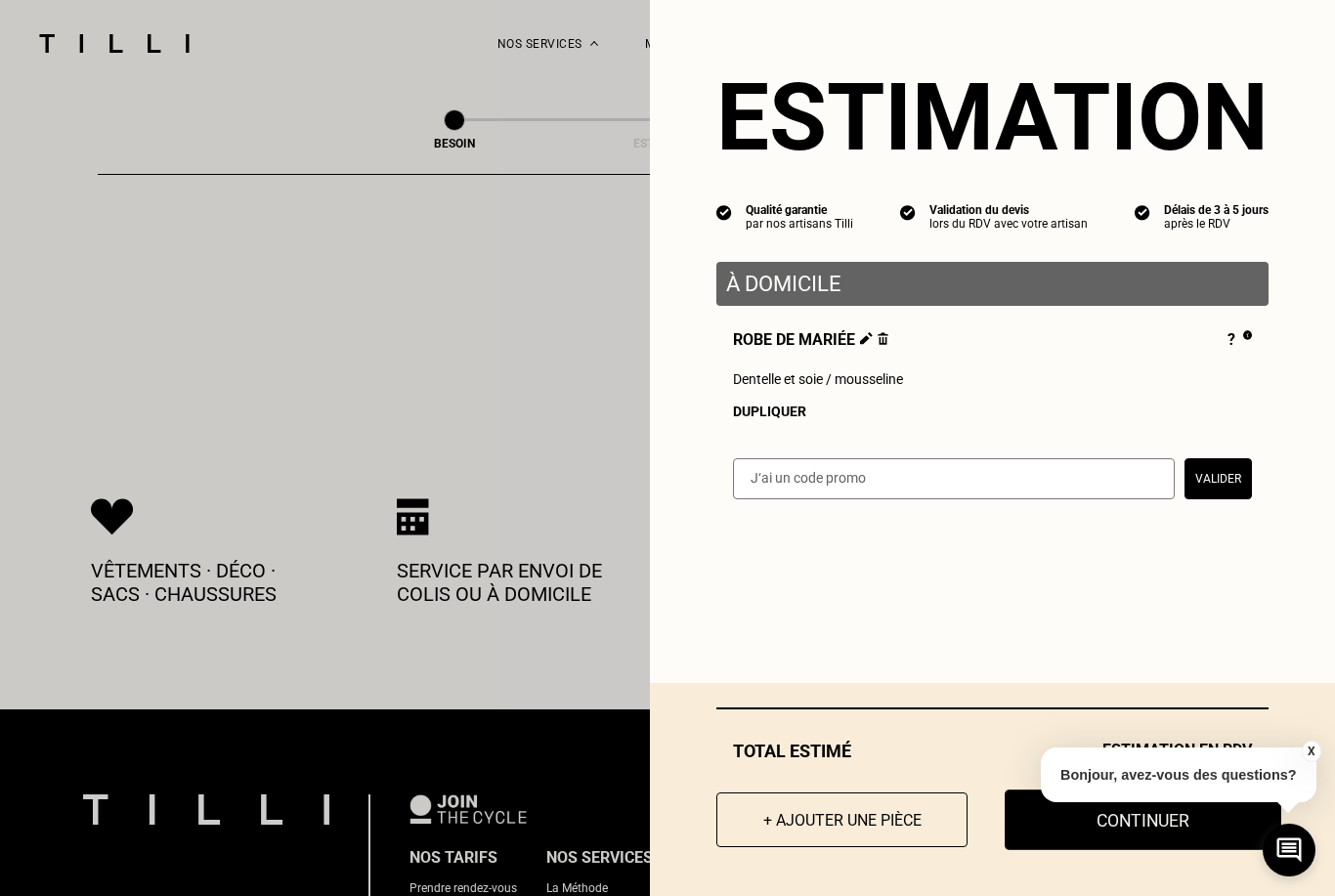
click at [1096, 850] on button "Continuer" at bounding box center [1143, 819] width 277 height 60
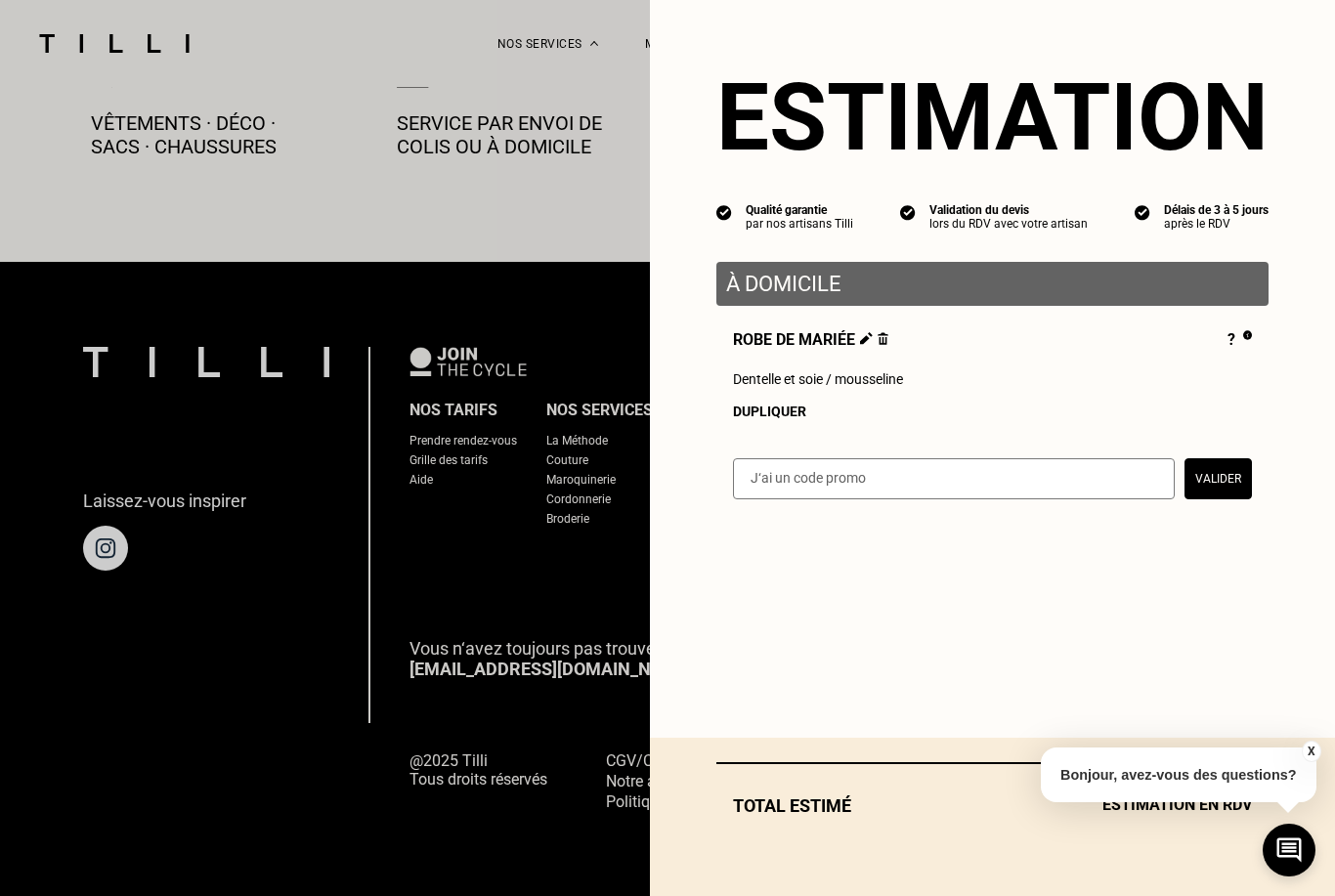
scroll to position [1020, 0]
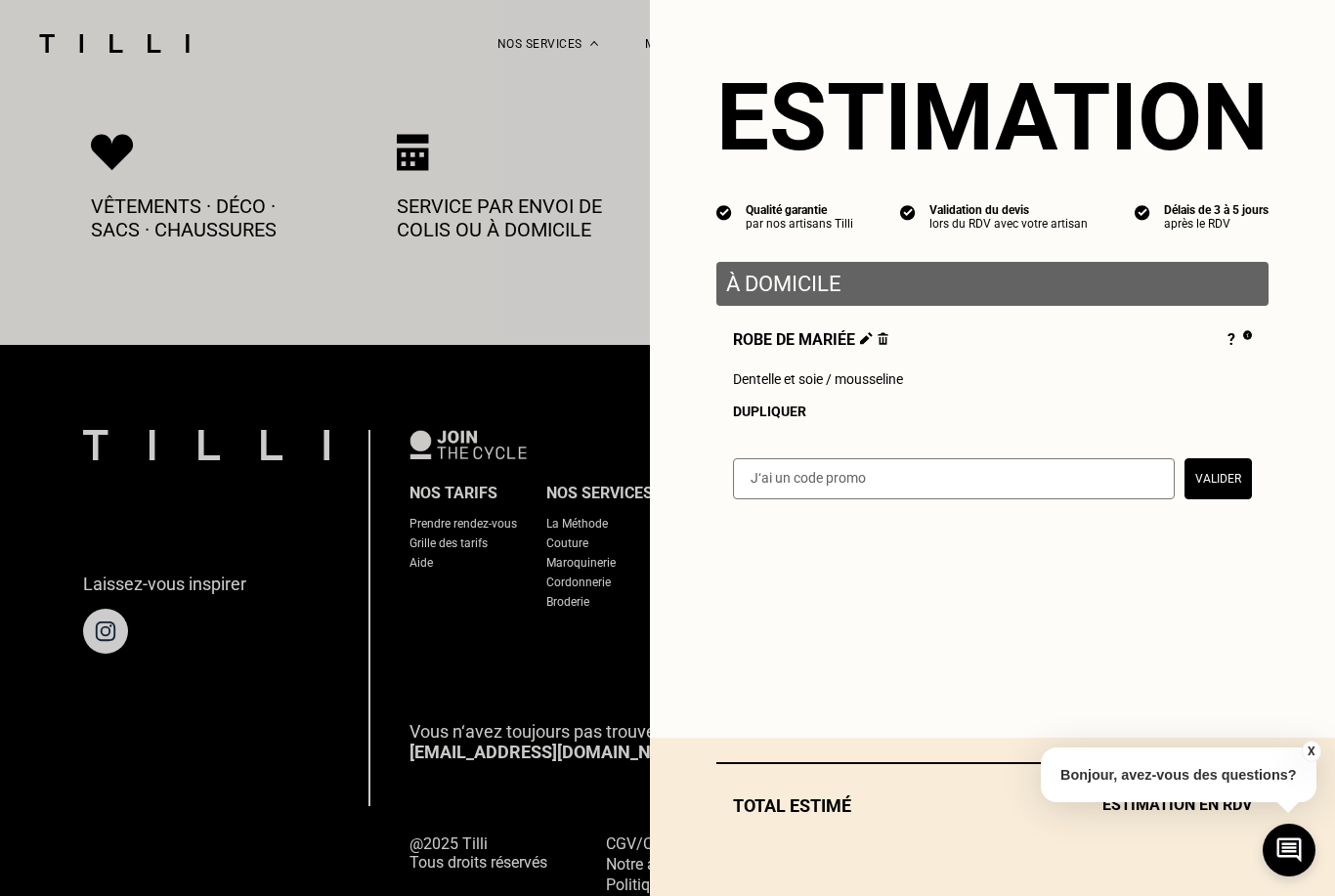
select select "FR"
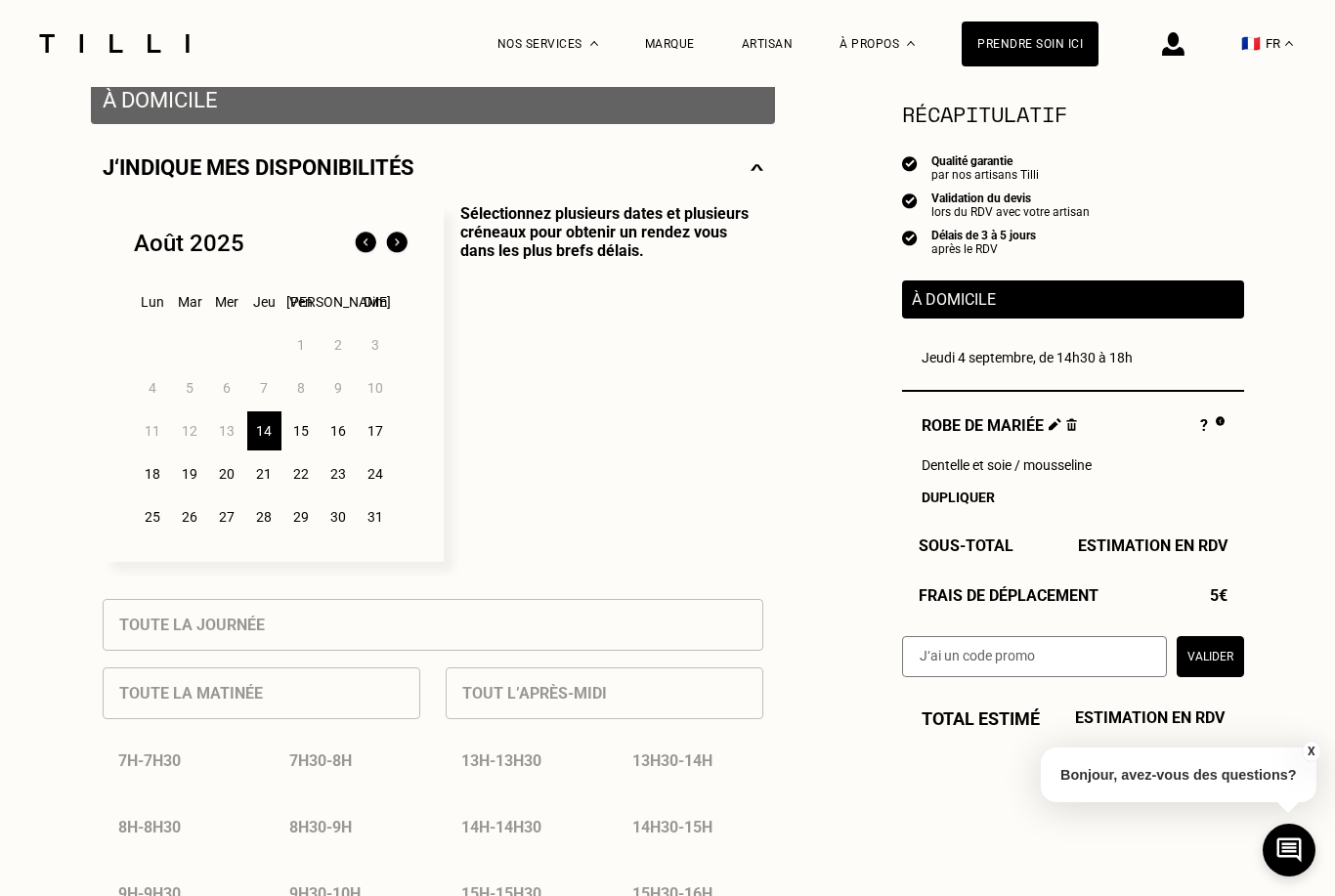
scroll to position [447, 0]
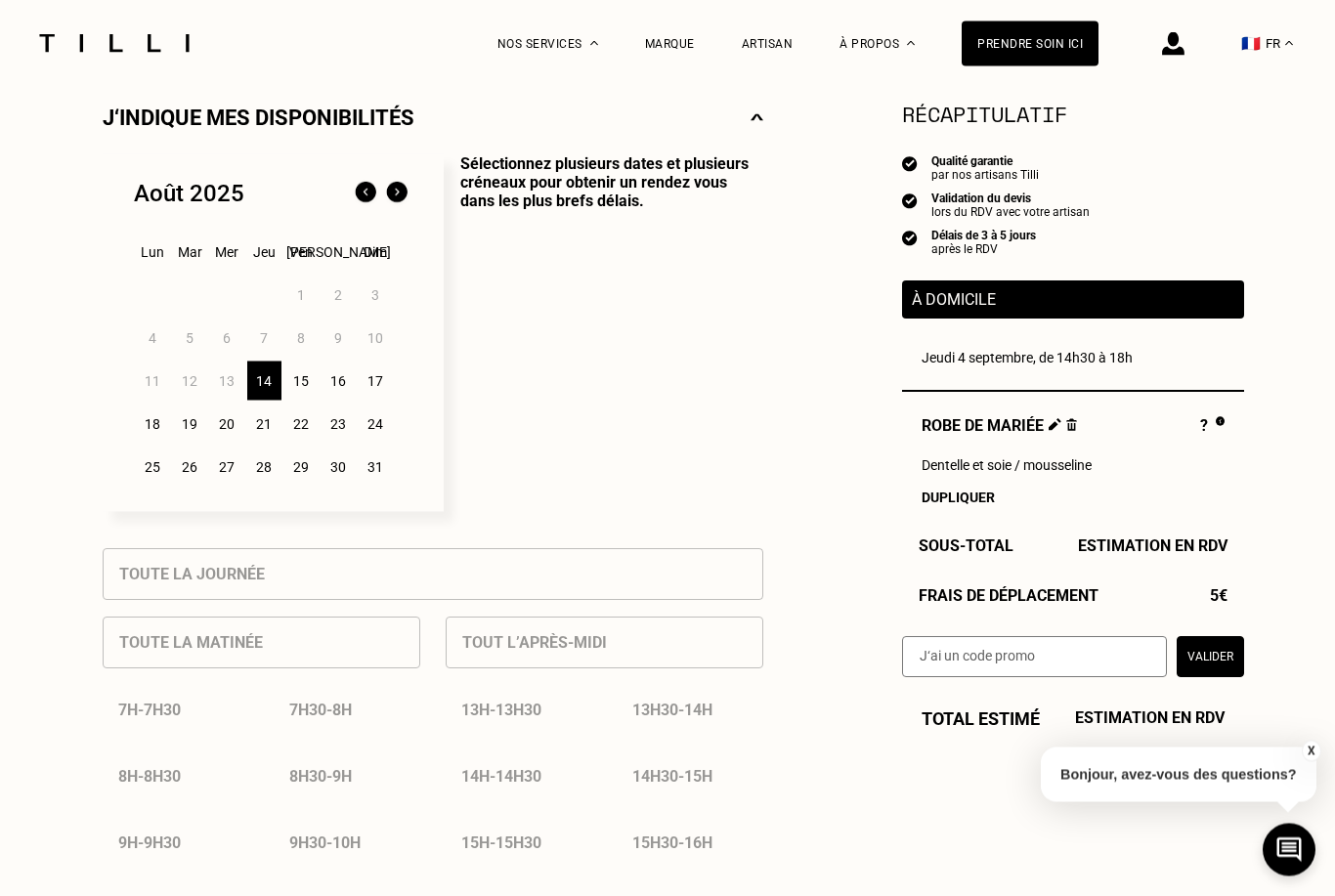
click at [389, 203] on img at bounding box center [397, 193] width 32 height 32
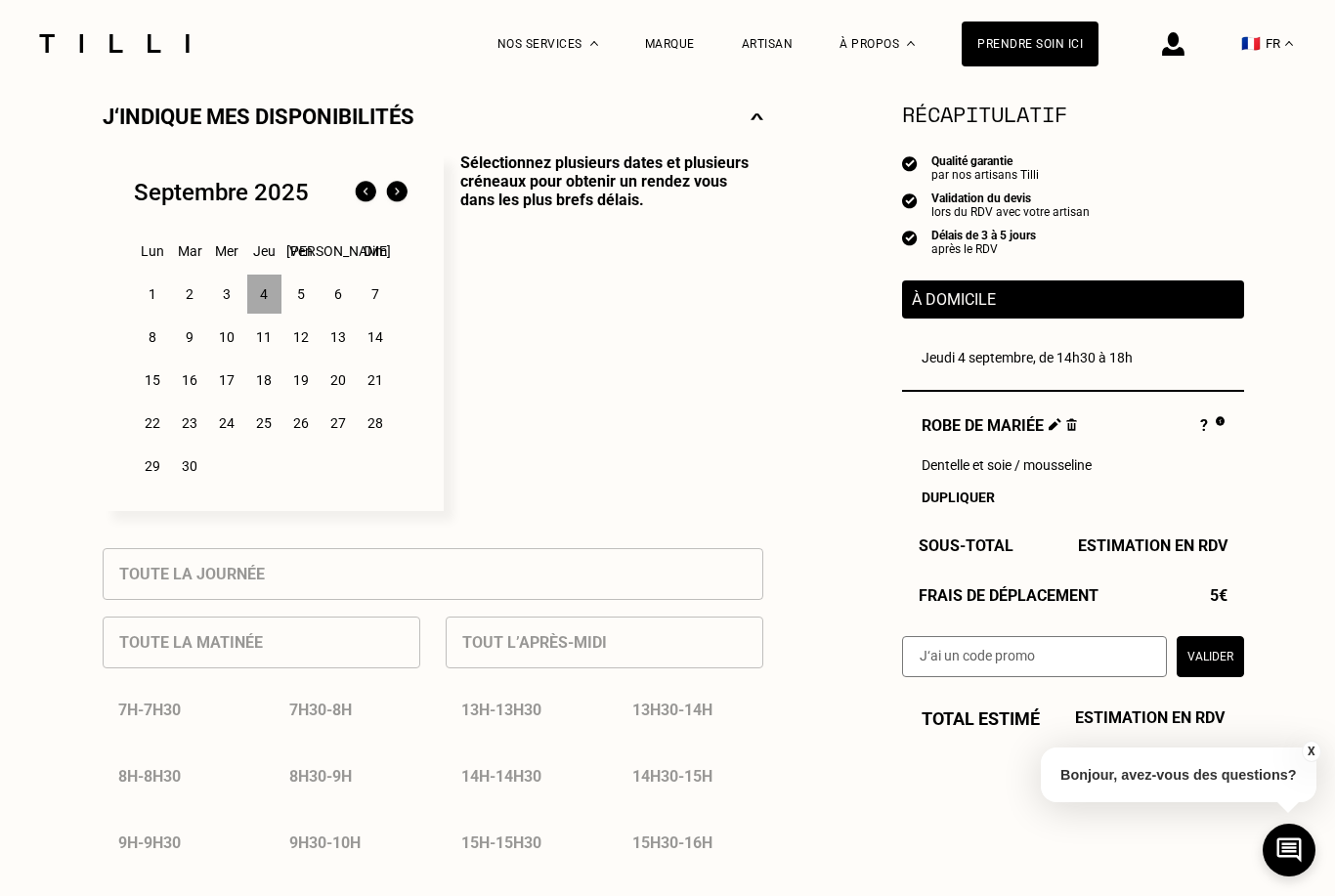
click at [267, 338] on div "11" at bounding box center [264, 337] width 35 height 39
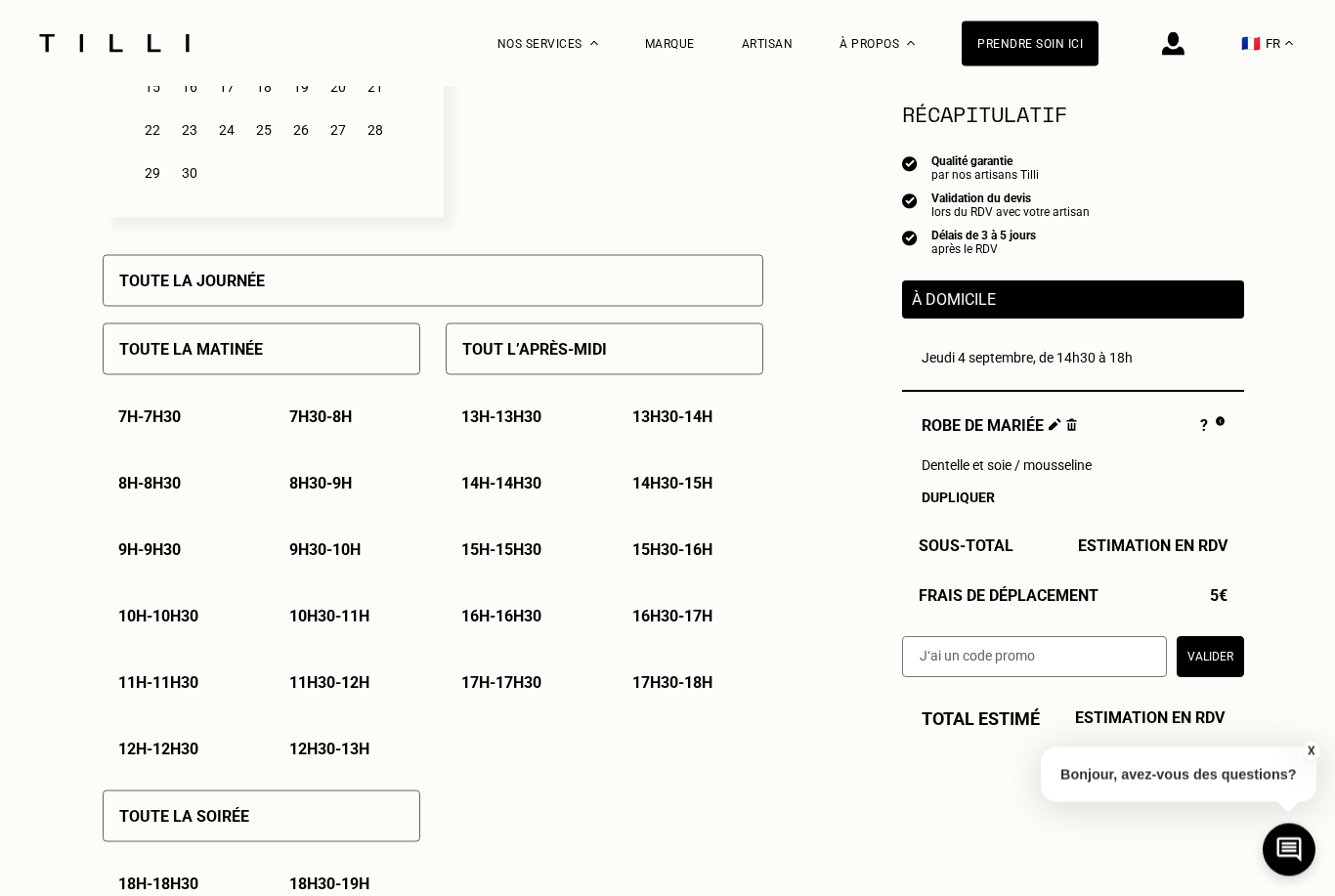
scroll to position [739, 0]
click at [527, 499] on div "14h - 14h30" at bounding box center [519, 484] width 147 height 50
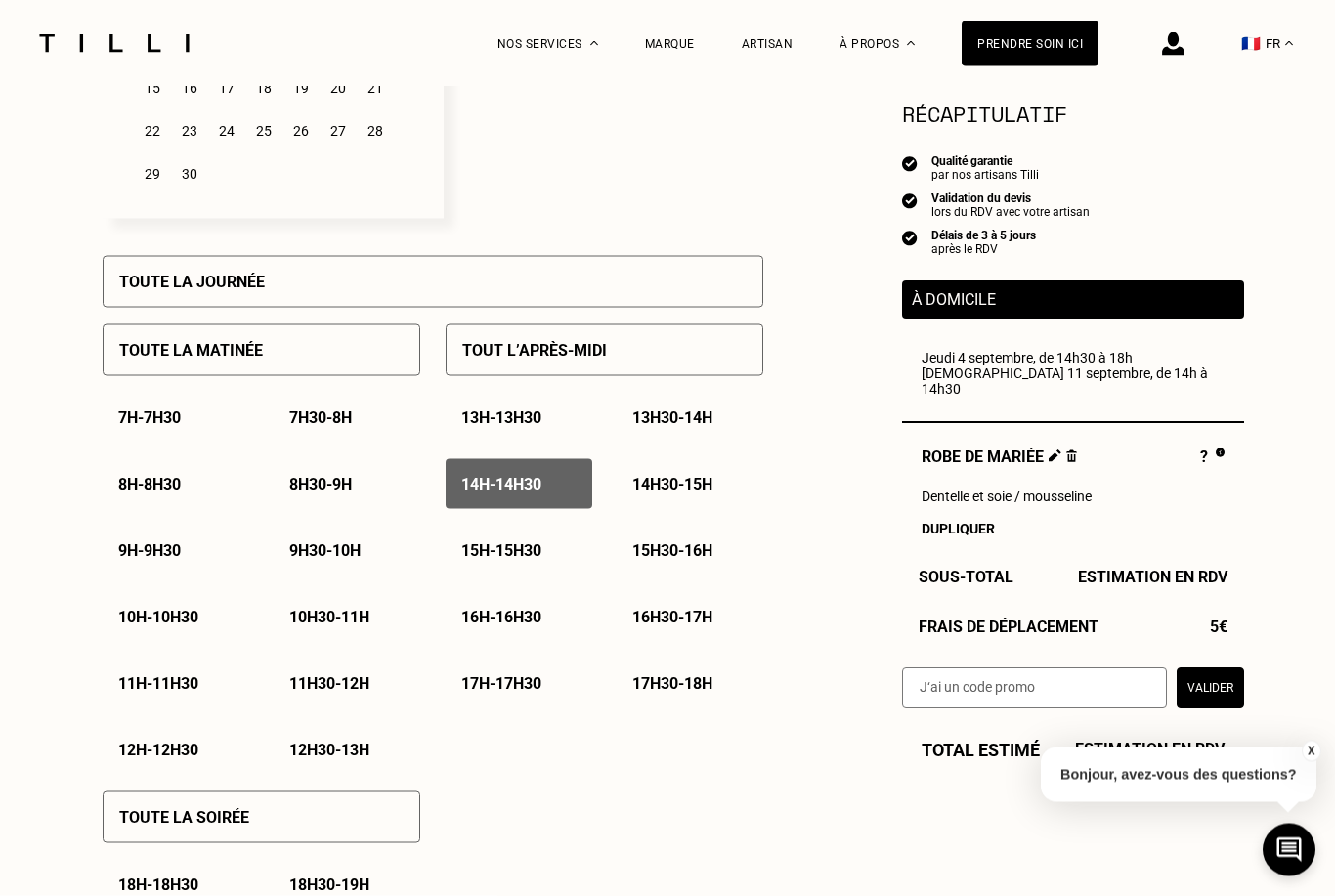
scroll to position [740, 0]
click at [681, 478] on div "14h30 - 15h" at bounding box center [690, 483] width 147 height 50
click at [540, 540] on div "15h - 15h30" at bounding box center [519, 549] width 147 height 50
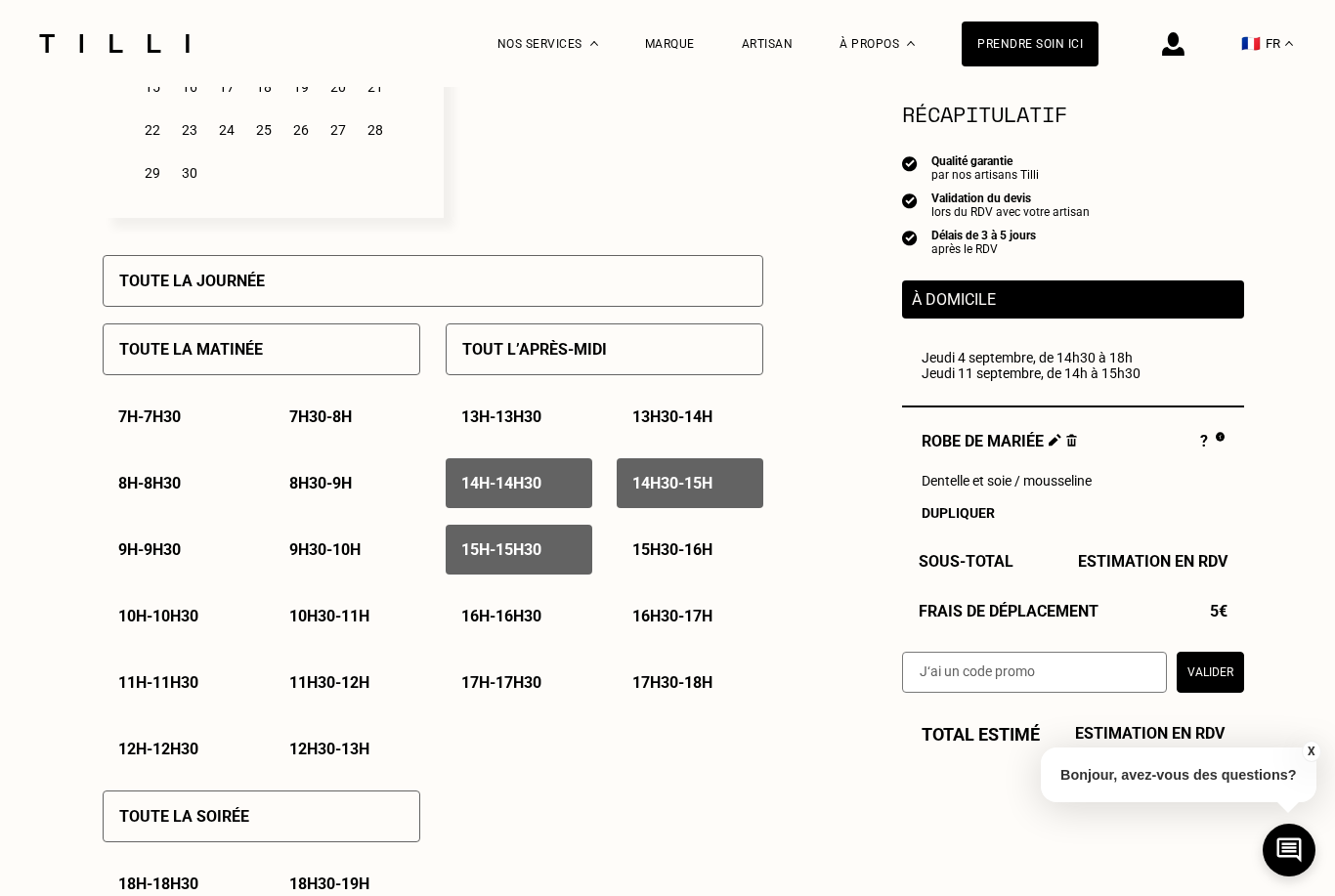
click at [649, 551] on p "15h30 - 16h" at bounding box center [671, 549] width 80 height 19
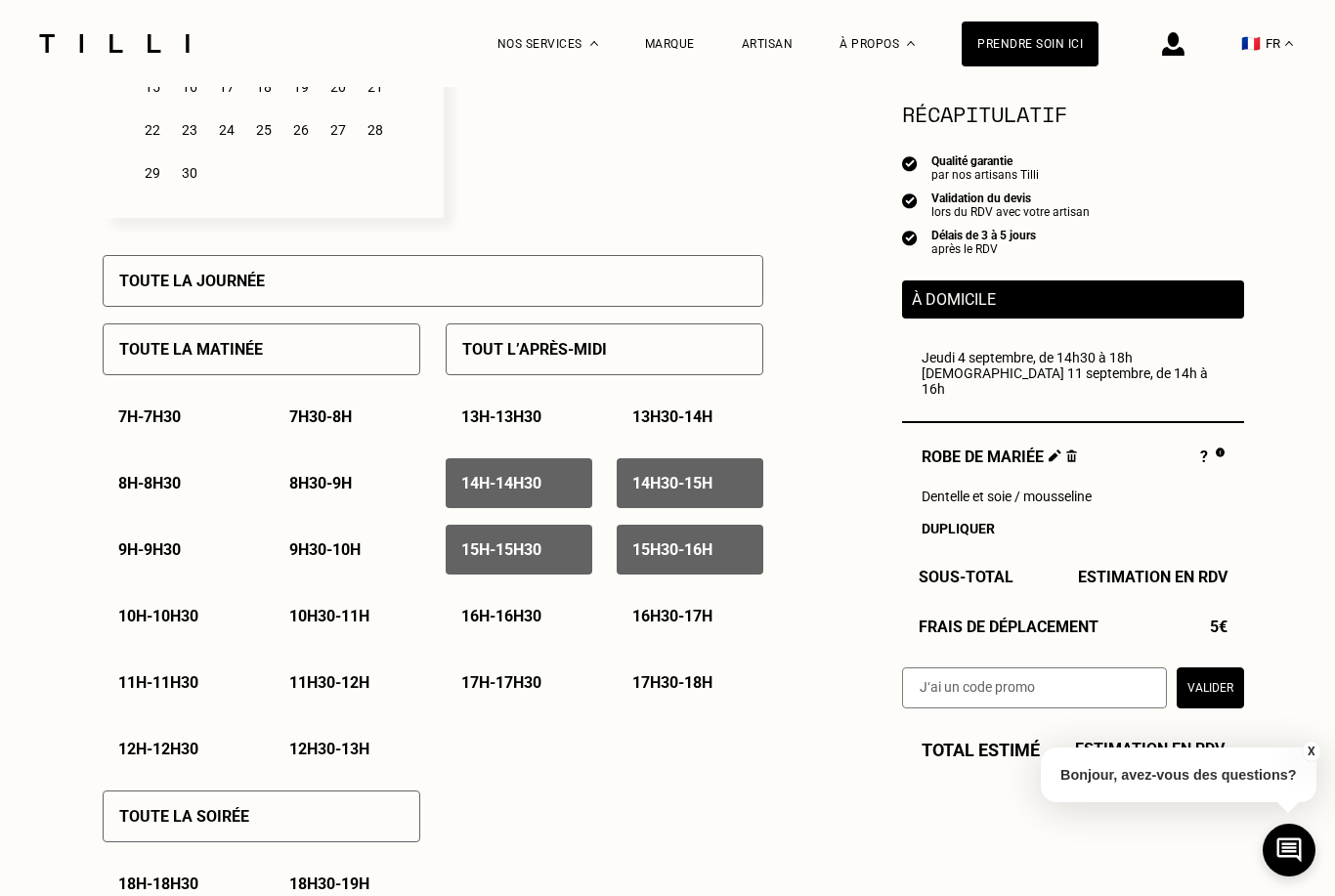
click at [526, 616] on p "16h - 16h30" at bounding box center [501, 616] width 80 height 19
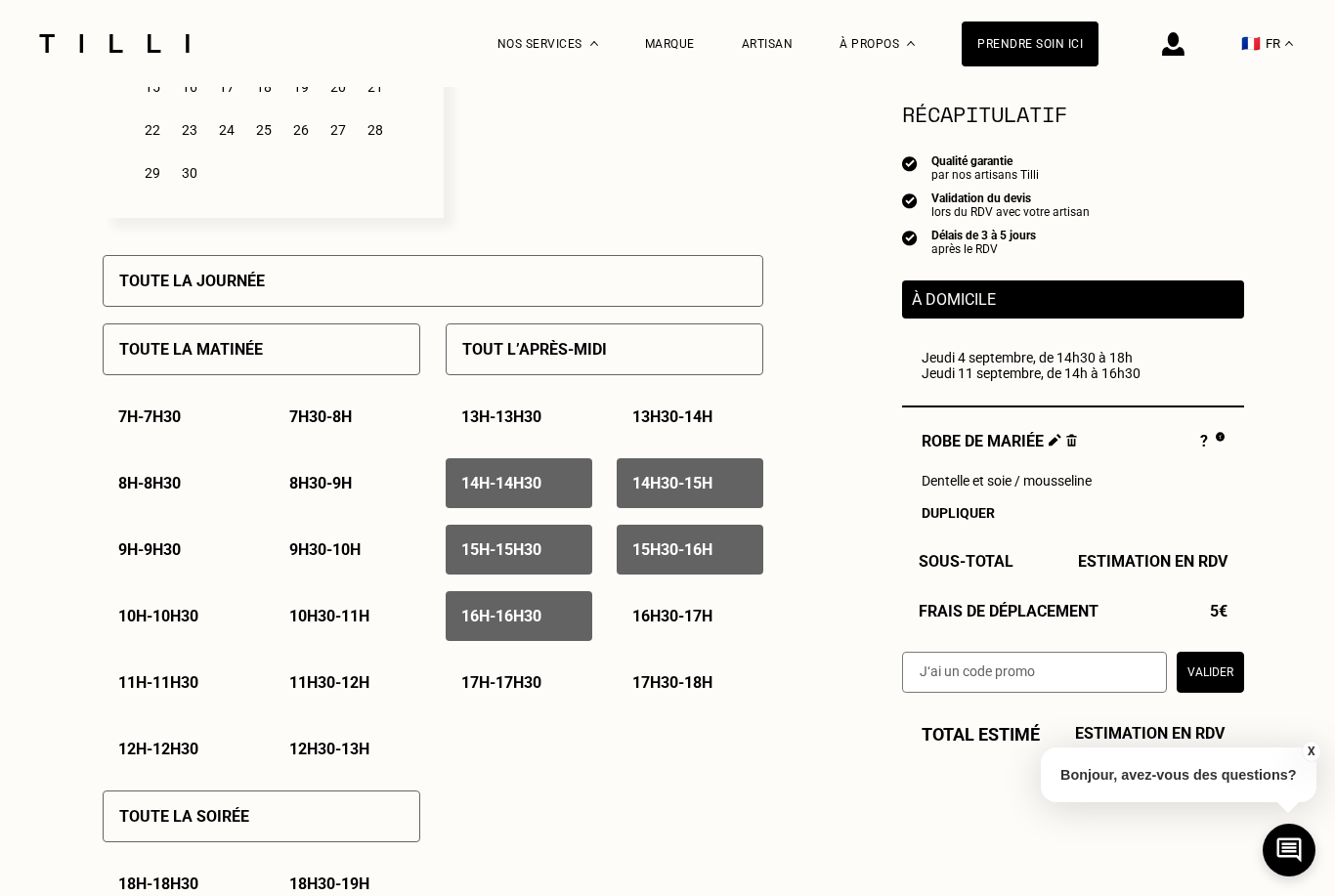
click at [673, 633] on div "16h30 - 17h" at bounding box center [690, 616] width 147 height 50
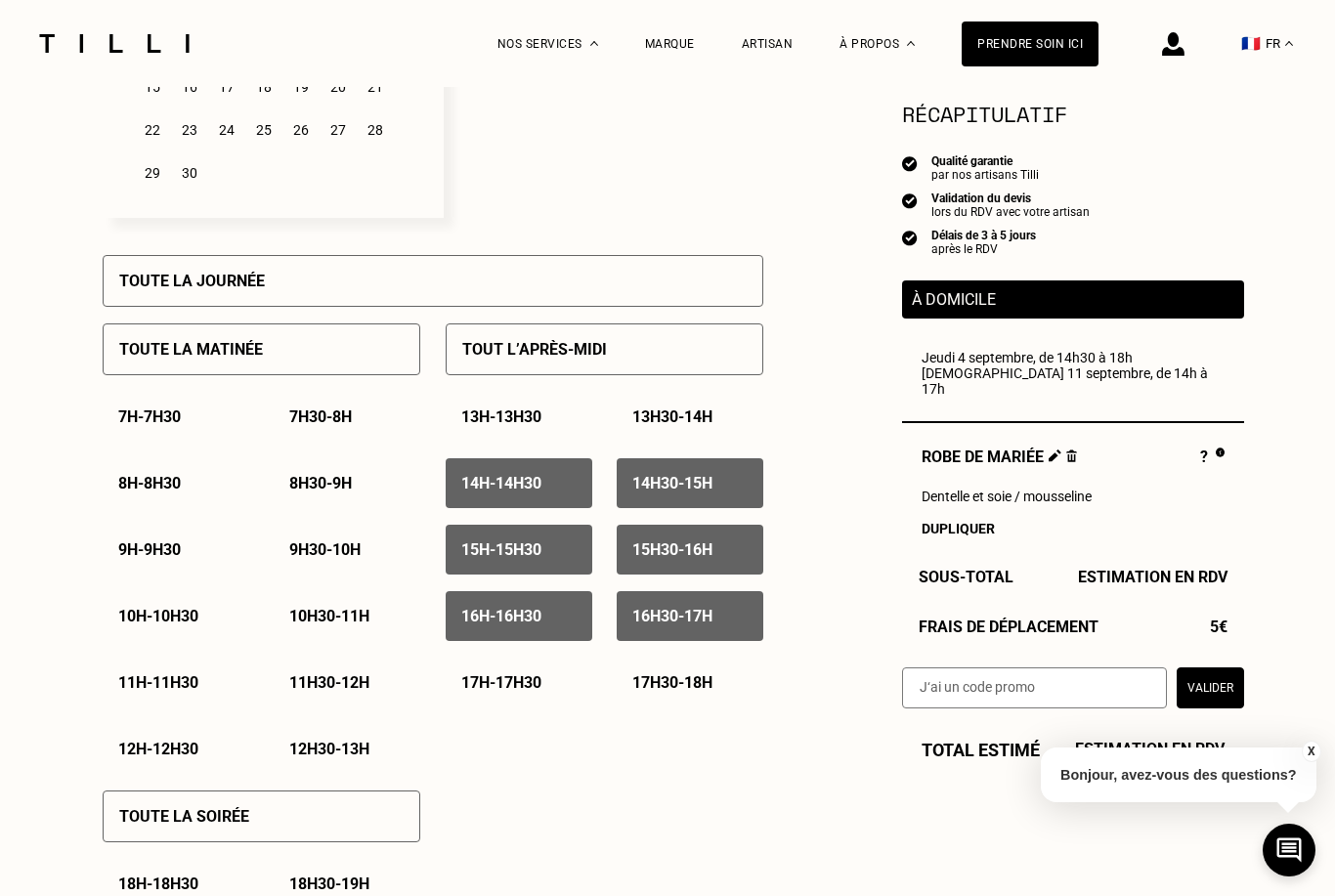
click at [474, 692] on p "17h - 17h30" at bounding box center [501, 682] width 80 height 19
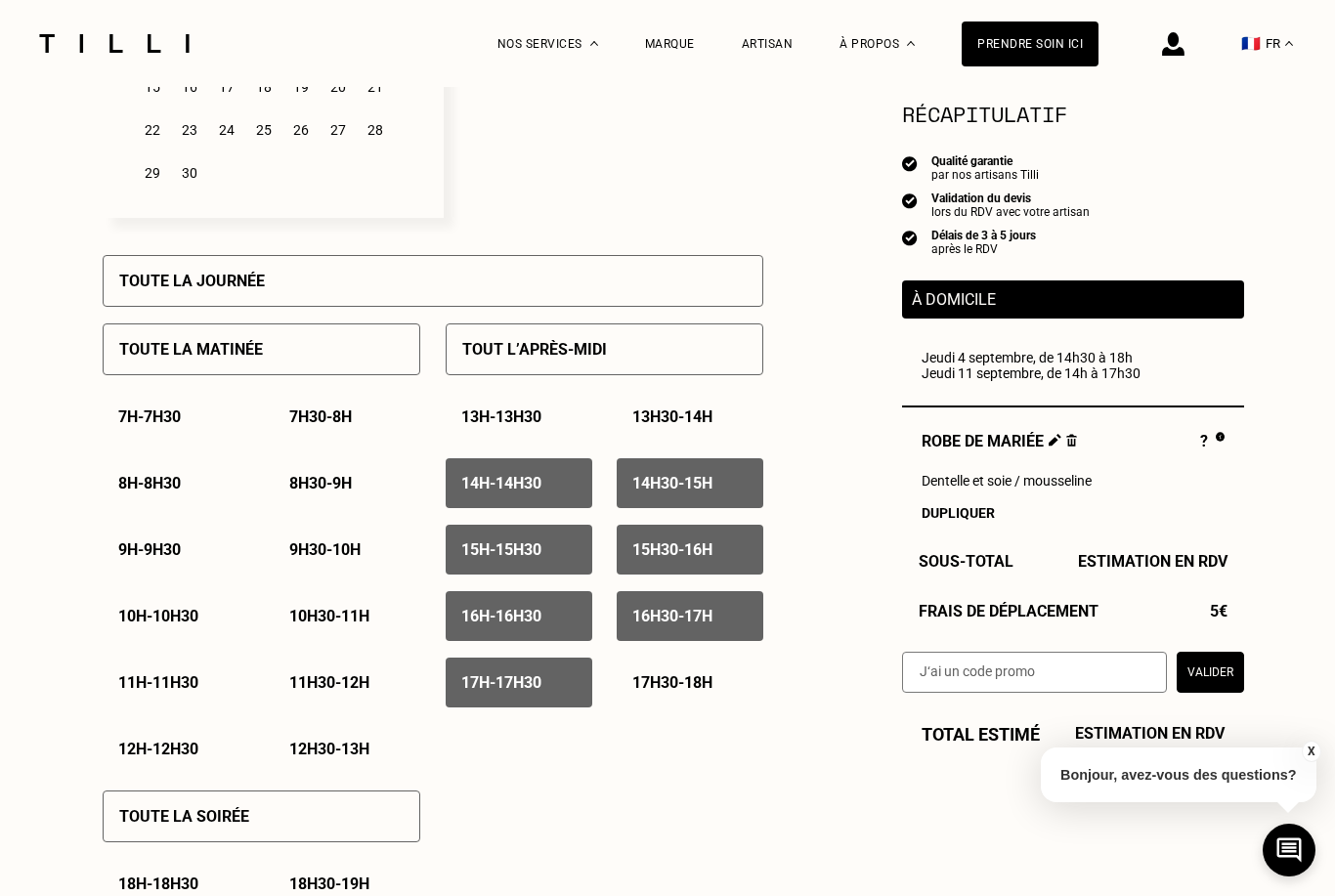
click at [683, 687] on p "17h30 - 18h" at bounding box center [671, 682] width 80 height 19
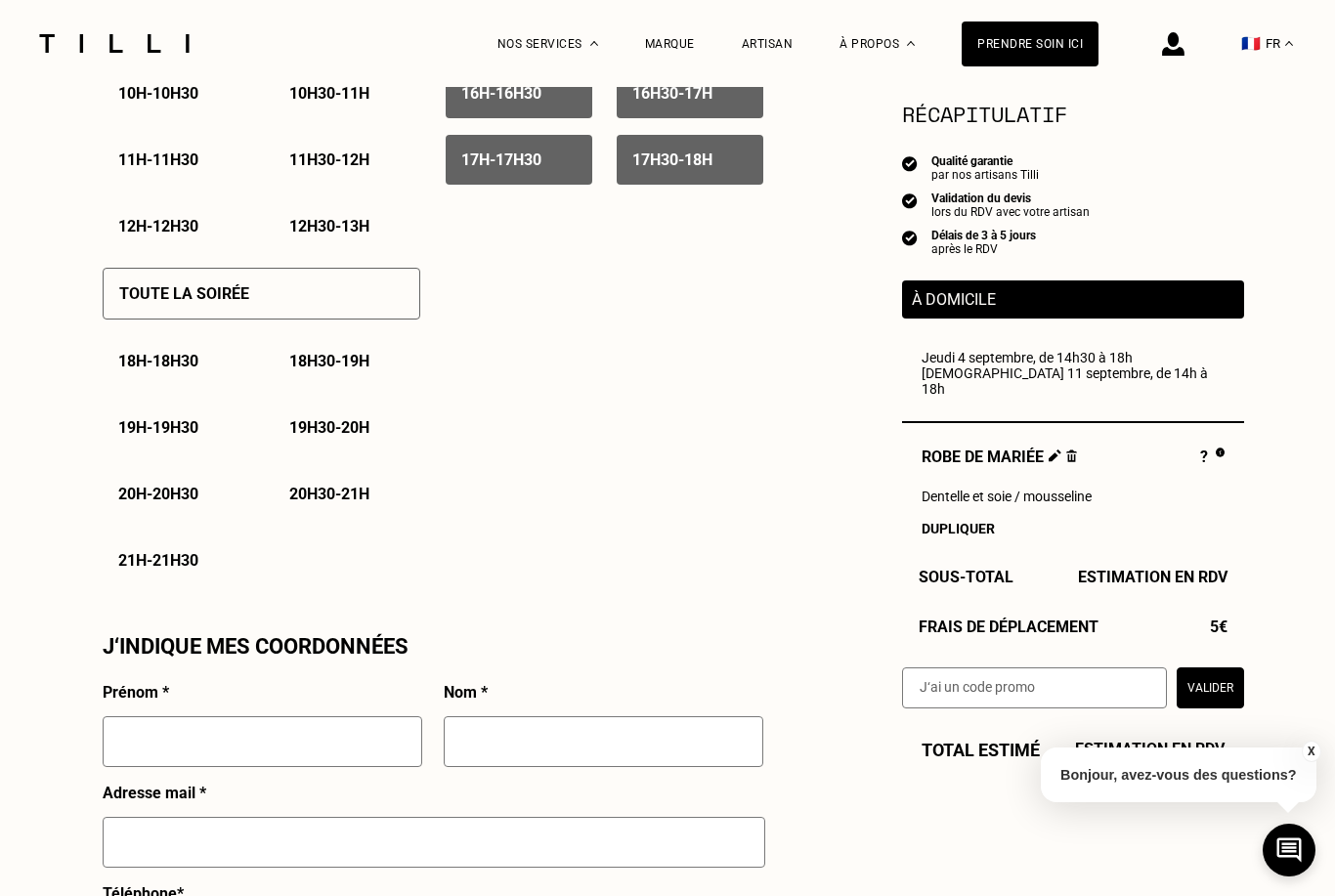
scroll to position [1274, 0]
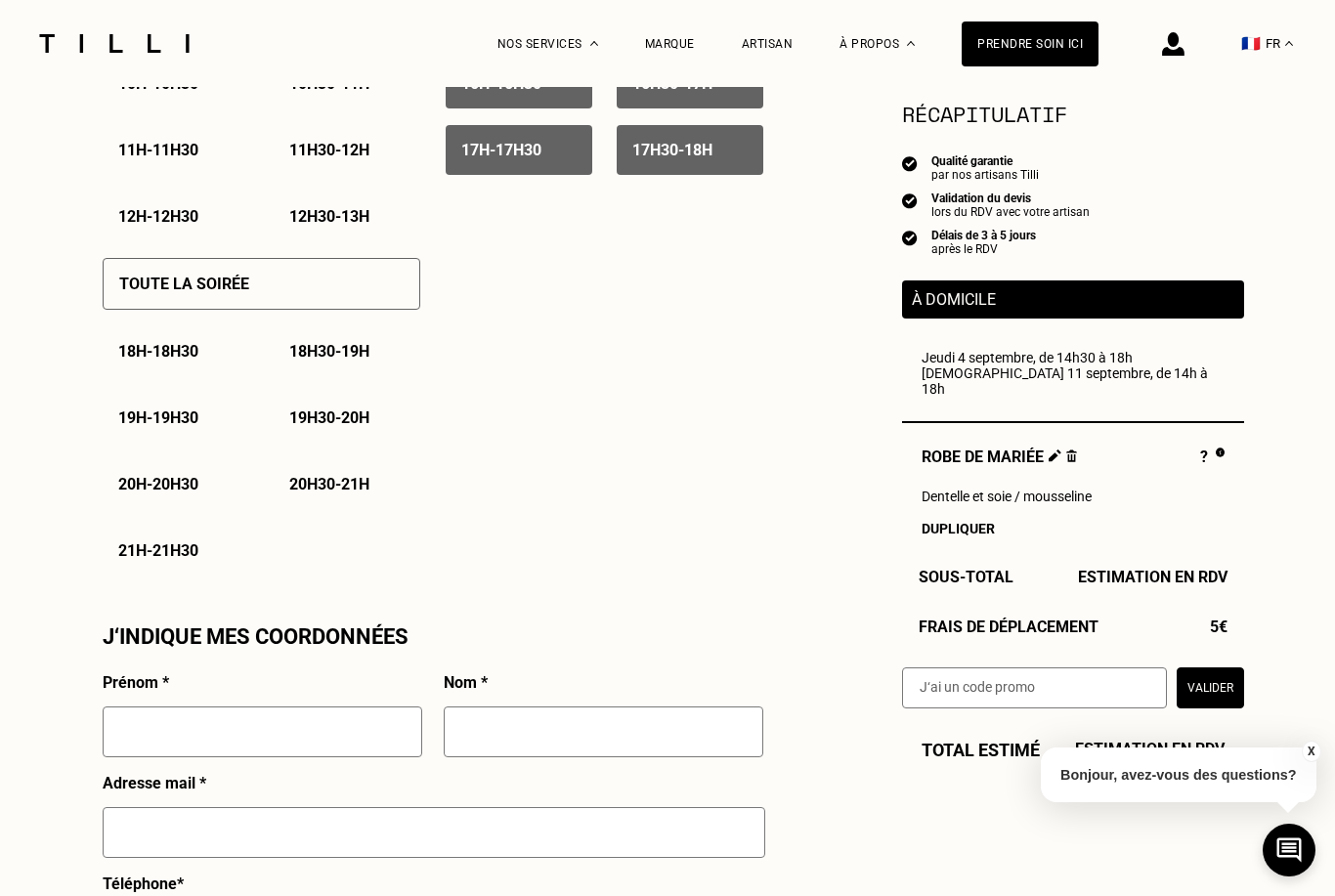
click at [363, 740] on input "text" at bounding box center [262, 732] width 319 height 51
type input "KARLA-MARIÉ"
click at [535, 727] on input "text" at bounding box center [603, 732] width 319 height 51
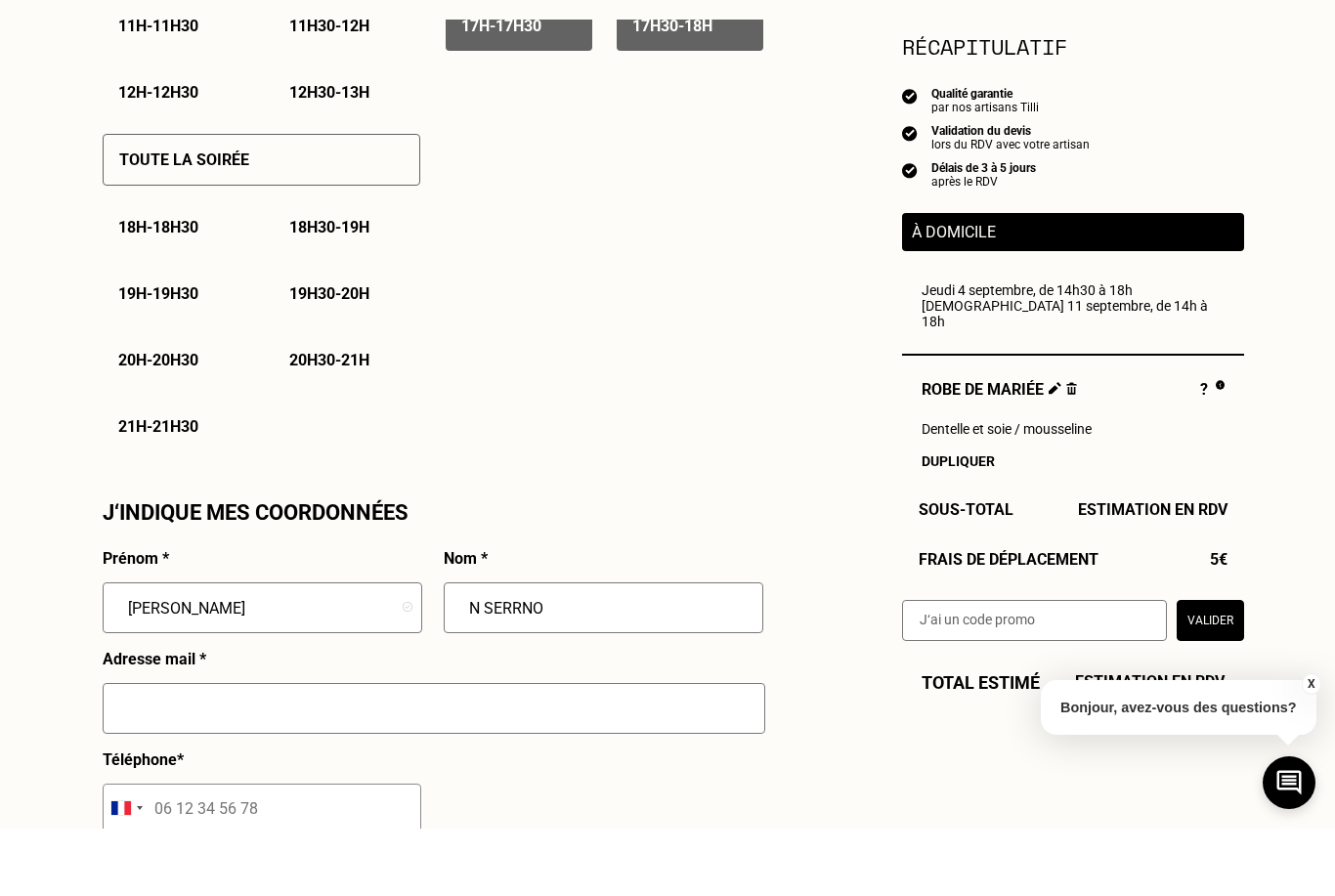
scroll to position [1339, 0]
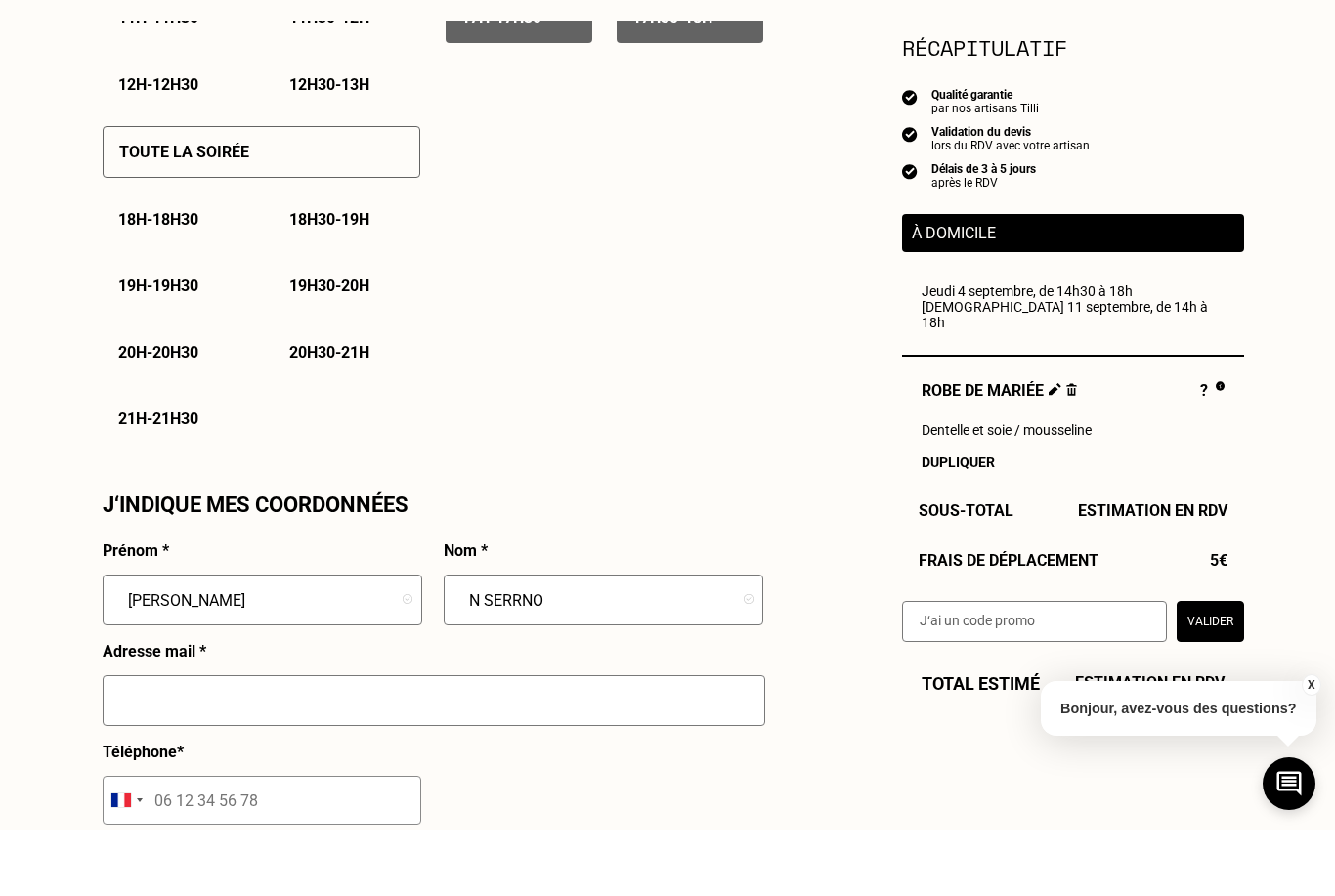
click at [492, 741] on input "text" at bounding box center [434, 767] width 663 height 51
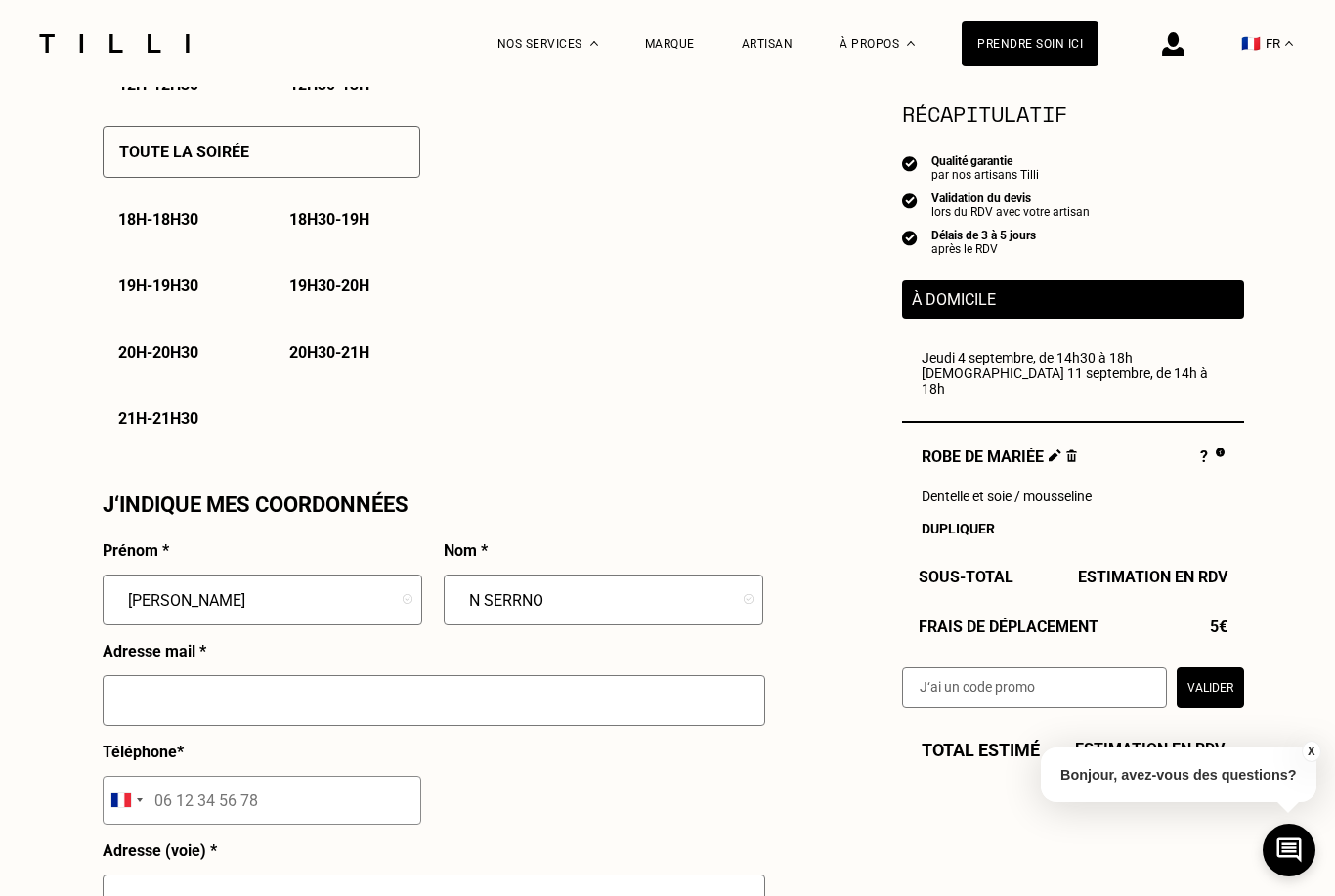
scroll to position [1406, 0]
click at [483, 604] on input "N SERRNO" at bounding box center [603, 600] width 319 height 51
type input "SERRNO"
click at [214, 711] on input "text" at bounding box center [434, 701] width 663 height 51
paste input "kmmelgar16@gmail.com"
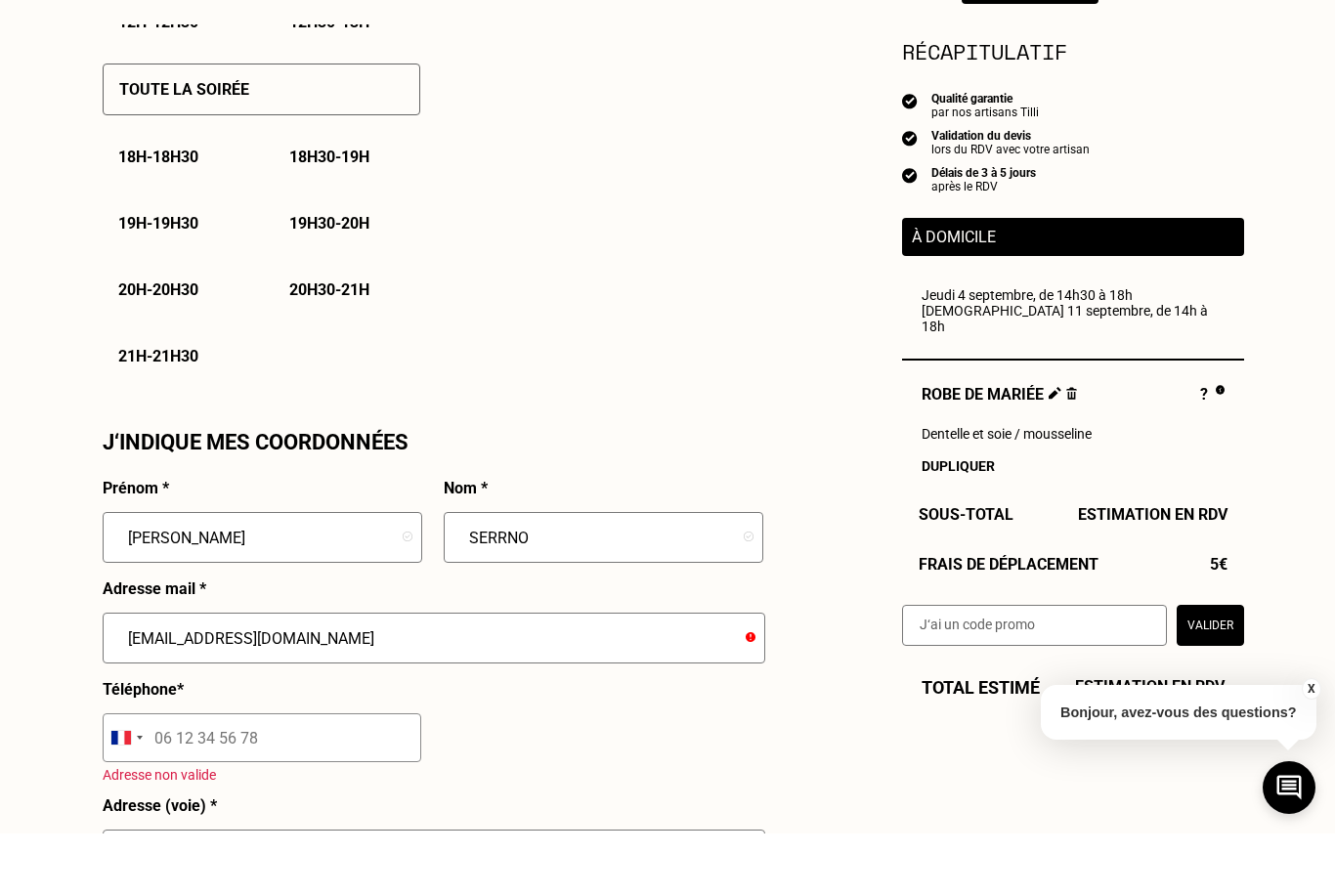
scroll to position [1468, 0]
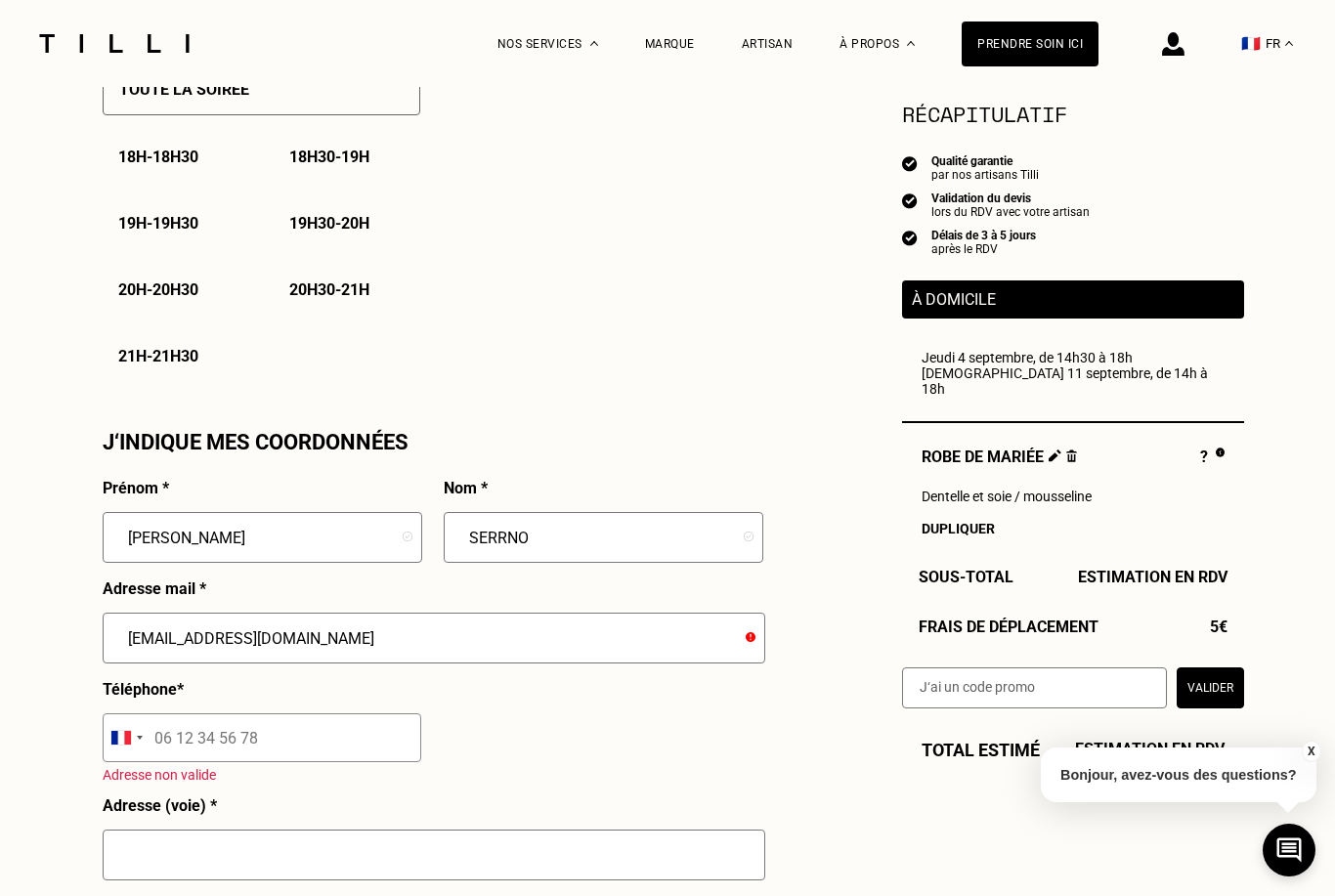
type input "kmmelgar16@gmail.com"
click at [316, 748] on input "tel" at bounding box center [261, 738] width 318 height 49
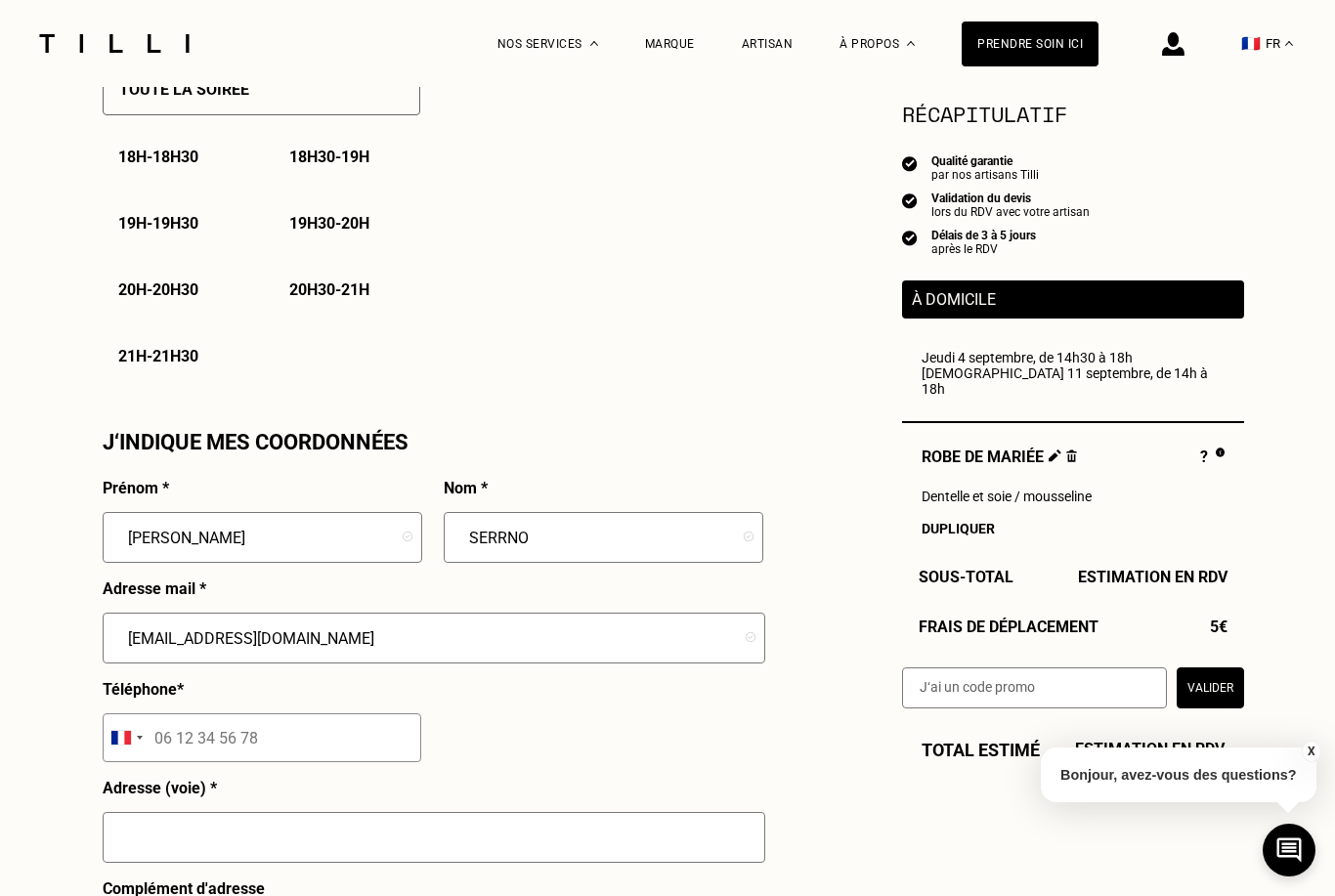
paste input "07 88 38 51 41"
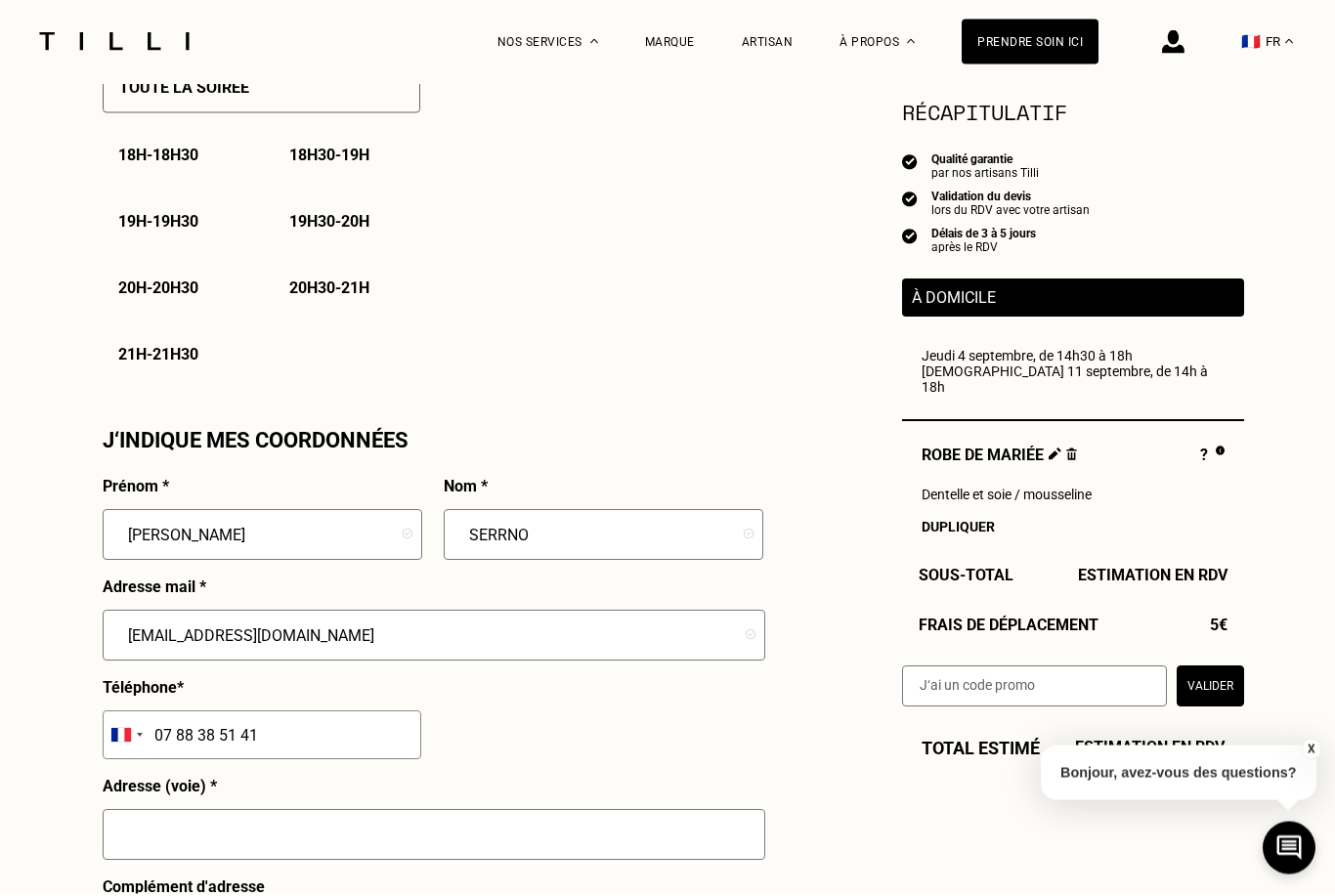
scroll to position [1578, 0]
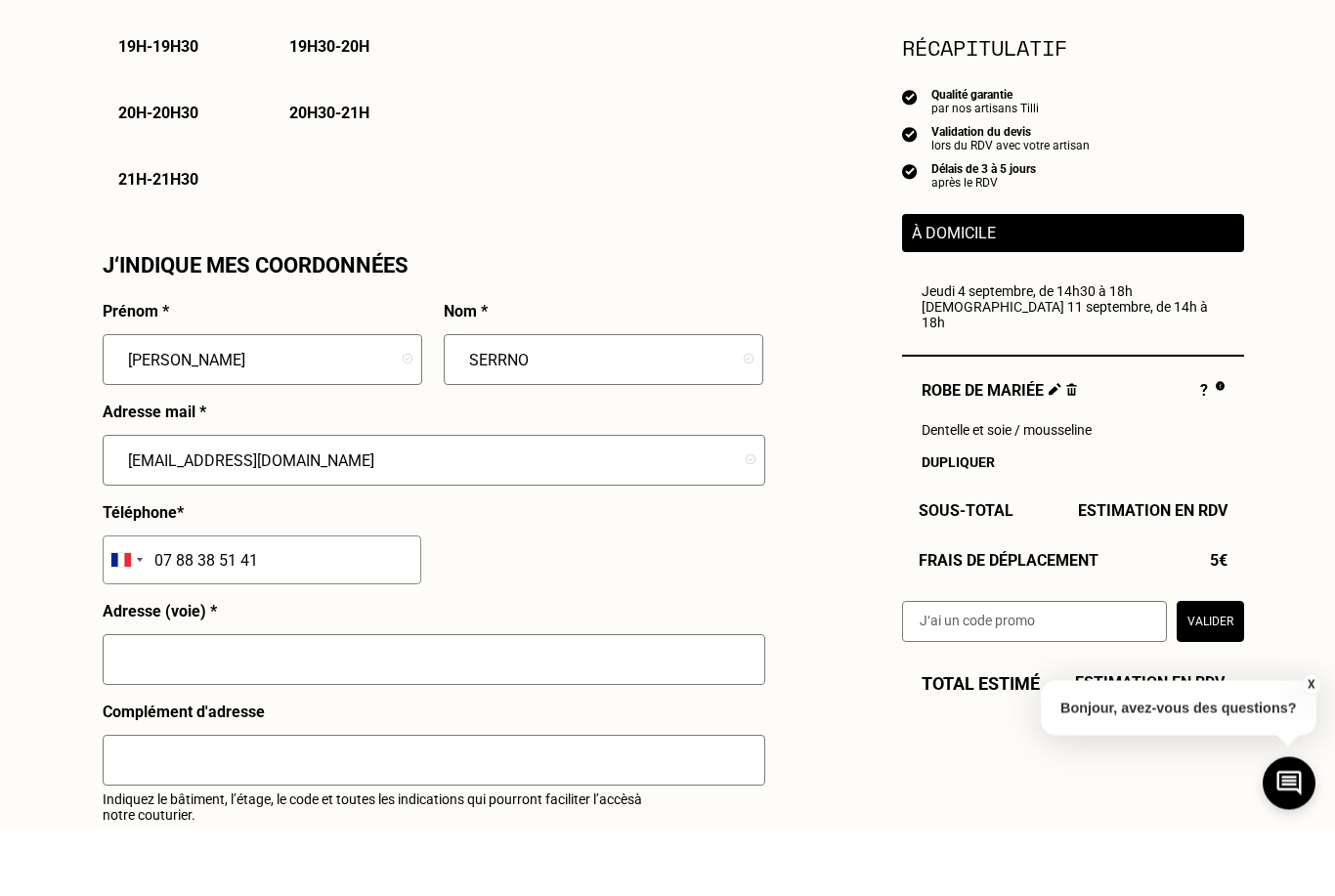
type input "07 88 38 51 41"
click at [255, 702] on input "text" at bounding box center [434, 727] width 663 height 51
type input "3 COURS DU CHAPEAU ROUGE"
click at [251, 802] on input "text" at bounding box center [434, 828] width 663 height 51
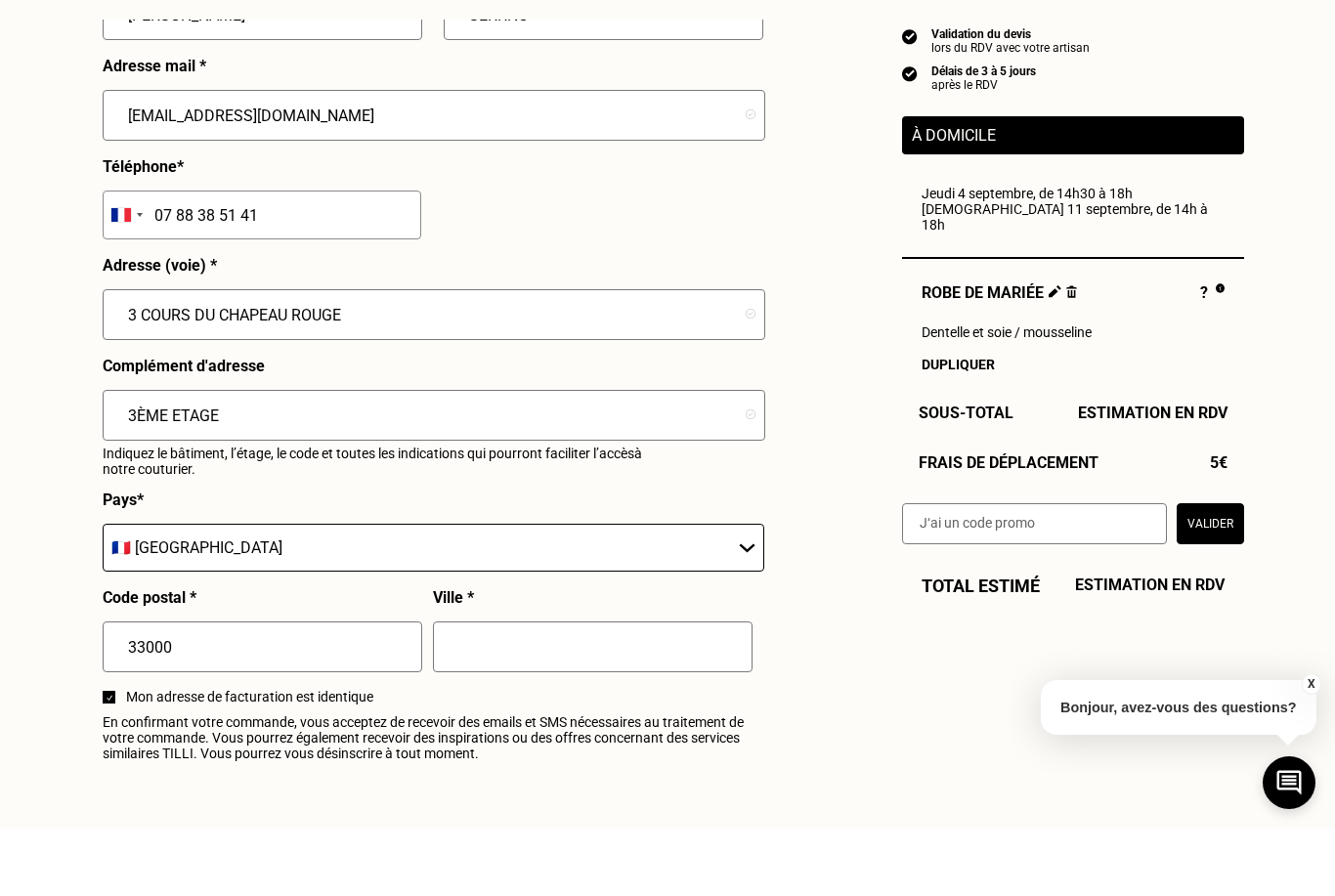
scroll to position [1946, 0]
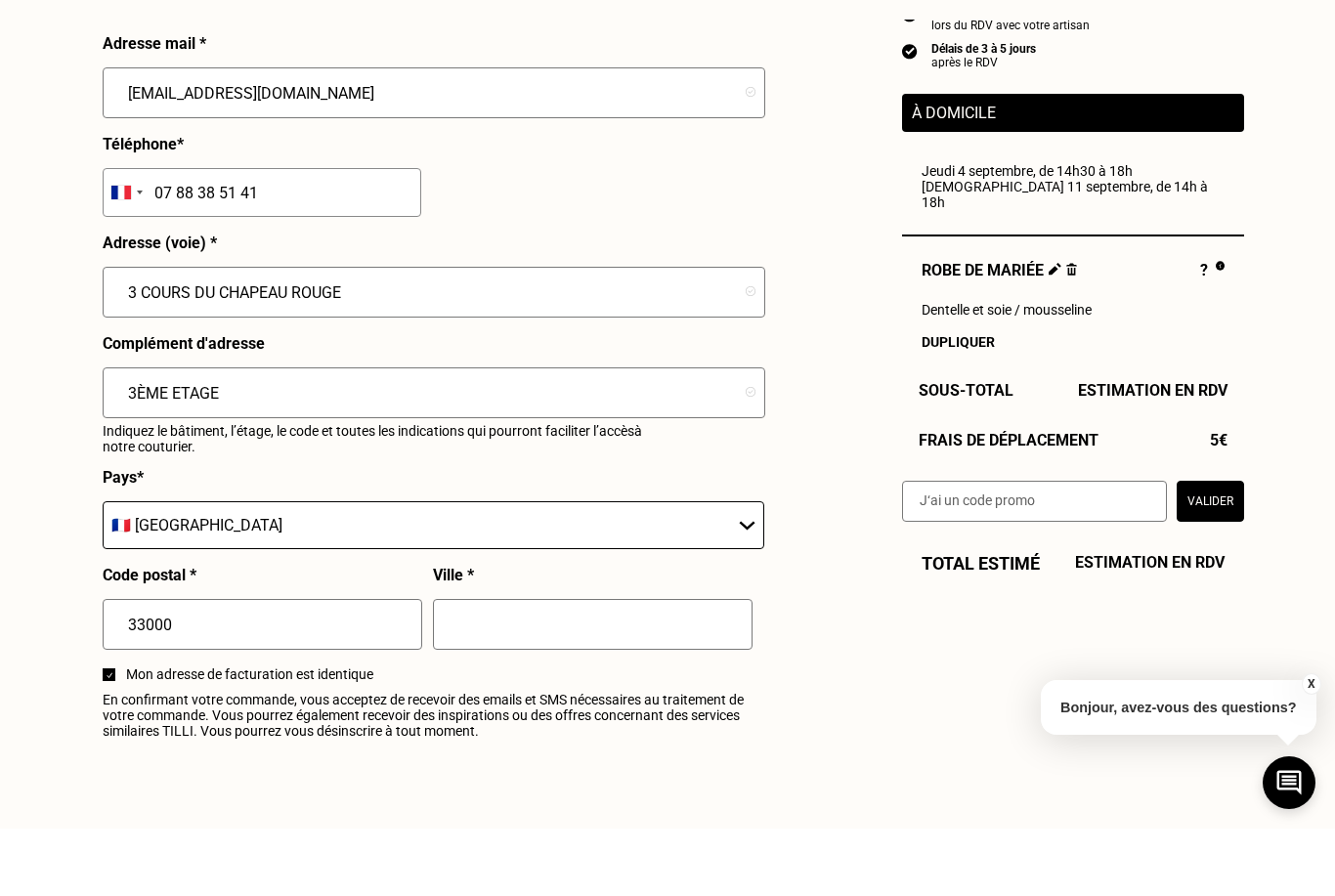
type input "3ÈME ETAGE"
click at [550, 666] on input "text" at bounding box center [593, 692] width 319 height 51
type input "BORDEAUX"
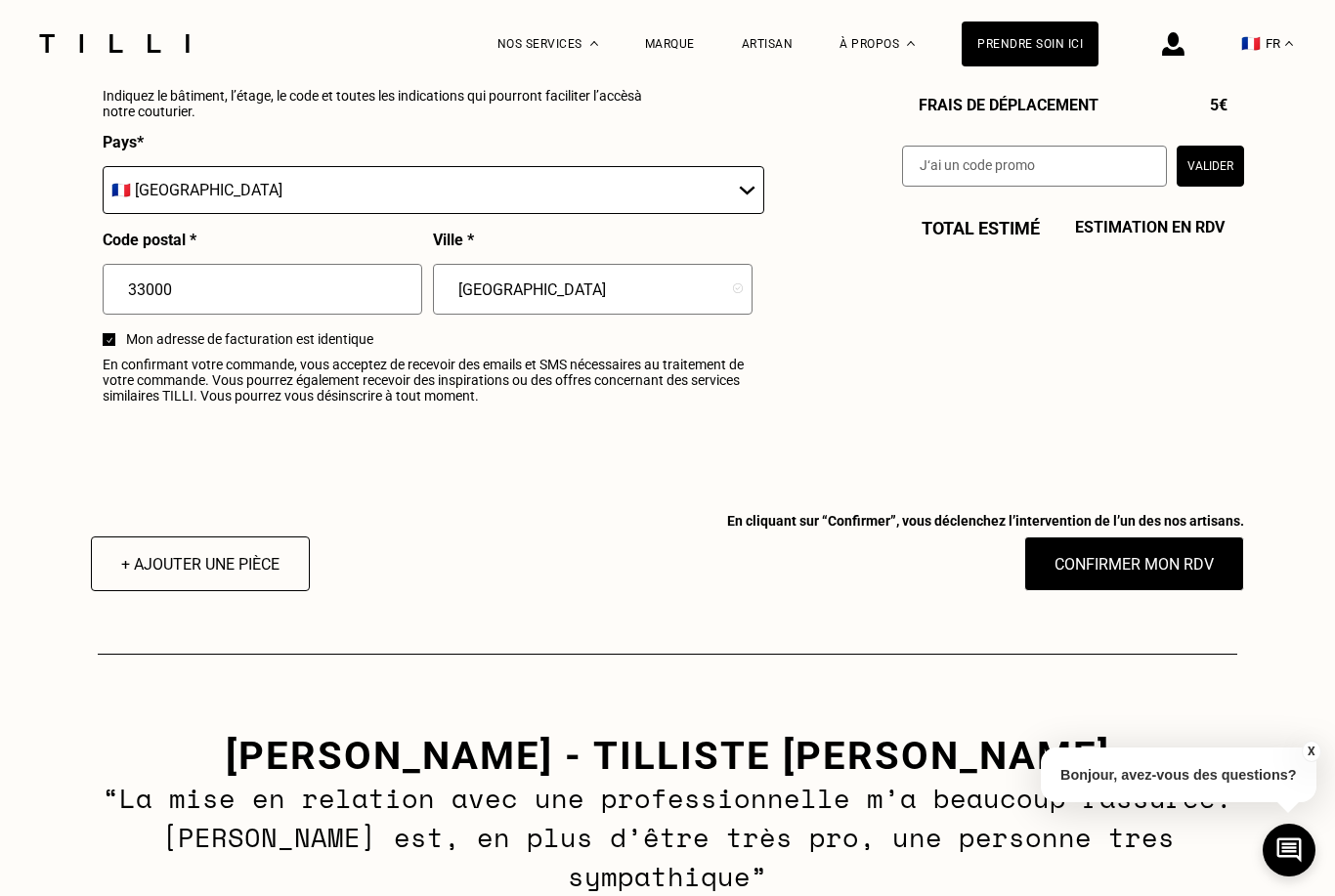
scroll to position [2450, 0]
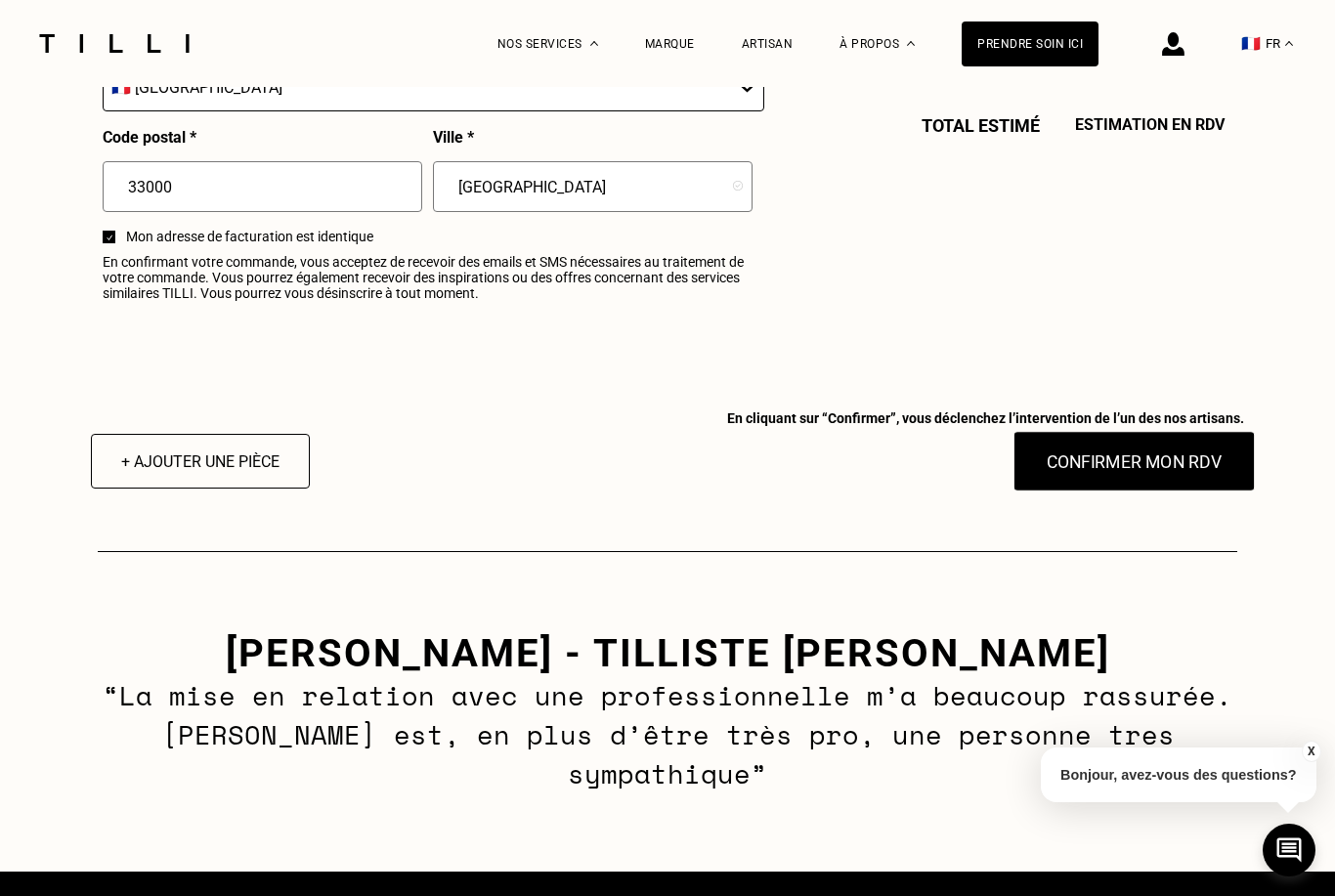
click at [1168, 468] on button "Confirmer mon RDV" at bounding box center [1135, 460] width 243 height 60
